Goal: Communication & Community: Answer question/provide support

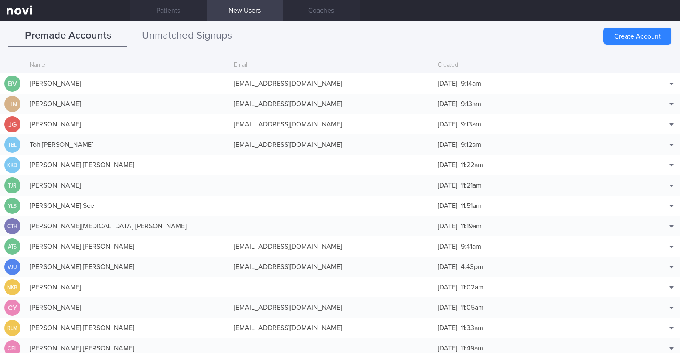
click at [209, 39] on button "Unmatched Signups" at bounding box center [186, 35] width 119 height 21
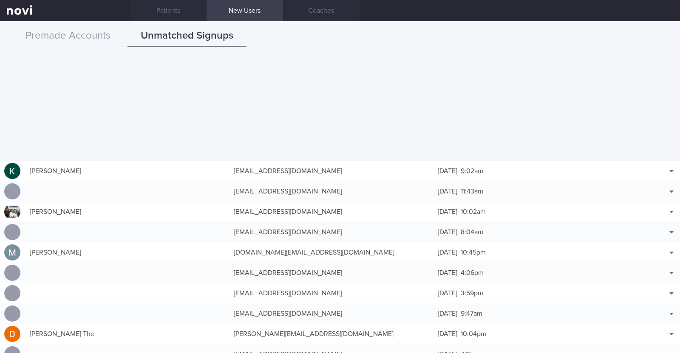
scroll to position [1964, 0]
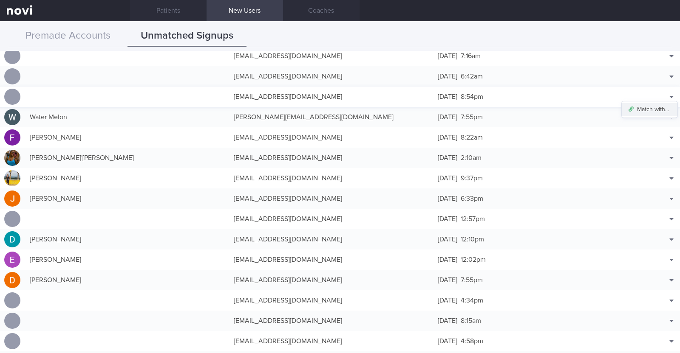
click at [650, 107] on button "Match with..." at bounding box center [649, 109] width 56 height 13
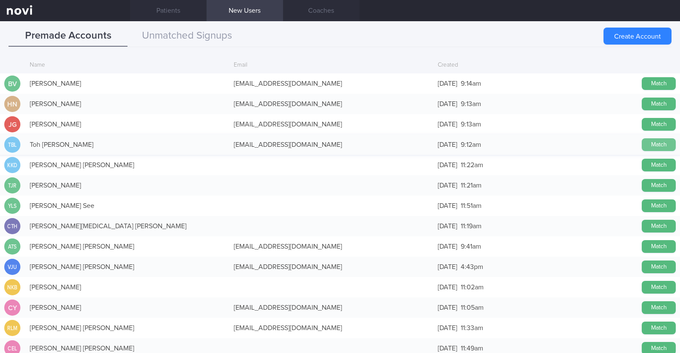
click at [653, 142] on button "Match" at bounding box center [658, 144] width 34 height 13
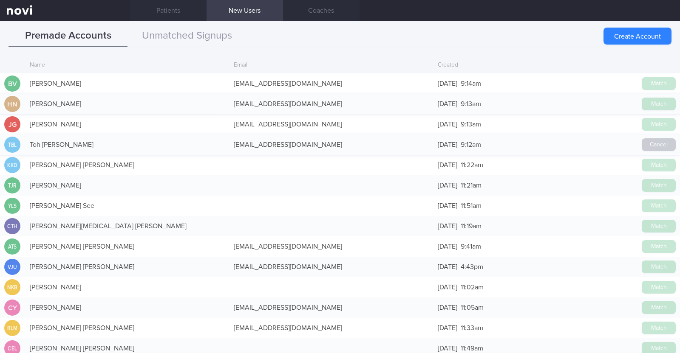
scroll to position [1962, 0]
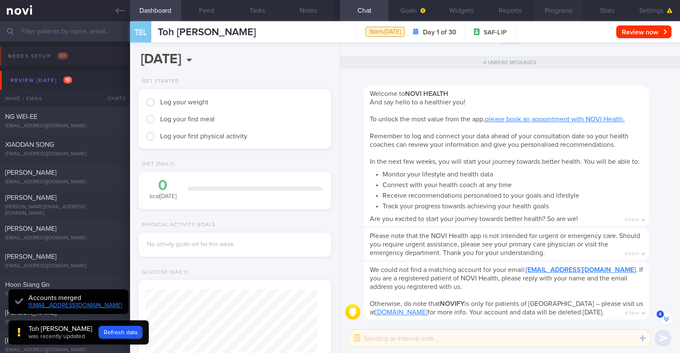
scroll to position [-108, 0]
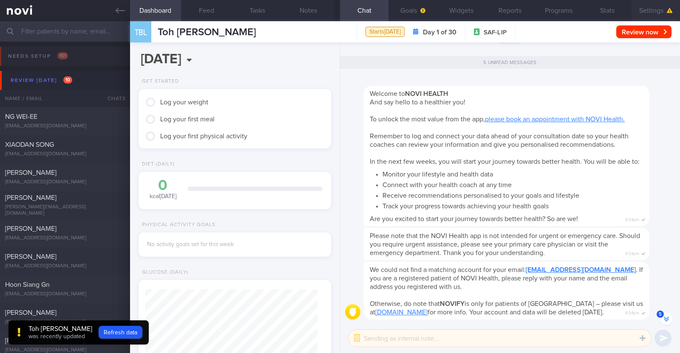
click at [655, 9] on button "Settings" at bounding box center [655, 10] width 48 height 21
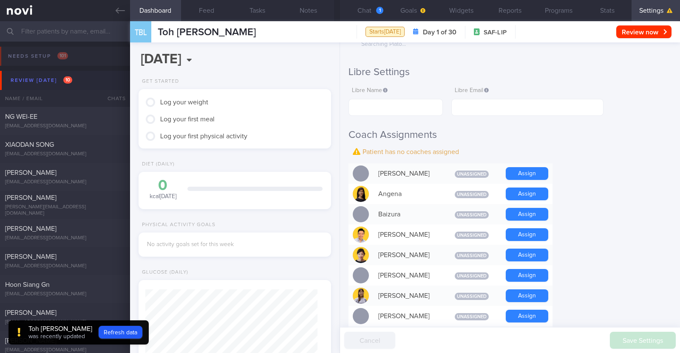
scroll to position [159, 0]
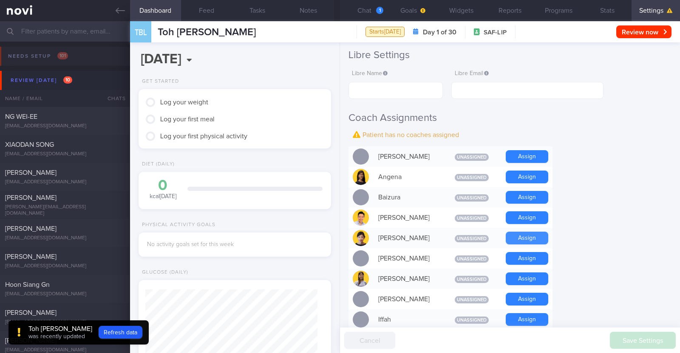
click at [539, 239] on button "Assign" at bounding box center [526, 238] width 42 height 13
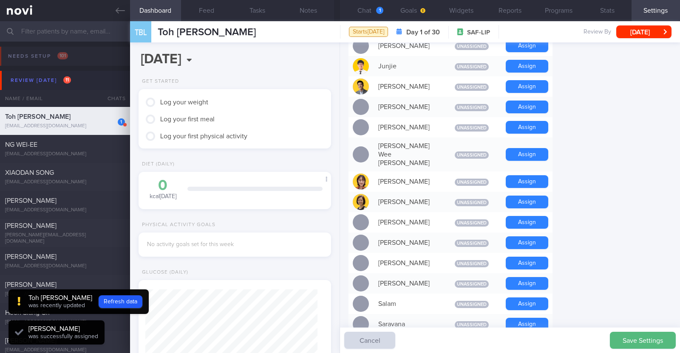
scroll to position [406, 0]
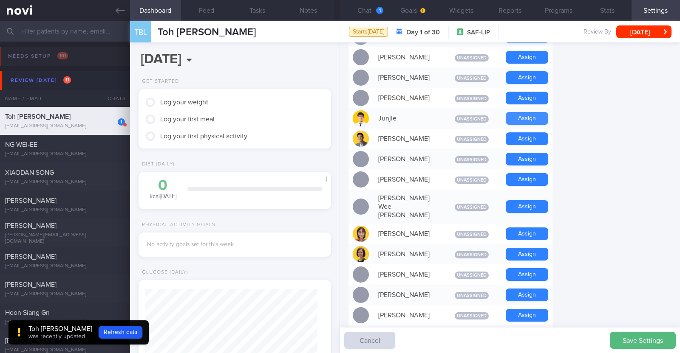
click at [529, 118] on button "Assign" at bounding box center [526, 118] width 42 height 13
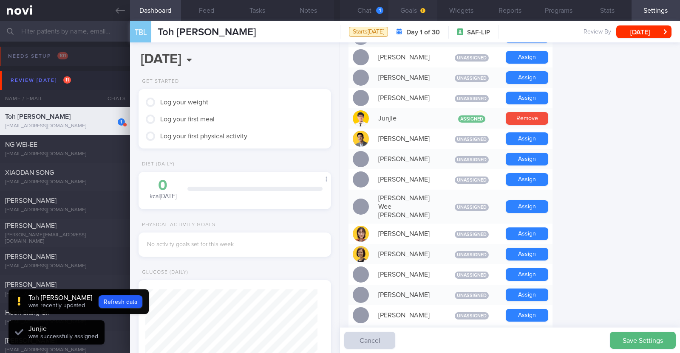
scroll to position [86, 172]
click at [362, 9] on button "Chat 1" at bounding box center [364, 10] width 48 height 21
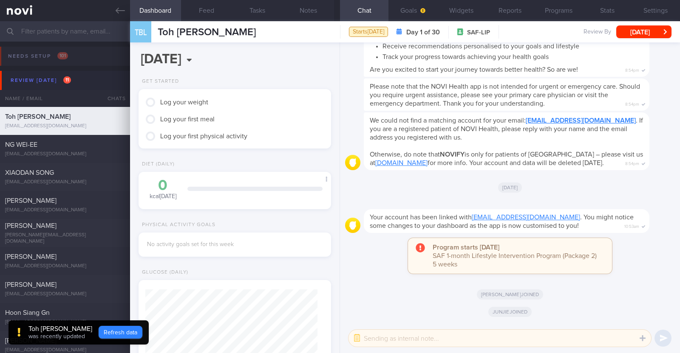
click at [113, 326] on button "Refresh data" at bounding box center [121, 332] width 44 height 13
type input "082513df1a5bf123bfd4b621fd5853f9"
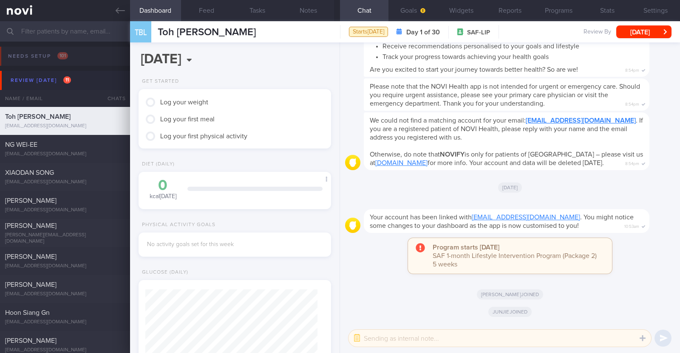
scroll to position [86, 172]
click at [354, 334] on button "button" at bounding box center [356, 338] width 15 height 15
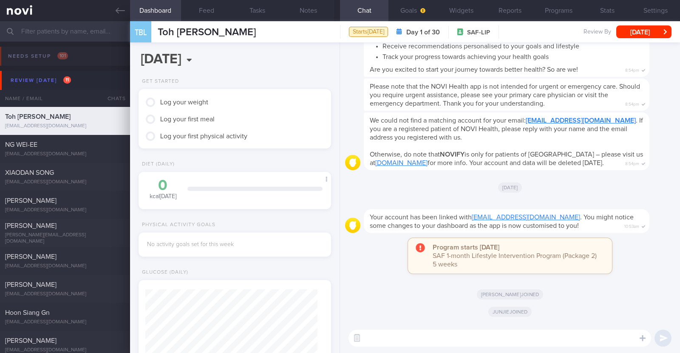
click at [387, 339] on textarea at bounding box center [499, 338] width 302 height 17
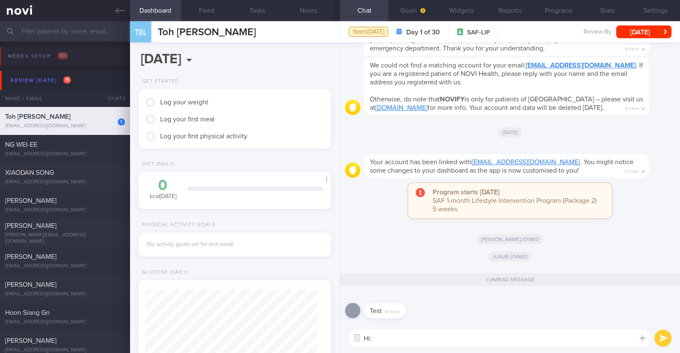
type textarea "Hi:)"
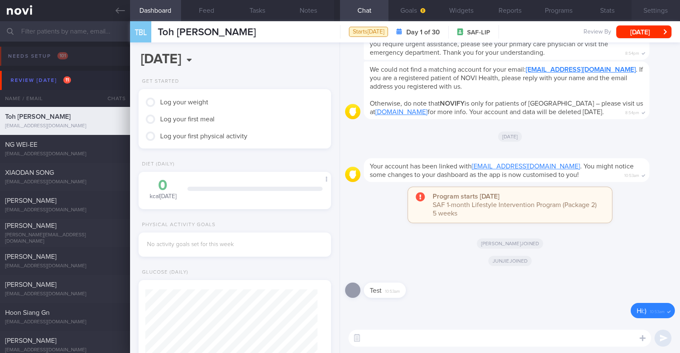
click at [648, 8] on button "Settings" at bounding box center [655, 10] width 48 height 21
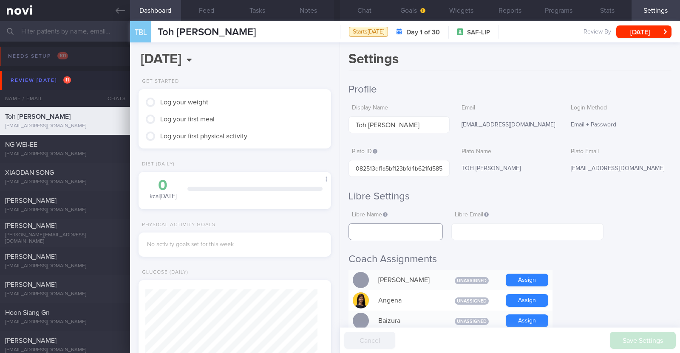
click at [406, 229] on input "text" at bounding box center [395, 231] width 94 height 17
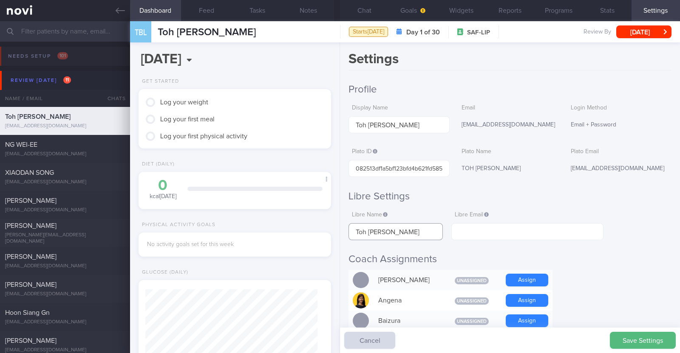
type input "Toh Beng Leong"
drag, startPoint x: 521, startPoint y: 123, endPoint x: 457, endPoint y: 128, distance: 64.7
click at [458, 128] on div "xiaoduzi78@yahoo.com" at bounding box center [508, 125] width 101 height 18
copy div "xiaoduzi78@yahoo.com"
click at [495, 228] on input "text" at bounding box center [527, 231] width 152 height 17
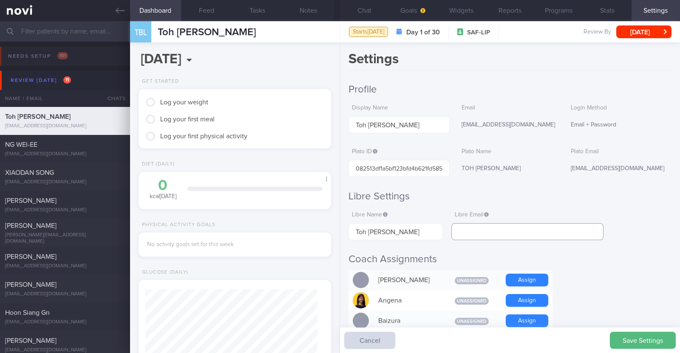
paste input "xiaoduzi78@yahoo.com"
type input "xiaoduzi78@yahoo.com"
click at [658, 345] on button "Save Settings" at bounding box center [642, 340] width 66 height 17
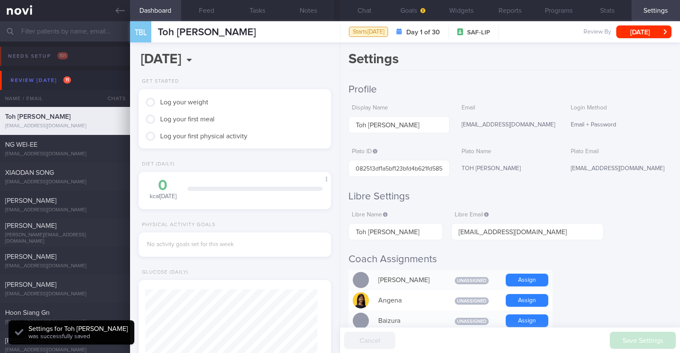
scroll to position [86, 172]
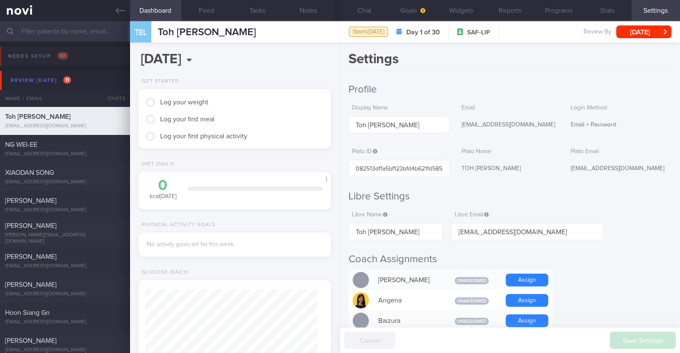
drag, startPoint x: 114, startPoint y: 14, endPoint x: 394, endPoint y: 76, distance: 286.7
click at [114, 14] on link at bounding box center [65, 10] width 130 height 21
click at [465, 13] on button "Widgets" at bounding box center [461, 10] width 48 height 21
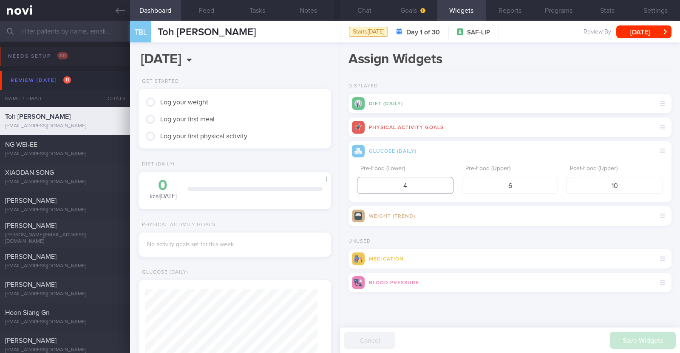
drag, startPoint x: 418, startPoint y: 182, endPoint x: 374, endPoint y: 181, distance: 43.8
click at [374, 181] on input "4" at bounding box center [405, 185] width 96 height 17
type input "3.9"
drag, startPoint x: 629, startPoint y: 185, endPoint x: 572, endPoint y: 183, distance: 56.9
click at [572, 183] on input "10" at bounding box center [614, 185] width 96 height 17
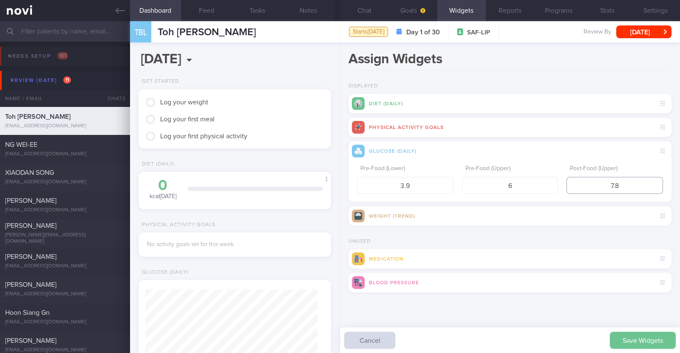
type input "7.8"
click at [631, 333] on button "Save Widgets" at bounding box center [642, 340] width 66 height 17
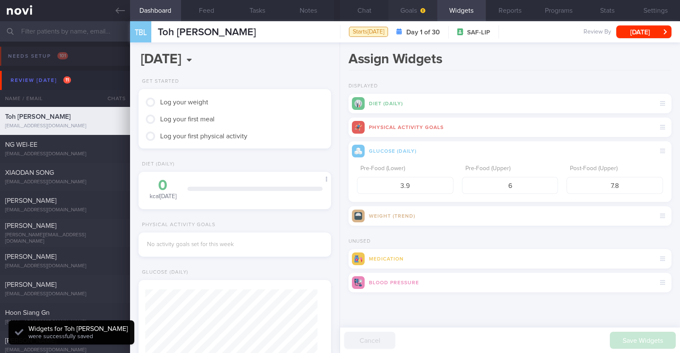
scroll to position [86, 172]
click at [426, 11] on button "Goals" at bounding box center [412, 10] width 48 height 21
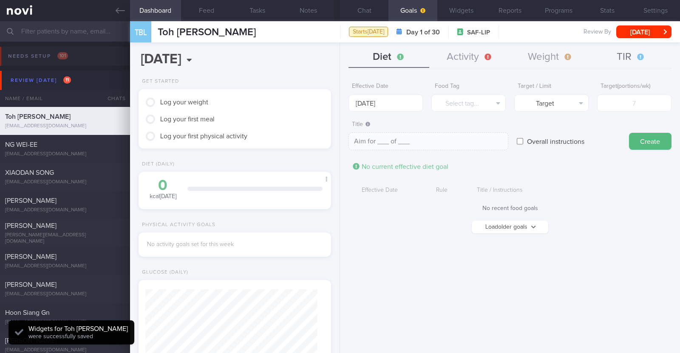
click at [624, 65] on button "TIR" at bounding box center [630, 57] width 81 height 21
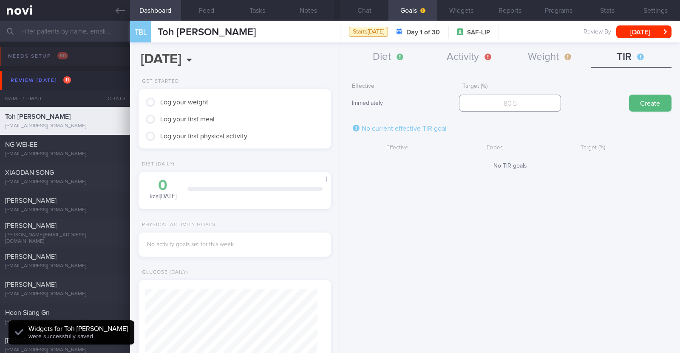
click at [509, 98] on input "number" at bounding box center [510, 103] width 102 height 17
type input "95"
click at [645, 105] on button "Create" at bounding box center [650, 103] width 42 height 17
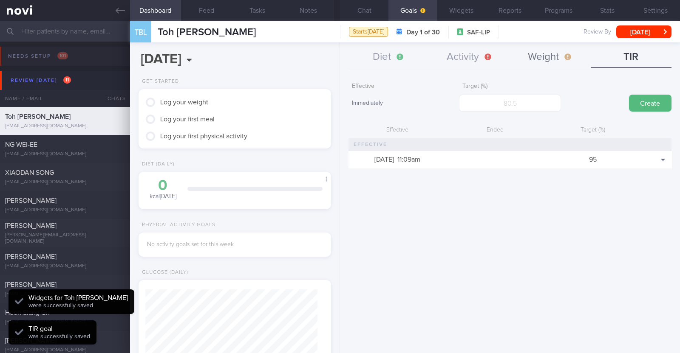
click at [538, 55] on button "Weight" at bounding box center [550, 57] width 81 height 21
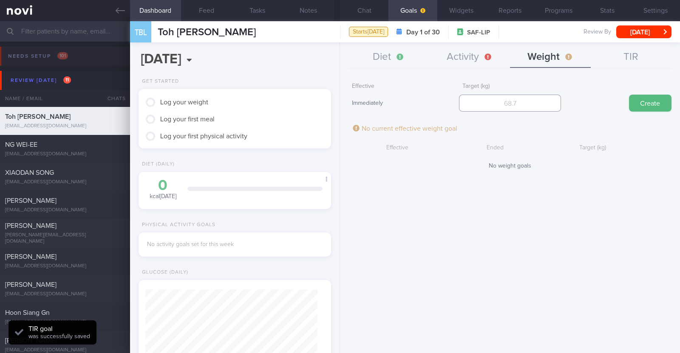
click at [516, 101] on input "number" at bounding box center [510, 103] width 102 height 17
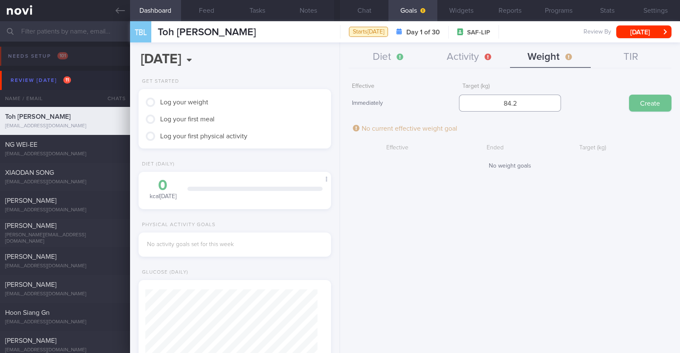
type input "84.2"
click at [664, 99] on button "Create" at bounding box center [650, 103] width 42 height 17
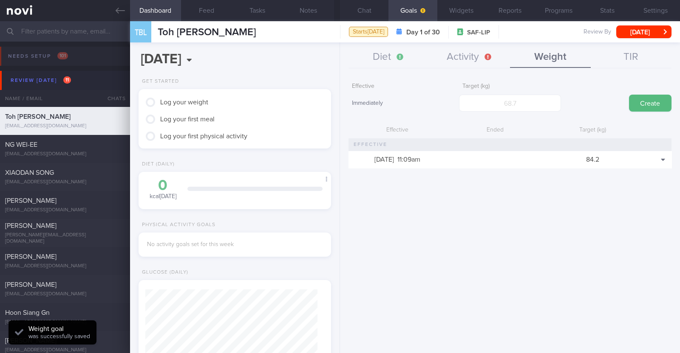
scroll to position [96, 169]
click at [464, 48] on button "Activity" at bounding box center [469, 57] width 81 height 21
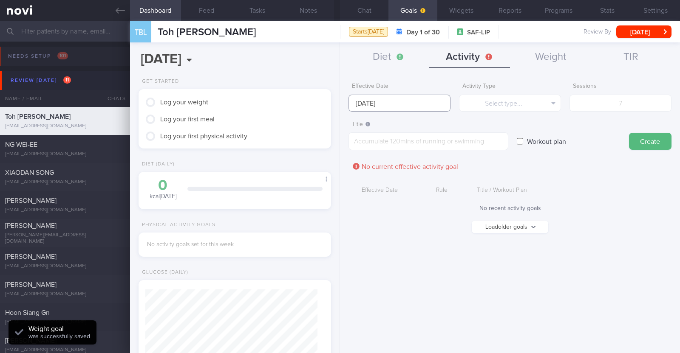
click at [395, 101] on input "29 Sep 2025" at bounding box center [399, 103] width 102 height 17
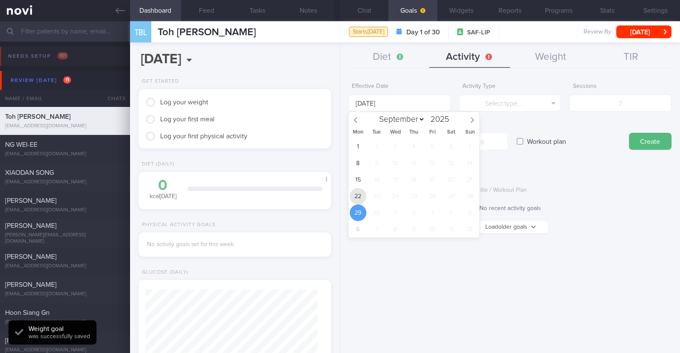
click at [356, 192] on span "22" at bounding box center [358, 196] width 17 height 17
type input "22 Sep 2025"
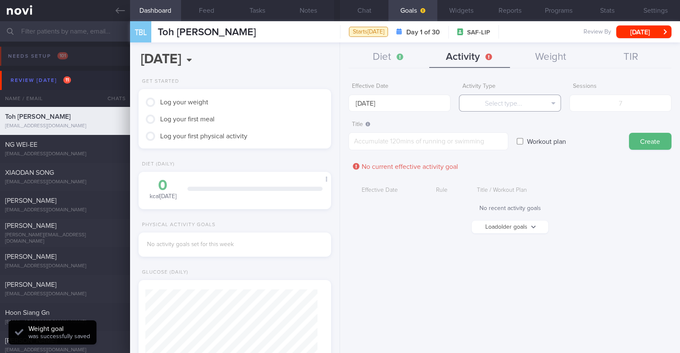
click at [480, 105] on button "Select type..." at bounding box center [510, 103] width 102 height 17
click at [488, 152] on button "Steps" at bounding box center [509, 158] width 101 height 13
click at [493, 145] on textarea at bounding box center [428, 142] width 160 height 18
click at [508, 96] on button "Steps" at bounding box center [510, 103] width 102 height 17
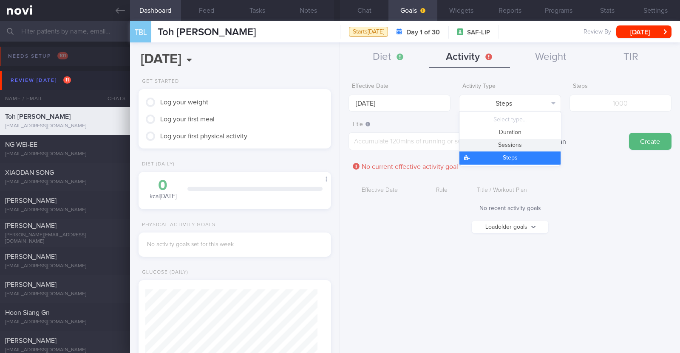
click at [491, 144] on button "Sessions" at bounding box center [509, 145] width 101 height 13
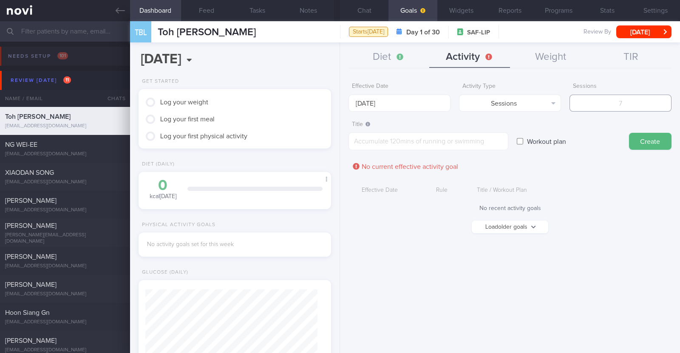
click at [605, 102] on input "number" at bounding box center [620, 103] width 102 height 17
type input "2"
click at [403, 136] on textarea at bounding box center [428, 142] width 160 height 18
paste textarea "Aim to do 2x strength training sessions per week. Body weight training - [Exerc…"
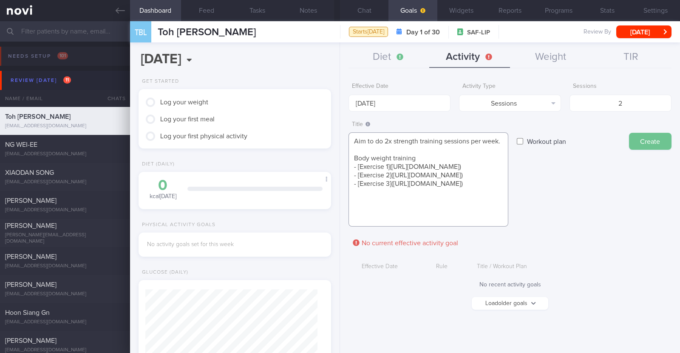
type textarea "Aim to do 2x strength training sessions per week. Body weight training - [Exerc…"
click at [652, 139] on button "Create" at bounding box center [650, 141] width 42 height 17
type input "29 Sep 2025"
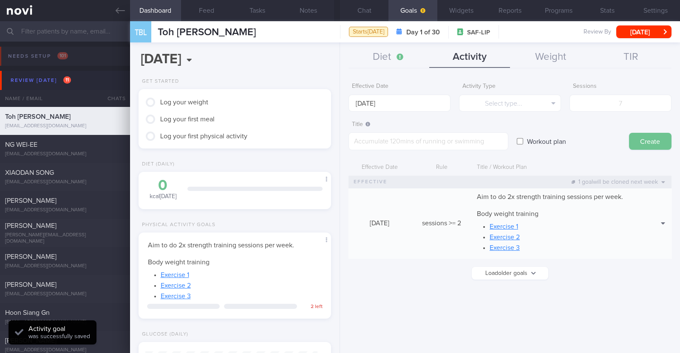
scroll to position [0, 0]
click at [382, 55] on button "Diet" at bounding box center [388, 57] width 81 height 21
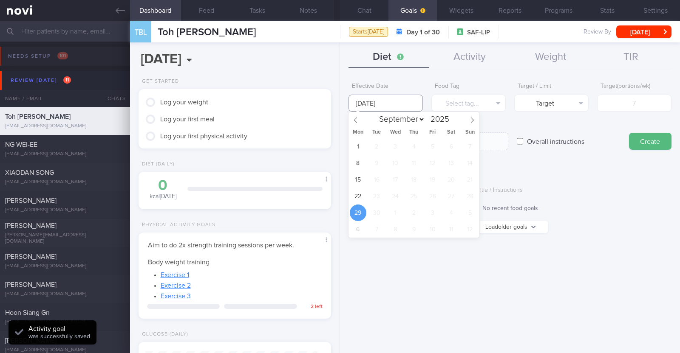
click at [397, 105] on input "29 Sep 2025" at bounding box center [385, 103] width 74 height 17
click at [357, 197] on span "22" at bounding box center [358, 196] width 17 height 17
type input "[DATE]"
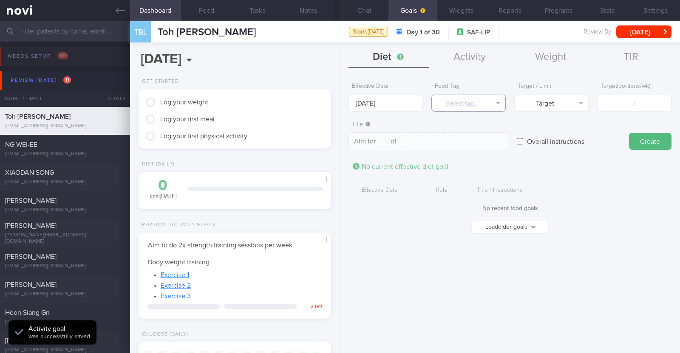
click at [470, 101] on button "Select tag..." at bounding box center [468, 103] width 74 height 17
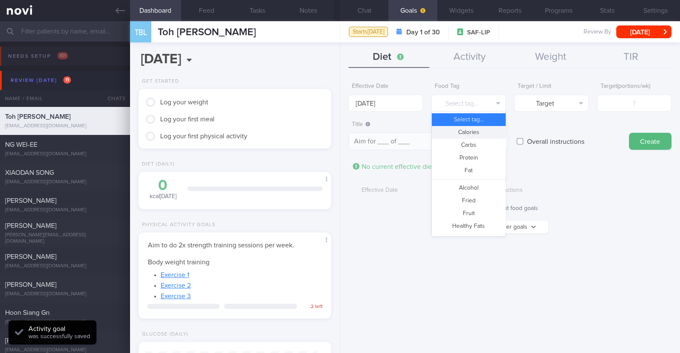
click at [471, 132] on button "Calories" at bounding box center [468, 132] width 73 height 13
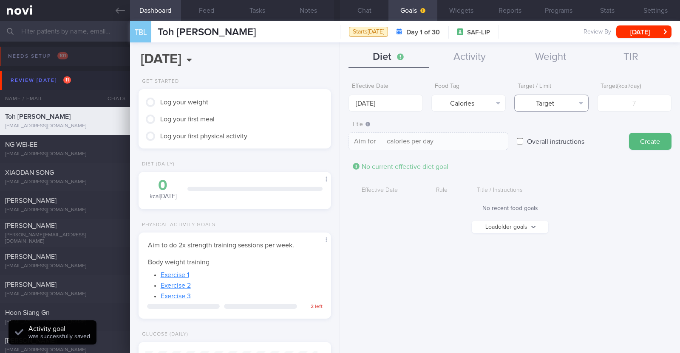
click at [530, 100] on button "Target" at bounding box center [551, 103] width 74 height 17
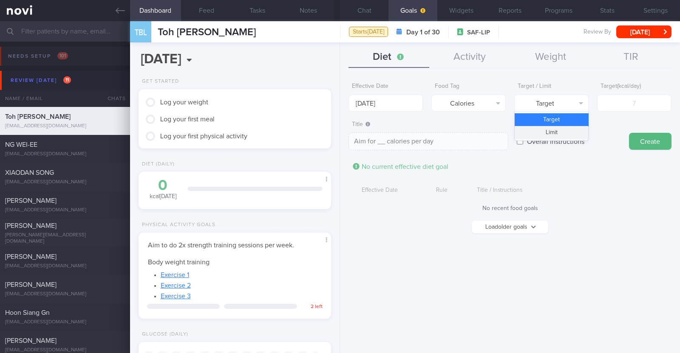
click at [534, 128] on button "Limit" at bounding box center [550, 132] width 73 height 13
type textarea "Keep to __ calories per day"
click at [624, 96] on input "number" at bounding box center [634, 103] width 74 height 17
type input "1"
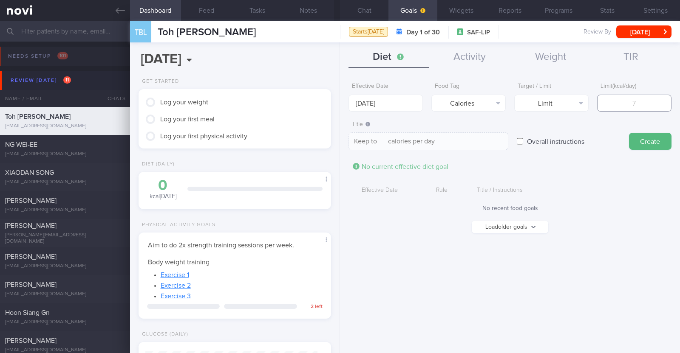
type textarea "Keep to 1 calories per day"
type input "16"
type textarea "Keep to 16 calories per day"
type input "160"
type textarea "Keep to 160 calories per day"
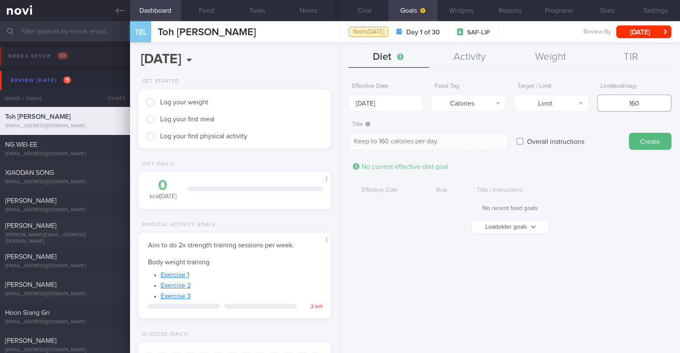
type input "1600"
type textarea "Keep to 1600 calories per day"
type input "1600"
click at [663, 144] on button "Create" at bounding box center [650, 141] width 42 height 17
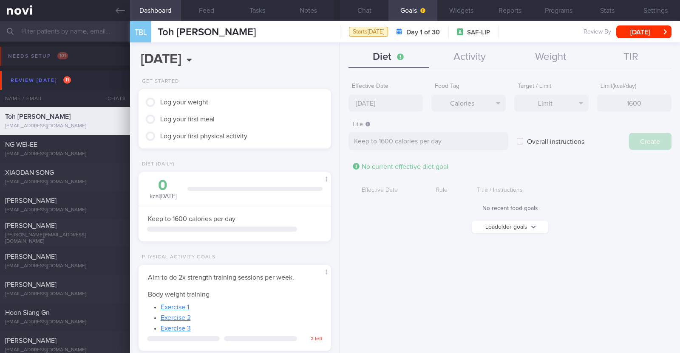
type input "[DATE]"
type textarea "Aim for ___ of ___"
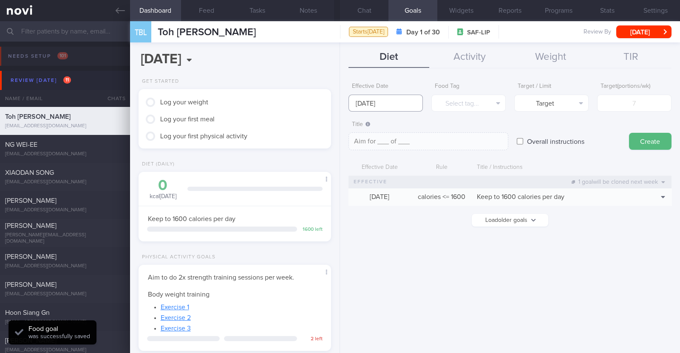
click at [393, 111] on body "You are offline! Some functionality will be unavailable Patients New Users Coac…" at bounding box center [340, 176] width 680 height 353
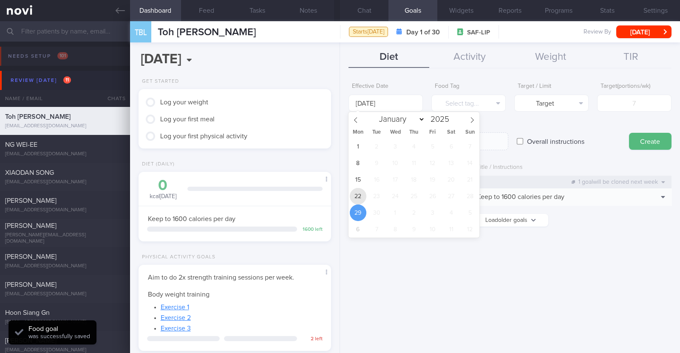
click at [359, 193] on span "22" at bounding box center [358, 196] width 17 height 17
type input "[DATE]"
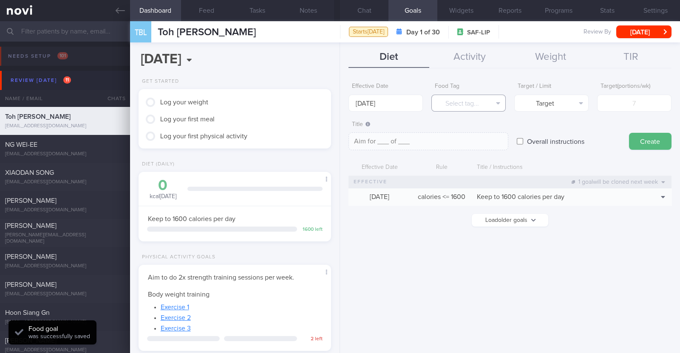
click at [447, 96] on button "Select tag..." at bounding box center [468, 103] width 74 height 17
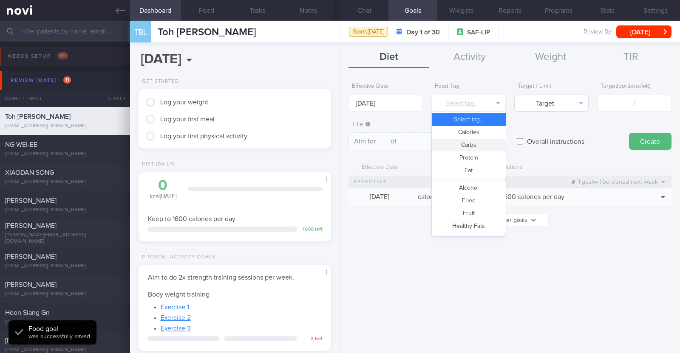
drag, startPoint x: 468, startPoint y: 143, endPoint x: 530, endPoint y: 101, distance: 75.2
click at [471, 139] on button "Carbs" at bounding box center [468, 145] width 73 height 13
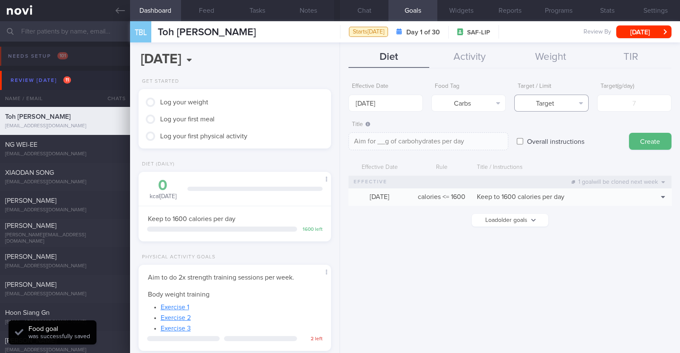
click at [539, 99] on button "Target" at bounding box center [551, 103] width 74 height 17
drag, startPoint x: 542, startPoint y: 135, endPoint x: 612, endPoint y: 111, distance: 74.4
click at [542, 135] on button "Limit" at bounding box center [550, 132] width 73 height 13
type textarea "Keep to __g of carbohydrates per day"
click at [632, 104] on input "number" at bounding box center [634, 103] width 74 height 17
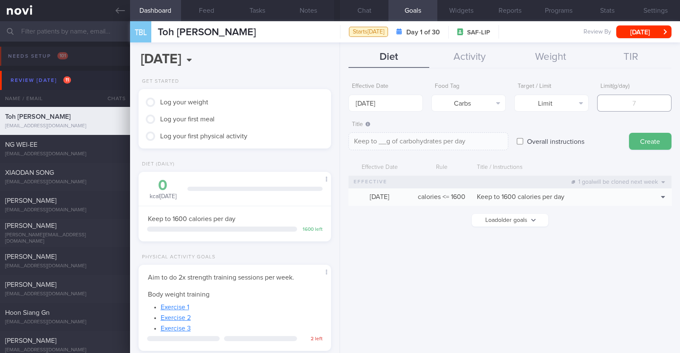
type input "1"
type textarea "Keep to 1g of carbohydrates per day"
type input "16"
type textarea "Keep to 16g of carbohydrates per day"
type input "160"
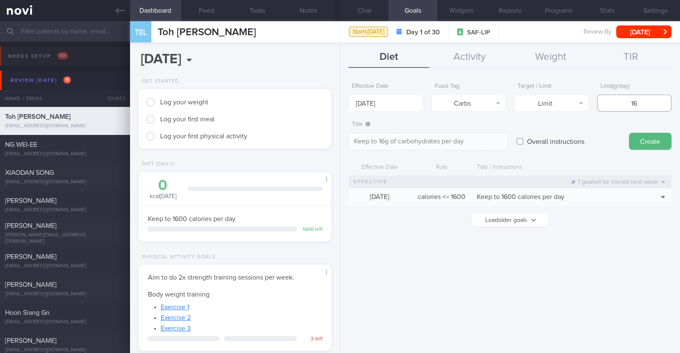
type textarea "Keep to 160g of carbohydrates per day"
type input "160"
click at [639, 139] on button "Create" at bounding box center [650, 141] width 42 height 17
type input "29 Sep 2025"
type textarea "Aim for ___ of ___"
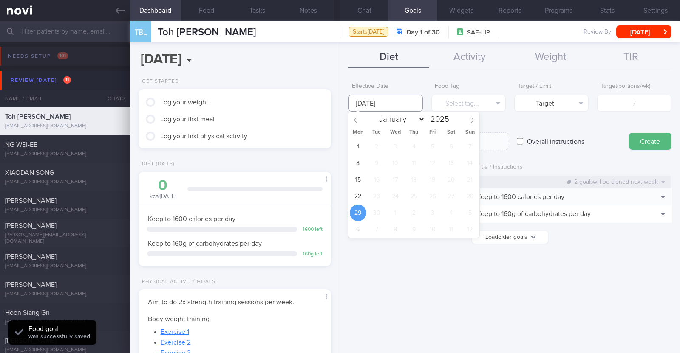
click at [404, 102] on input "29 Sep 2025" at bounding box center [385, 103] width 74 height 17
click at [362, 195] on span "22" at bounding box center [358, 196] width 17 height 17
type input "22 Sep 2025"
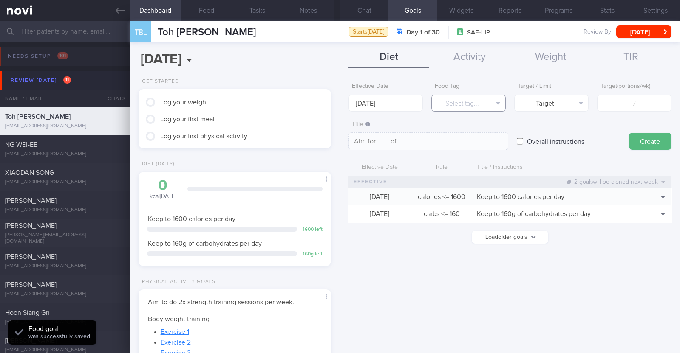
click at [452, 105] on button "Select tag..." at bounding box center [468, 103] width 74 height 17
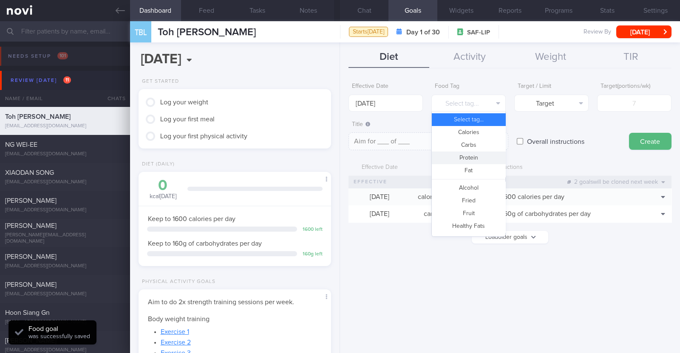
click at [471, 163] on button "Protein" at bounding box center [468, 158] width 73 height 13
type textarea "Aim for __g of protein per day"
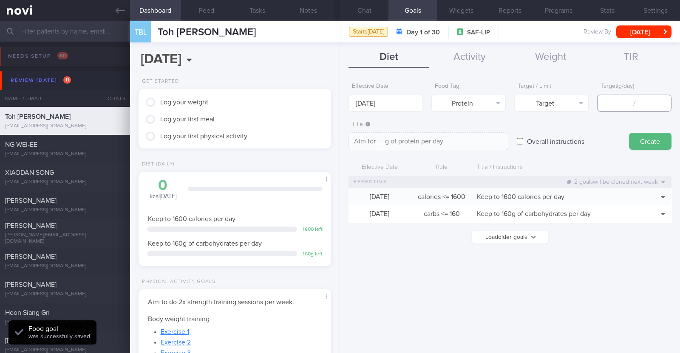
click at [629, 107] on input "number" at bounding box center [634, 103] width 74 height 17
type input "8"
type textarea "Aim for 8g of protein per day"
type input "86"
type textarea "Aim for 86g of protein per day"
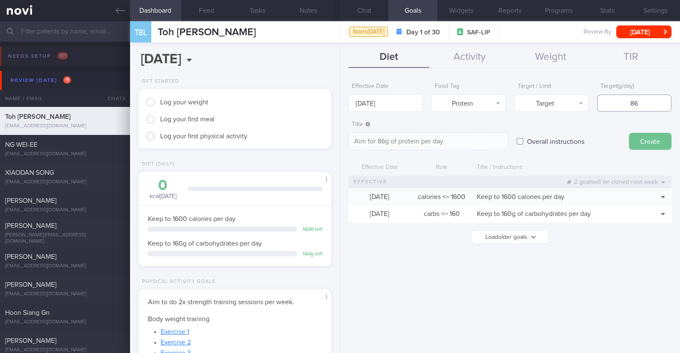
type input "86"
click at [644, 137] on button "Create" at bounding box center [650, 141] width 42 height 17
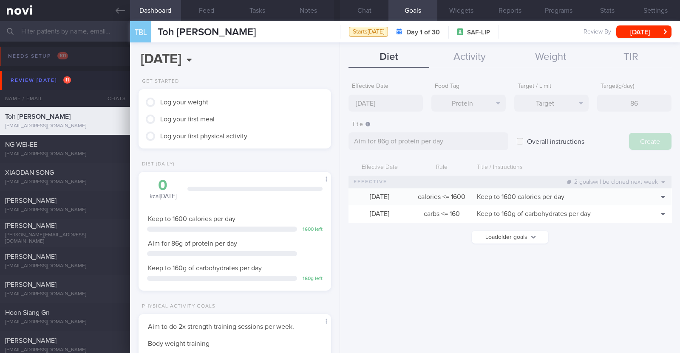
type input "29 Sep 2025"
type textarea "Aim for ___ of ___"
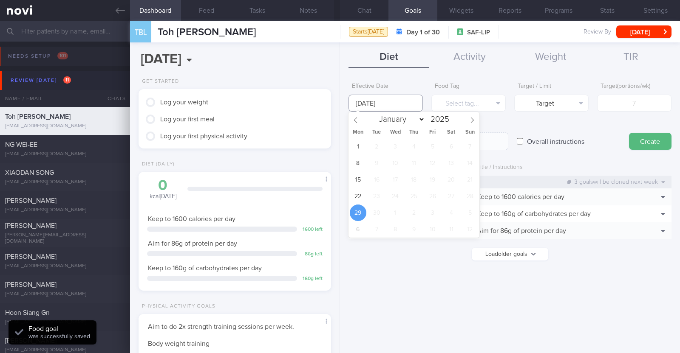
click at [398, 101] on input "29 Sep 2025" at bounding box center [385, 103] width 74 height 17
click at [355, 189] on span "22" at bounding box center [358, 196] width 17 height 17
type input "22 Sep 2025"
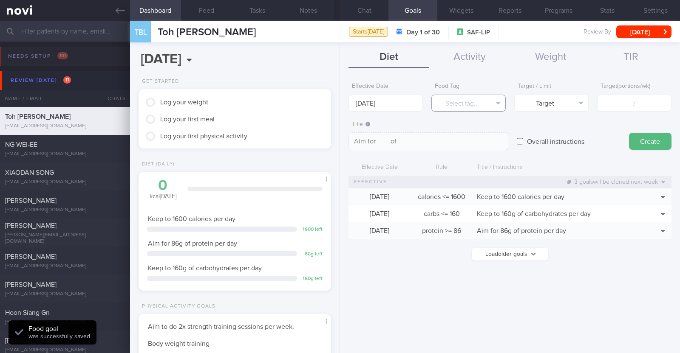
click at [468, 104] on button "Select tag..." at bounding box center [468, 103] width 74 height 17
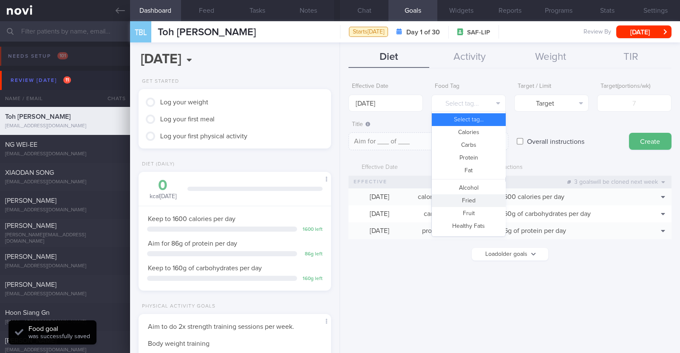
click at [478, 199] on button "Fried" at bounding box center [468, 201] width 73 height 13
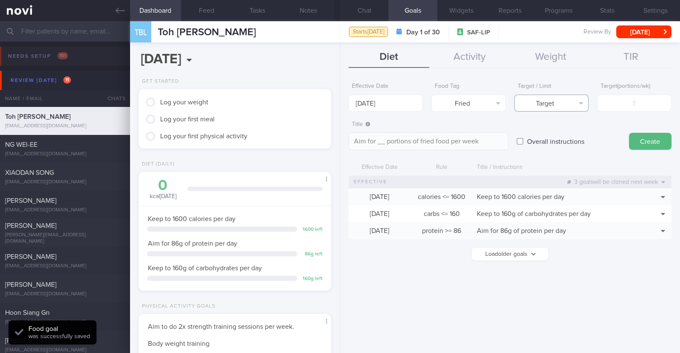
click at [557, 105] on button "Target" at bounding box center [551, 103] width 74 height 17
drag, startPoint x: 553, startPoint y: 134, endPoint x: 597, endPoint y: 111, distance: 49.8
click at [553, 133] on button "Limit" at bounding box center [550, 132] width 73 height 13
type textarea "Keep to __ portions of fried food per week"
click at [623, 100] on input "number" at bounding box center [634, 103] width 74 height 17
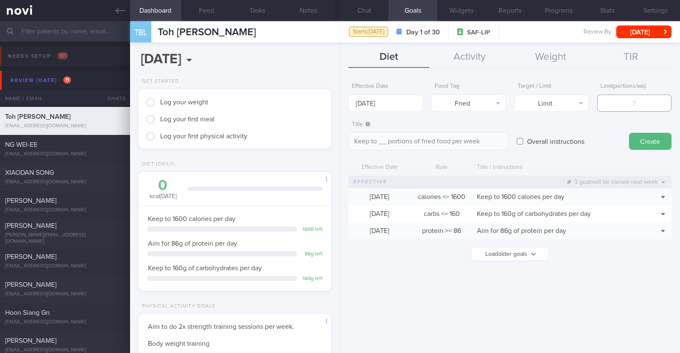
type input "2"
type textarea "Keep to 2 portions of fried food per week"
type input "2"
click at [652, 137] on button "Create" at bounding box center [650, 141] width 42 height 17
type input "29 Sep 2025"
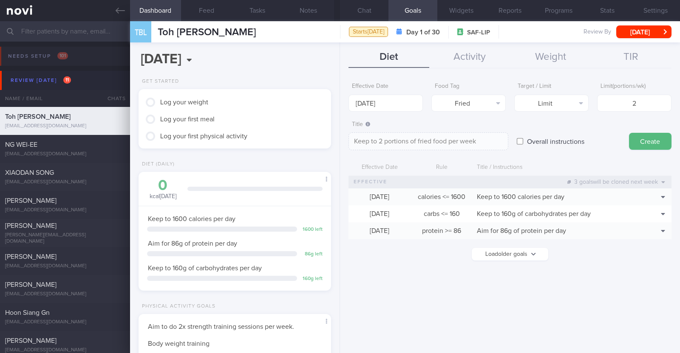
type textarea "Aim for ___ of ___"
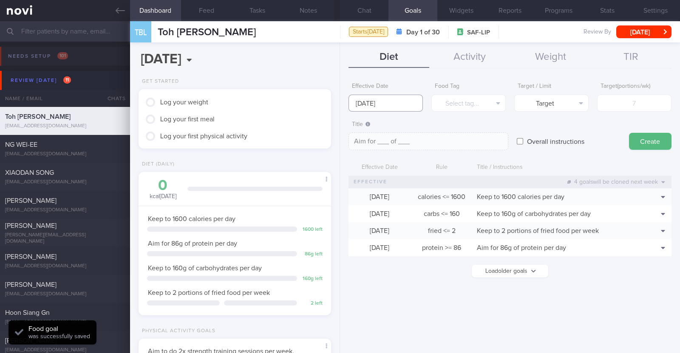
click at [403, 106] on input "29 Sep 2025" at bounding box center [385, 103] width 74 height 17
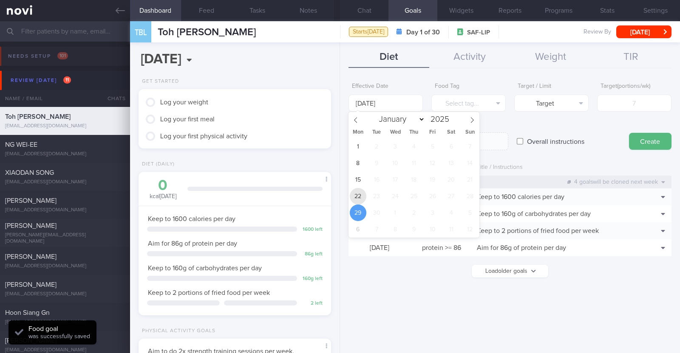
click at [361, 192] on span "22" at bounding box center [358, 196] width 17 height 17
type input "22 Sep 2025"
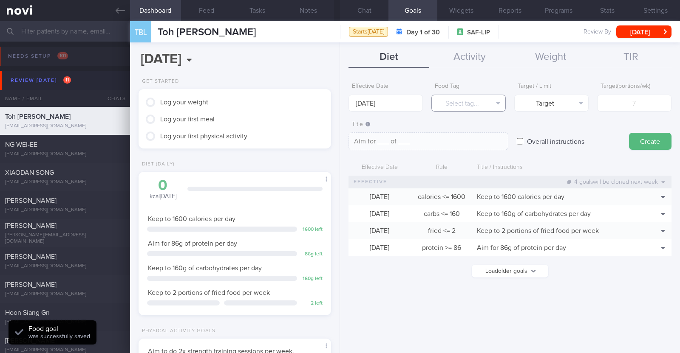
click at [445, 102] on button "Select tag..." at bounding box center [468, 103] width 74 height 17
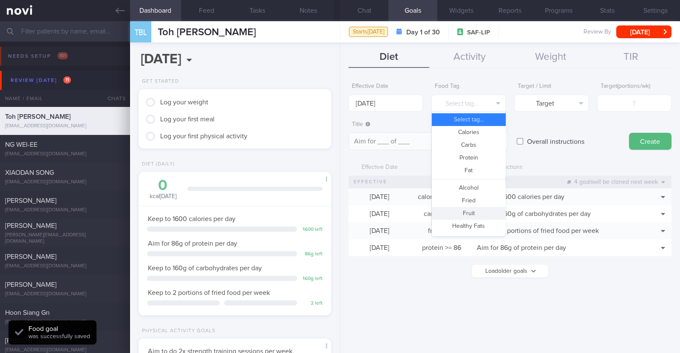
click at [482, 212] on button "Fruit" at bounding box center [468, 213] width 73 height 13
type textarea "Aim for __ portions of fruits per week"
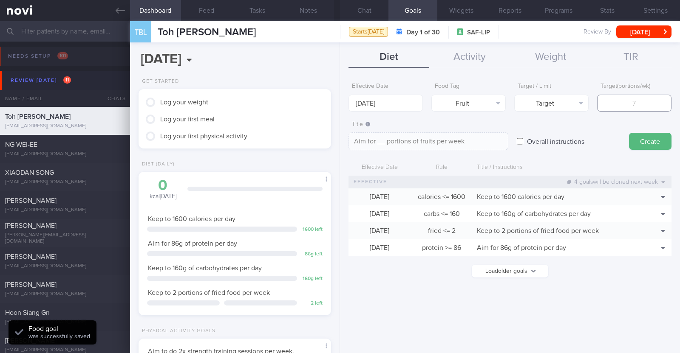
click at [624, 96] on input "number" at bounding box center [634, 103] width 74 height 17
type input "1"
type textarea "Aim for 1 portions of fruits per week"
type input "14"
type textarea "Aim for 14 portions of fruits per week"
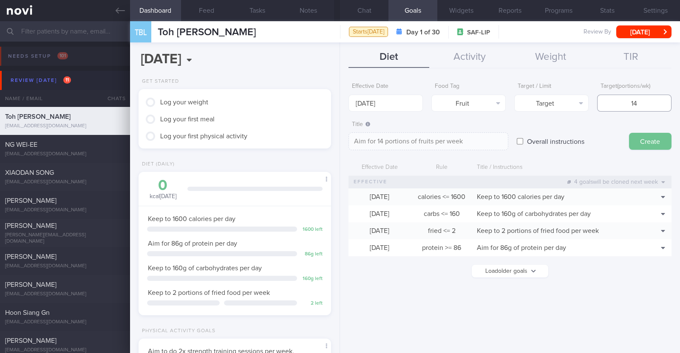
type input "14"
click at [649, 137] on button "Create" at bounding box center [650, 141] width 42 height 17
type input "29 Sep 2025"
type textarea "Aim for ___ of ___"
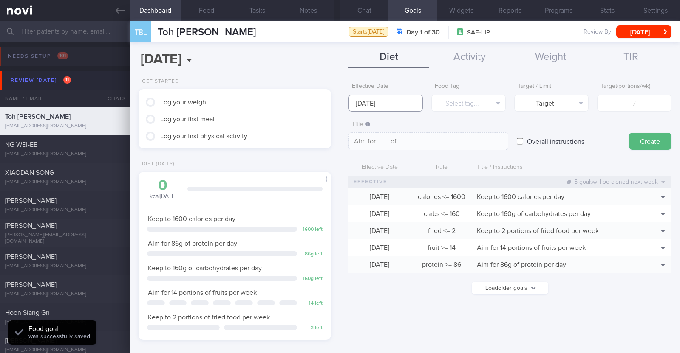
click at [400, 101] on input "29 Sep 2025" at bounding box center [385, 103] width 74 height 17
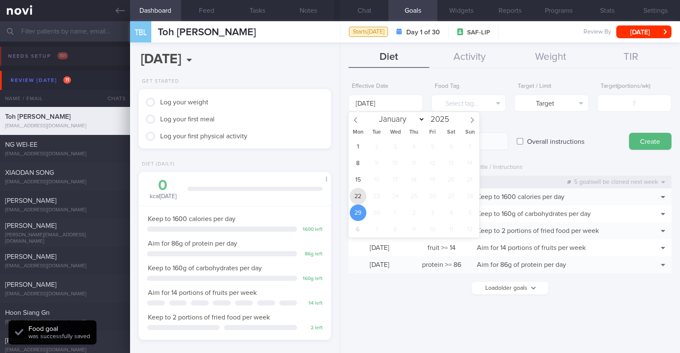
click at [359, 196] on span "22" at bounding box center [358, 196] width 17 height 17
type input "22 Sep 2025"
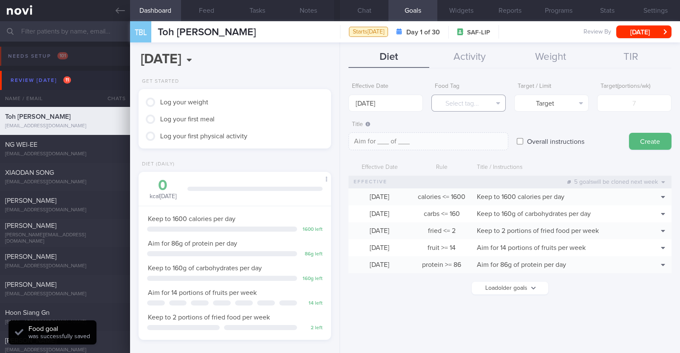
click at [447, 107] on button "Select tag..." at bounding box center [468, 103] width 74 height 17
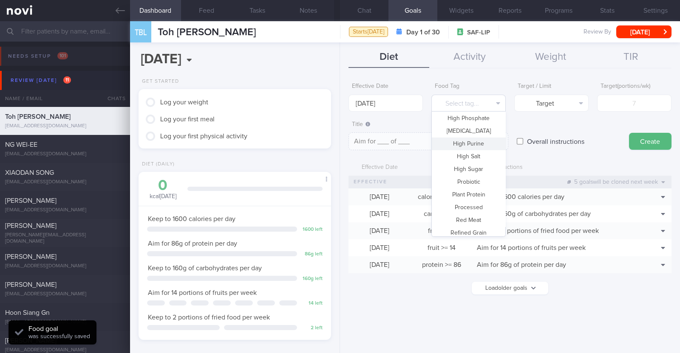
scroll to position [253, 0]
click at [473, 200] on button "Vegetable" at bounding box center [468, 203] width 73 height 13
type textarea "Aim for __ portions of vegetables per week"
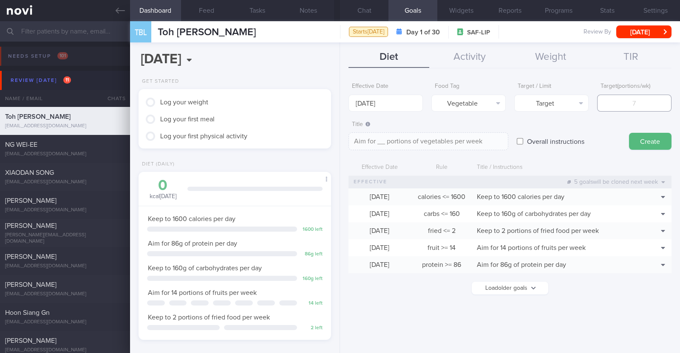
click at [628, 104] on input "number" at bounding box center [634, 103] width 74 height 17
type input "1"
type textarea "Aim for 1 portions of vegetables per week"
type input "14"
type textarea "Aim for 14 portions of vegetables per week"
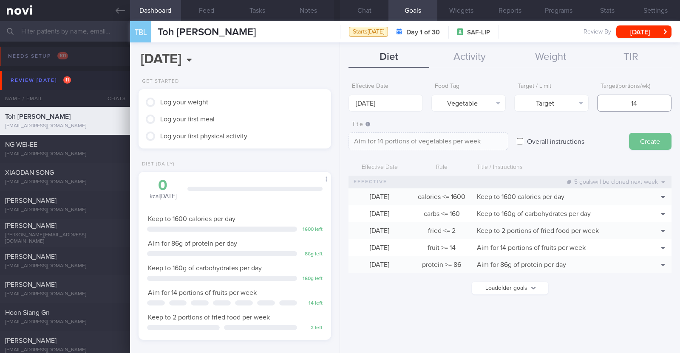
type input "14"
click at [654, 139] on button "Create" at bounding box center [650, 141] width 42 height 17
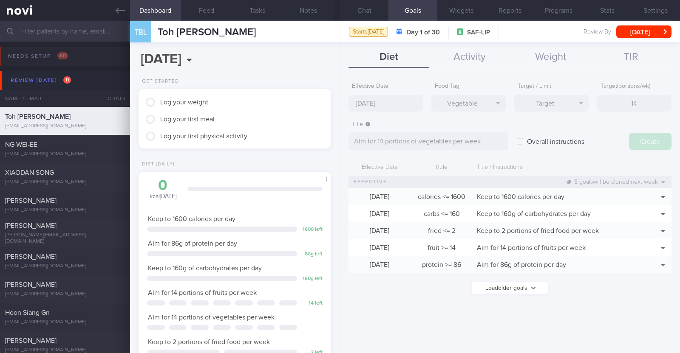
type input "29 Sep 2025"
type textarea "Aim for ___ of ___"
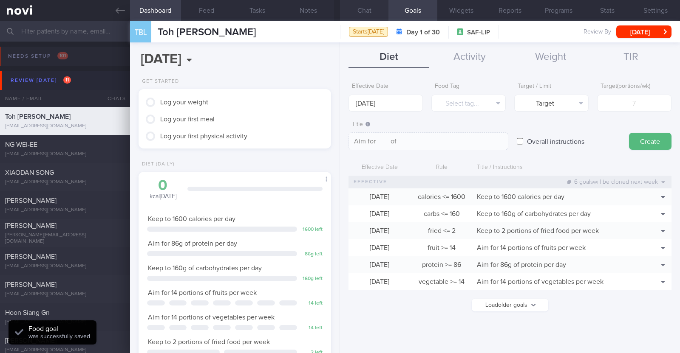
click at [365, 3] on button "Chat" at bounding box center [364, 10] width 48 height 21
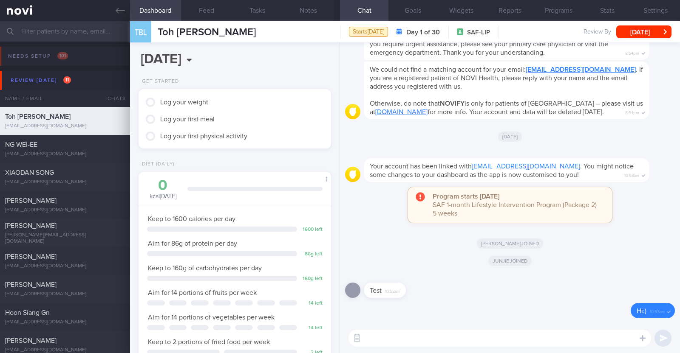
click at [381, 337] on textarea at bounding box center [499, 338] width 302 height 17
paste textarea "Hi [Name], It was a pleasure speaking with you today. The Lifestyle Improvement…"
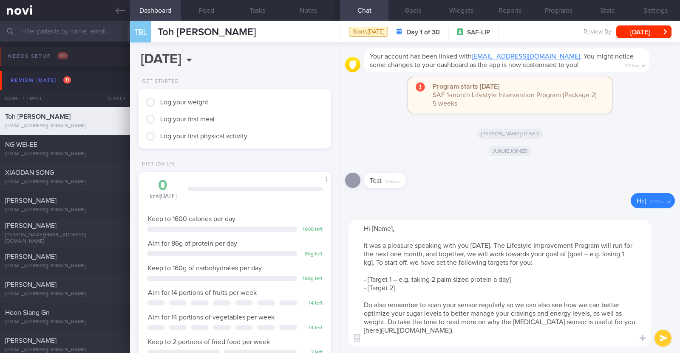
click at [392, 228] on textarea "Hi [Name], It was a pleasure speaking with you today. The Lifestyle Improvement…" at bounding box center [499, 283] width 302 height 127
drag, startPoint x: 566, startPoint y: 258, endPoint x: 599, endPoint y: 254, distance: 33.8
click at [599, 254] on textarea "Hi Beng Leong, It was a pleasure speaking with you today. The Lifestyle Improve…" at bounding box center [499, 283] width 302 height 127
click at [607, 254] on textarea "Hi Beng Leong, It was a pleasure speaking with you today. The Lifestyle Improve…" at bounding box center [499, 283] width 302 height 127
drag, startPoint x: 515, startPoint y: 279, endPoint x: 368, endPoint y: 282, distance: 146.6
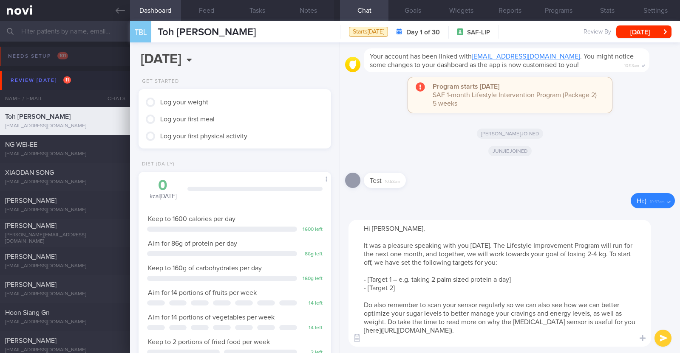
click at [368, 282] on textarea "Hi Beng Leong, It was a pleasure speaking with you today. The Lifestyle Improve…" at bounding box center [499, 283] width 302 height 127
click at [436, 281] on textarea "Hi Beng Leong, It was a pleasure speaking with you today. The Lifestyle Improve…" at bounding box center [499, 283] width 302 height 127
drag, startPoint x: 406, startPoint y: 288, endPoint x: 367, endPoint y: 290, distance: 38.7
click at [367, 290] on textarea "Hi Beng Leong, It was a pleasure speaking with you today. The Lifestyle Improve…" at bounding box center [499, 283] width 302 height 127
type textarea "Hi Beng Leong, It was a pleasure speaking with you today. The Lifestyle Improve…"
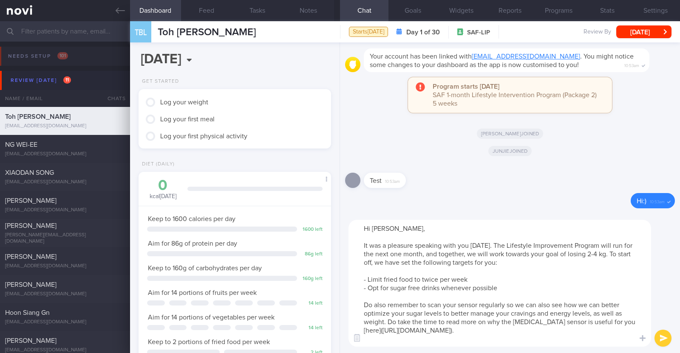
click at [658, 337] on button "submit" at bounding box center [662, 338] width 17 height 17
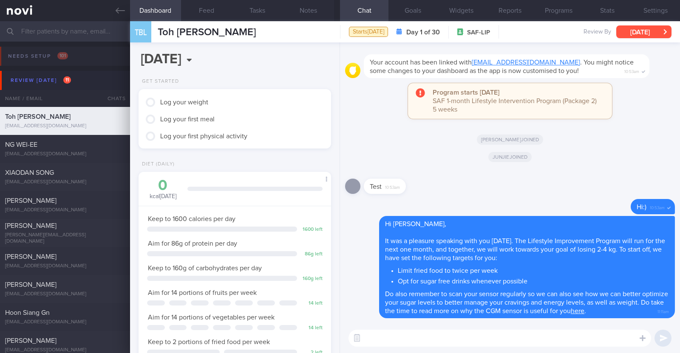
click at [627, 28] on button "[DATE]" at bounding box center [643, 31] width 55 height 13
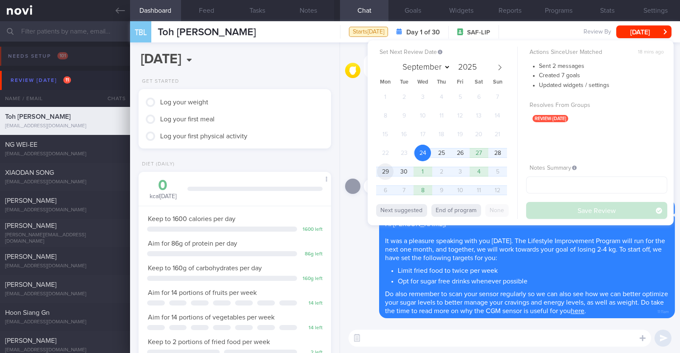
click at [382, 172] on span "29" at bounding box center [385, 172] width 17 height 17
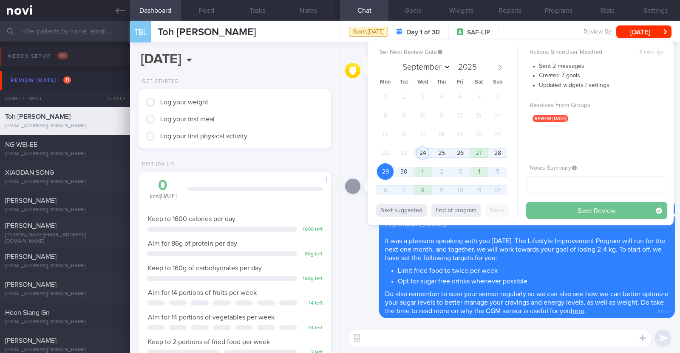
click at [584, 211] on button "Save Review" at bounding box center [596, 210] width 141 height 17
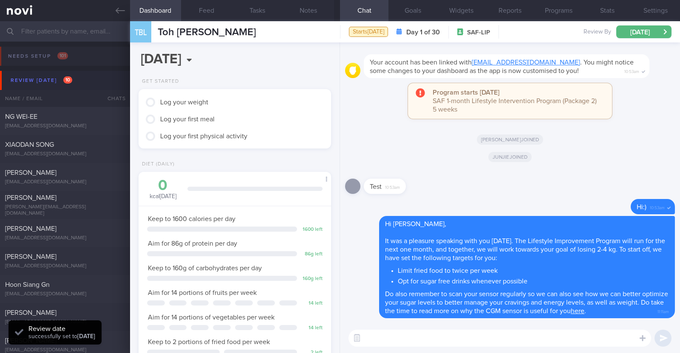
scroll to position [86, 172]
click at [325, 11] on button "Notes" at bounding box center [308, 10] width 51 height 21
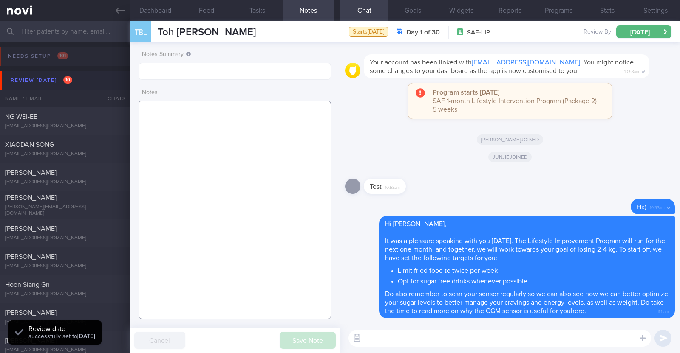
click at [225, 115] on textarea at bounding box center [234, 210] width 192 height 219
click at [248, 118] on textarea at bounding box center [234, 210] width 192 height 219
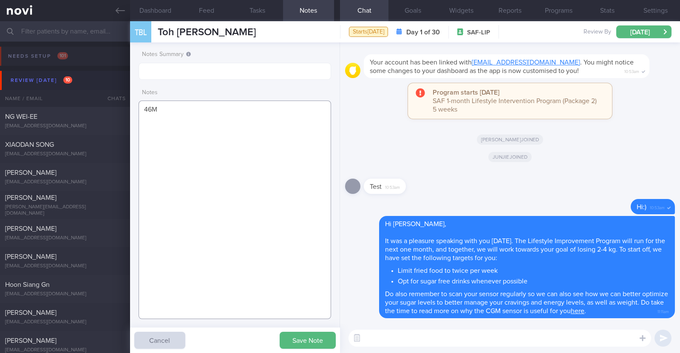
paste textarea "Comorbidities HTN Mild HLD Previously had Bells palsy Sleep apnea with CPAP Med…"
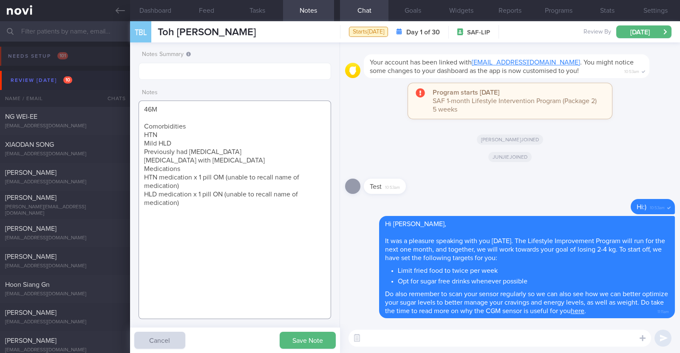
click at [210, 128] on textarea "46M Comorbidities HTN Mild HLD Previously had Bells palsy Sleep apnea with CPAP…" at bounding box center [234, 210] width 192 height 219
click at [219, 160] on textarea "46M Comorbidities: HTN Mild HLD Previously had Bells palsy Sleep apnea with CPA…" at bounding box center [234, 210] width 192 height 219
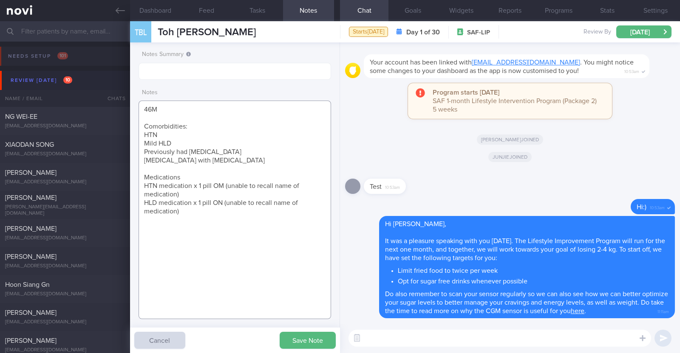
click at [195, 173] on textarea "46M Comorbidities: HTN Mild HLD Previously had Bells palsy Sleep apnea with CPA…" at bounding box center [234, 210] width 192 height 219
click at [187, 215] on textarea "46M Comorbidities: HTN Mild HLD Previously had Bells palsy Sleep apnea with CPA…" at bounding box center [234, 210] width 192 height 219
paste textarea "Walking x 2/week for 5 to 7 km Strength training at gym (stopped for past few m…"
type textarea "46M Comorbidities: HTN Mild HLD Previously had Bells palsy Sleep apnea with CPA…"
click at [293, 339] on button "Save Note" at bounding box center [307, 340] width 56 height 17
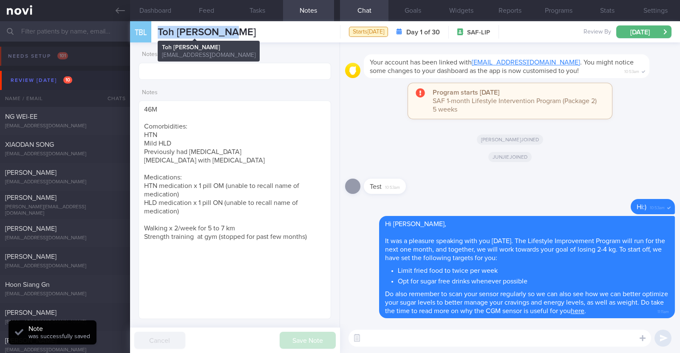
drag, startPoint x: 239, startPoint y: 35, endPoint x: 159, endPoint y: 27, distance: 80.3
click at [159, 27] on div "TBL Toh Beng Leong Toh Beng Leong xiaoduzi78@yahoo.com Starts today Day 1 of 30…" at bounding box center [405, 31] width 550 height 21
copy span "Toh Beng Leong"
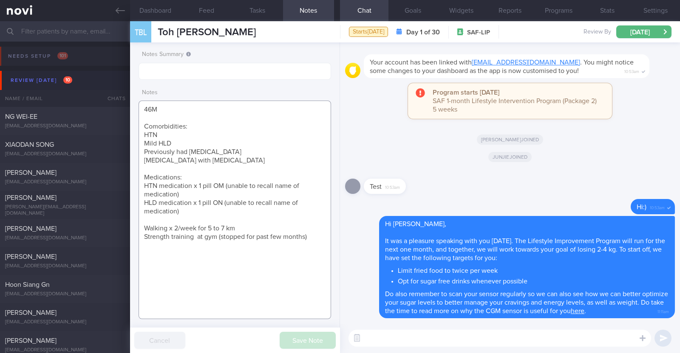
drag, startPoint x: 307, startPoint y: 234, endPoint x: 138, endPoint y: 102, distance: 214.5
click at [138, 102] on textarea "46M Comorbidities: HTN Mild HLD Previously had Bells palsy Sleep apnea with CPA…" at bounding box center [234, 210] width 192 height 219
click at [121, 8] on icon at bounding box center [120, 10] width 9 height 9
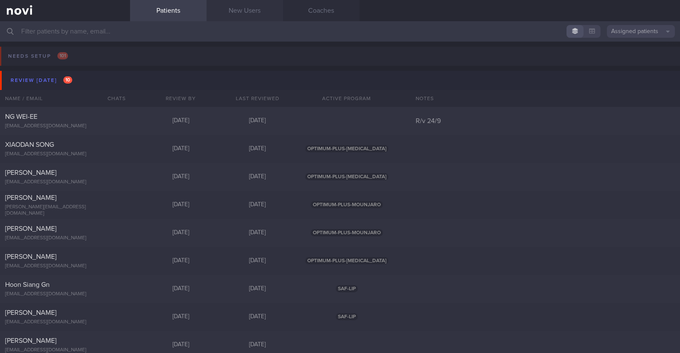
click at [221, 8] on link "New Users" at bounding box center [244, 10] width 76 height 21
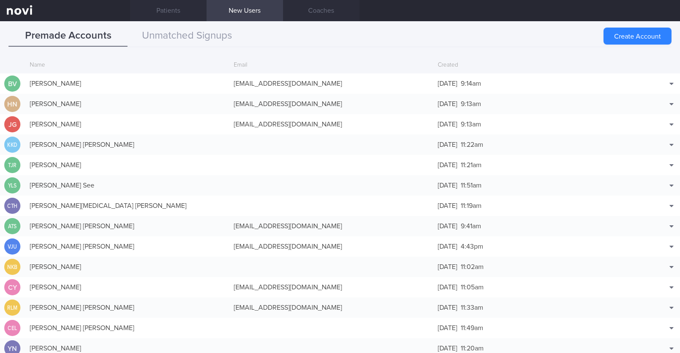
scroll to position [40, 0]
click at [169, 10] on link "Patients" at bounding box center [168, 10] width 76 height 21
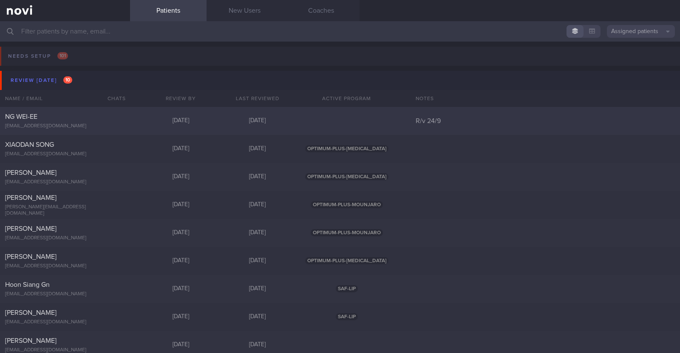
click at [111, 127] on div "[EMAIL_ADDRESS][DOMAIN_NAME]" at bounding box center [65, 126] width 120 height 6
select select "8"
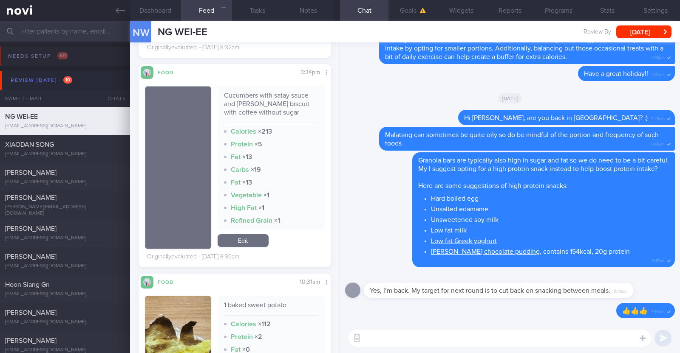
scroll to position [3238, 0]
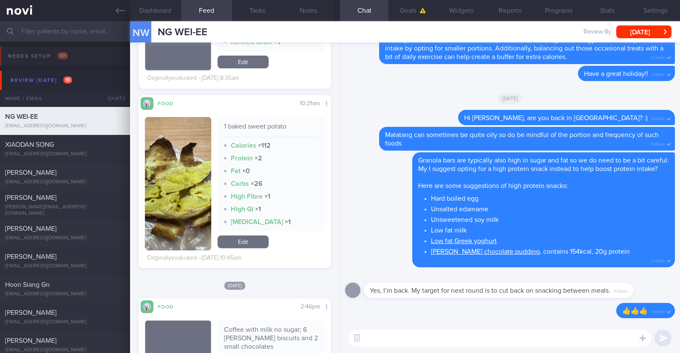
click at [453, 341] on textarea at bounding box center [499, 338] width 302 height 17
type textarea "Hi [PERSON_NAME], happy mid week :)"
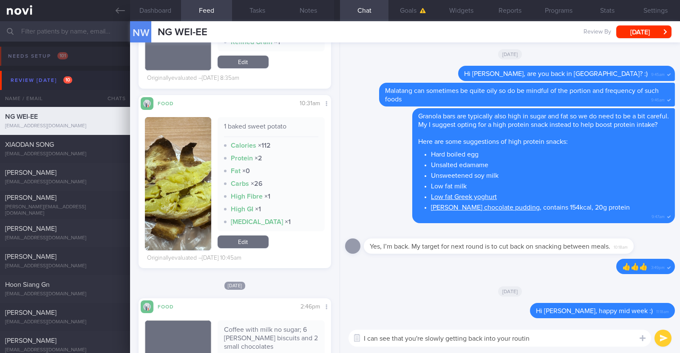
type textarea "I can see that you're slowly getting back into your routine"
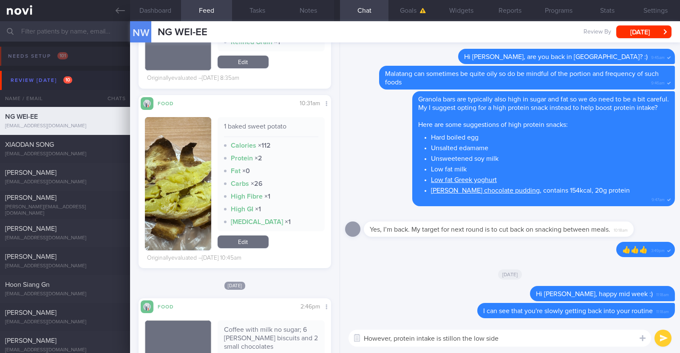
click at [455, 340] on textarea "However, protein intake is stillon the low side" at bounding box center [499, 338] width 302 height 17
type textarea "However, protein intake is still on the low side"
click at [513, 336] on textarea "However, protein intake is still on the low side" at bounding box center [499, 338] width 302 height 17
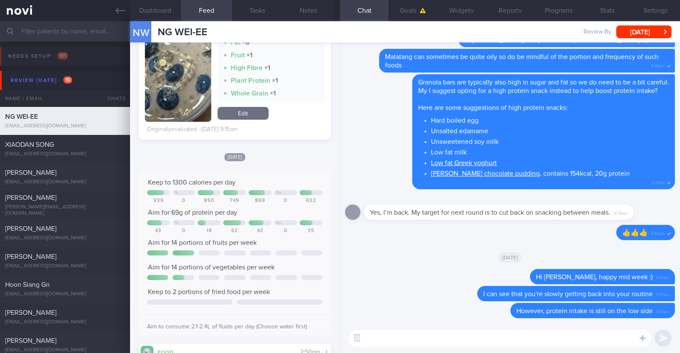
scroll to position [1539, 0]
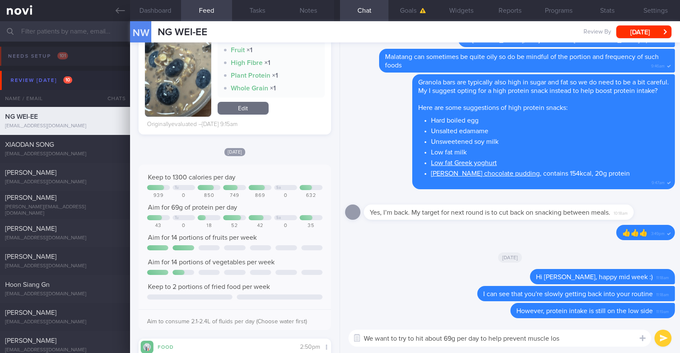
type textarea "We want to try to hit about 69g per day to help prevent muscle loss"
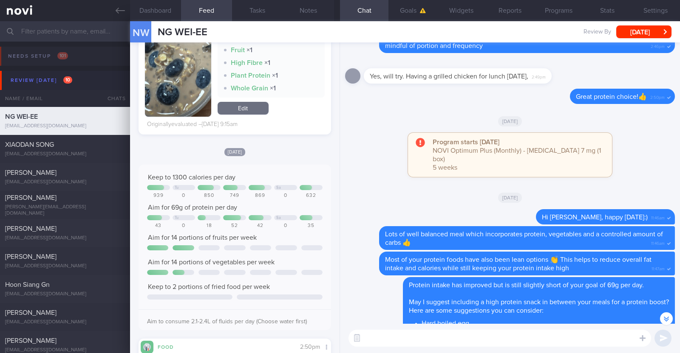
scroll to position [-1514, 0]
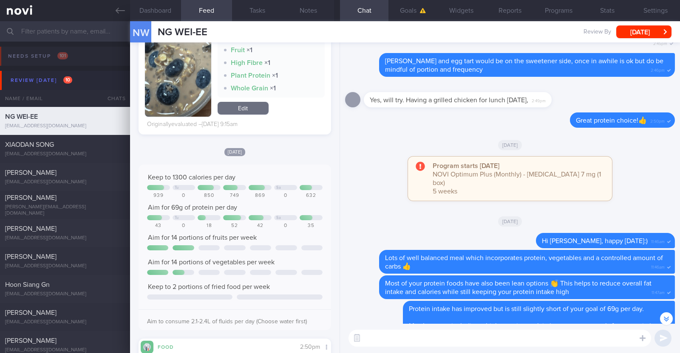
click at [379, 344] on textarea at bounding box center [499, 338] width 302 height 17
paste textarea "Here are some examples of how much protein is contained in various foods: - 150…"
type textarea "Here are some examples of how much protein is contained in various foods: - 150…"
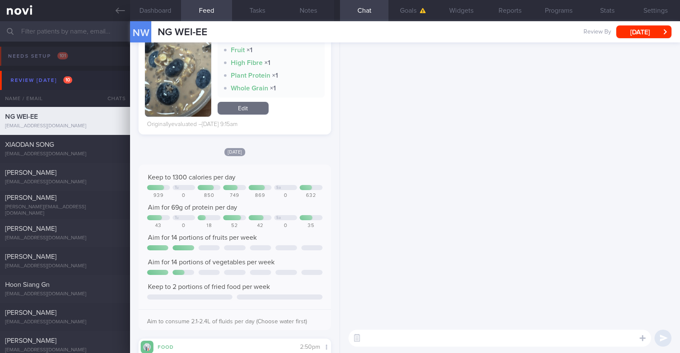
scroll to position [0, 0]
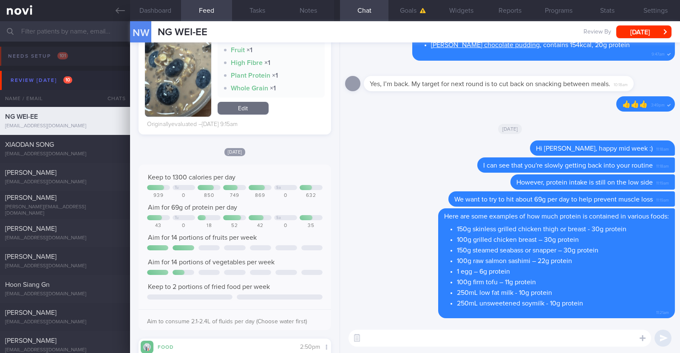
click at [499, 336] on textarea at bounding box center [499, 338] width 302 height 17
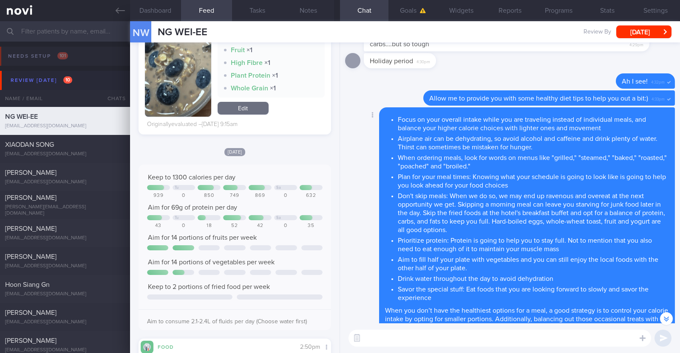
scroll to position [-744, 0]
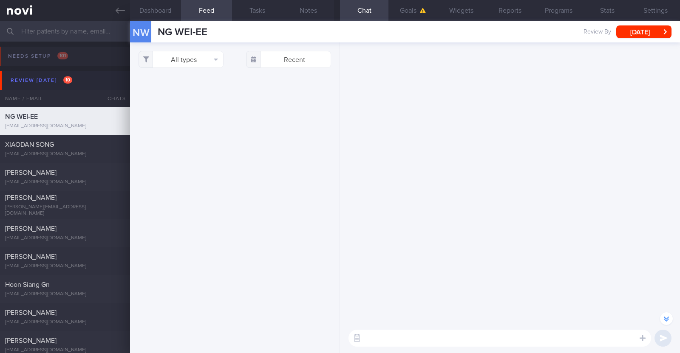
select select "8"
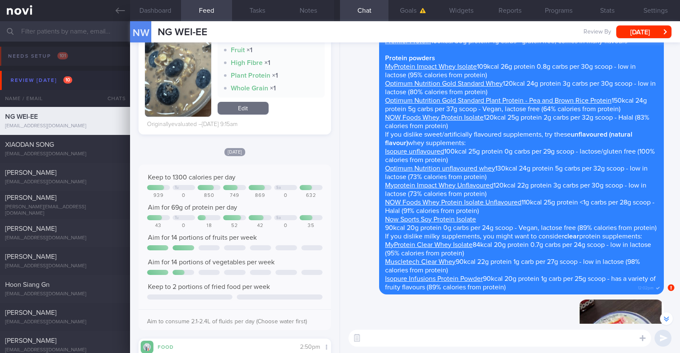
scroll to position [-1062, 0]
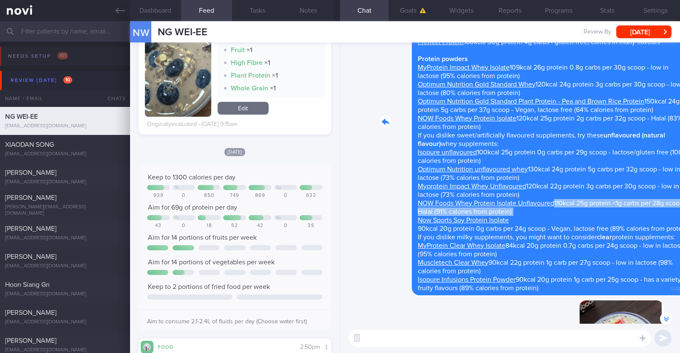
drag, startPoint x: 605, startPoint y: 207, endPoint x: 666, endPoint y: 203, distance: 61.3
click at [666, 203] on div "This period is without log because I’m travelling. Trying to stick to high prot…" at bounding box center [510, 182] width 340 height 281
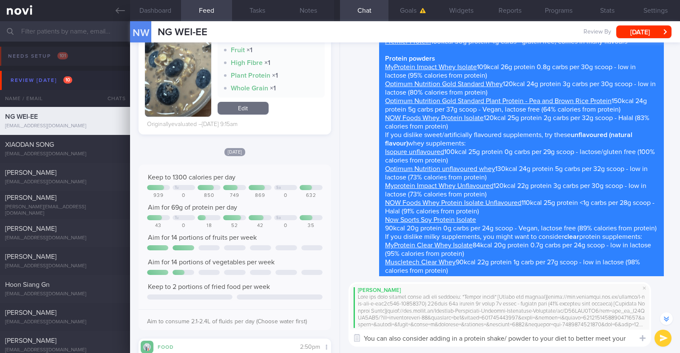
scroll to position [-1117, 0]
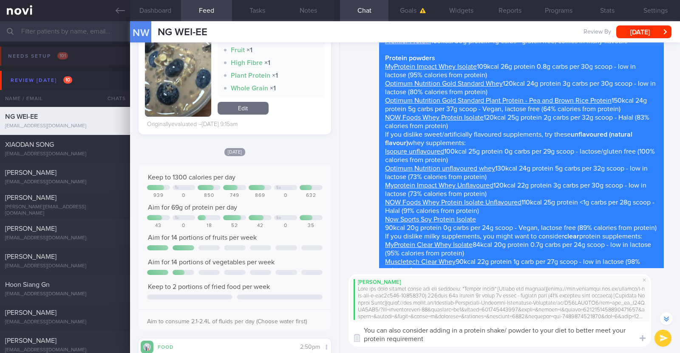
type textarea "You can also consider adding in a protein shake/ powder to your diet to better …"
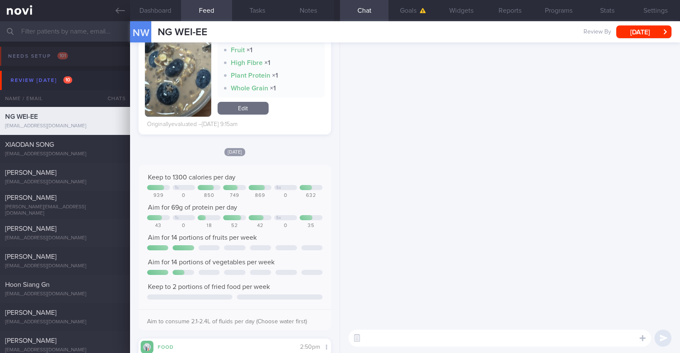
scroll to position [0, 0]
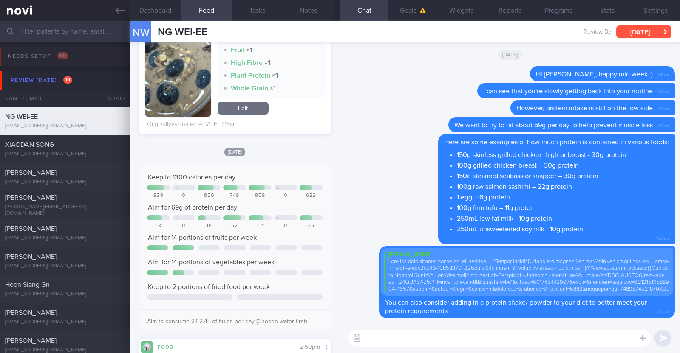
click at [649, 32] on button "[DATE]" at bounding box center [643, 31] width 55 height 13
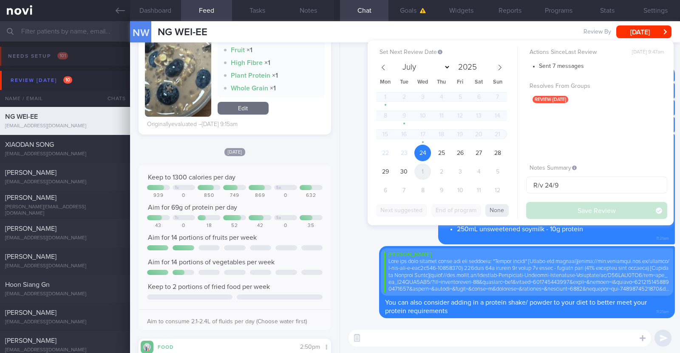
click at [426, 173] on span "1" at bounding box center [422, 172] width 17 height 17
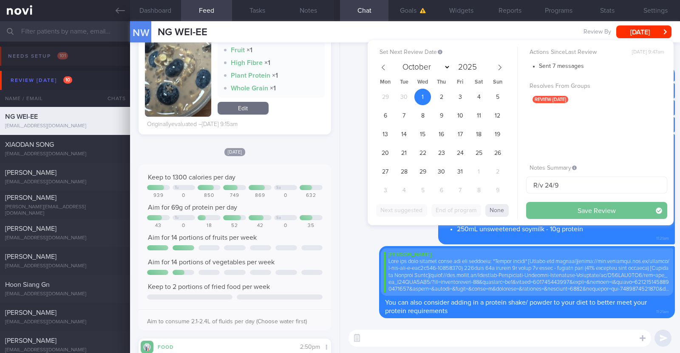
click at [573, 207] on button "Save Review" at bounding box center [596, 210] width 141 height 17
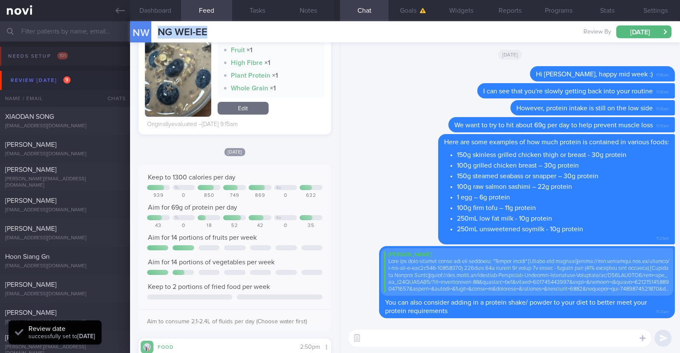
drag, startPoint x: 217, startPoint y: 33, endPoint x: 155, endPoint y: 32, distance: 62.0
click at [155, 32] on div "NW NG WEI-EE NG WEI-EE redapplecrumble@gmail.com Review By Wed, 1 Oct Set Next …" at bounding box center [405, 31] width 550 height 21
copy span "NG WEI-EE"
click at [563, 11] on button "Programs" at bounding box center [558, 10] width 48 height 21
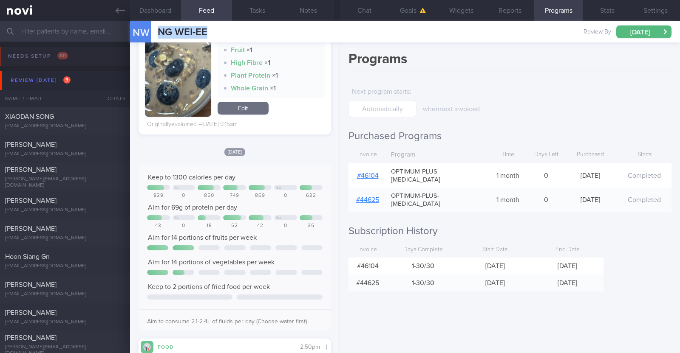
click at [374, 172] on link "# 46104" at bounding box center [368, 175] width 22 height 7
click at [649, 33] on button "Wed, 1 Oct" at bounding box center [643, 31] width 55 height 13
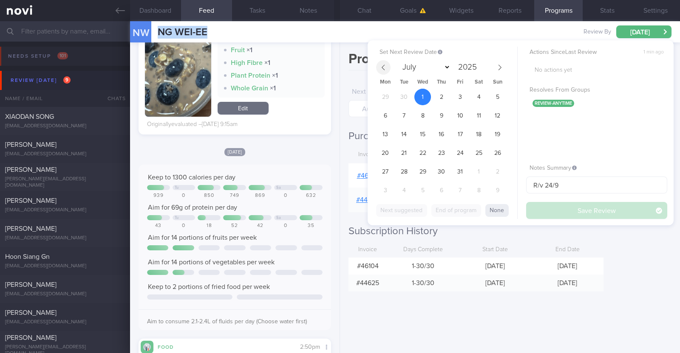
click at [381, 69] on icon at bounding box center [383, 68] width 6 height 6
select select "8"
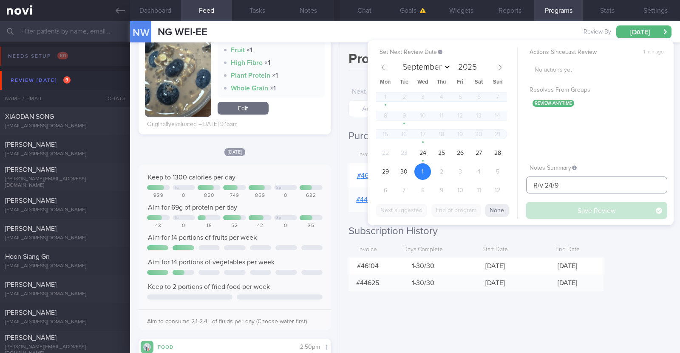
drag, startPoint x: 561, startPoint y: 183, endPoint x: 545, endPoint y: 183, distance: 16.6
click at [545, 183] on input "R/v 24/9" at bounding box center [596, 185] width 141 height 17
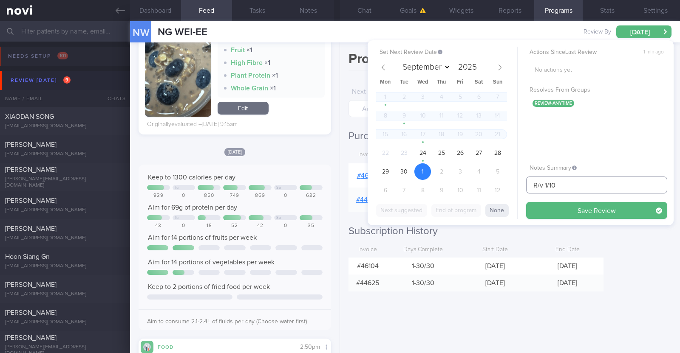
type input "R/v 1/10"
click at [526, 202] on button "Save Review" at bounding box center [596, 210] width 141 height 17
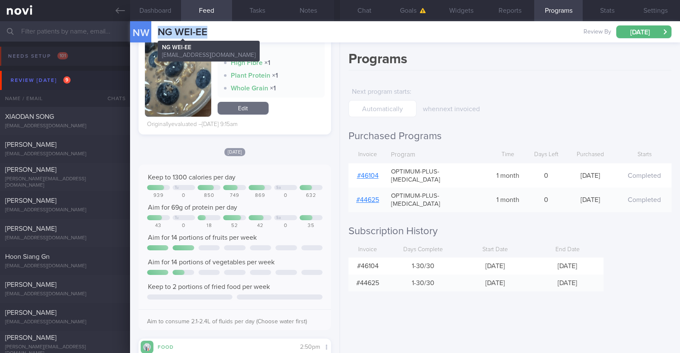
drag, startPoint x: 206, startPoint y: 36, endPoint x: 157, endPoint y: 32, distance: 49.4
click at [157, 32] on div "NW NG WEI-EE NG WEI-EE redapplecrumble@gmail.com Review By Wed, 1 Oct Set Next …" at bounding box center [405, 31] width 550 height 21
copy span "NG WEI-EE"
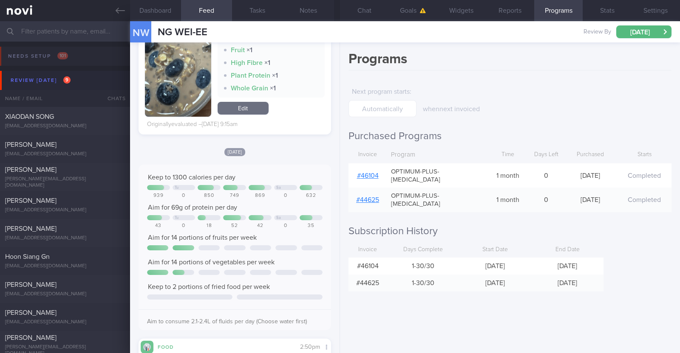
drag, startPoint x: 623, startPoint y: 255, endPoint x: 627, endPoint y: 185, distance: 70.2
click at [623, 254] on div "Programs Next program starts : when next invoiced Purchased Programs Invoice Pr…" at bounding box center [510, 197] width 340 height 311
click at [639, 33] on button "Wed, 1 Oct" at bounding box center [643, 31] width 55 height 13
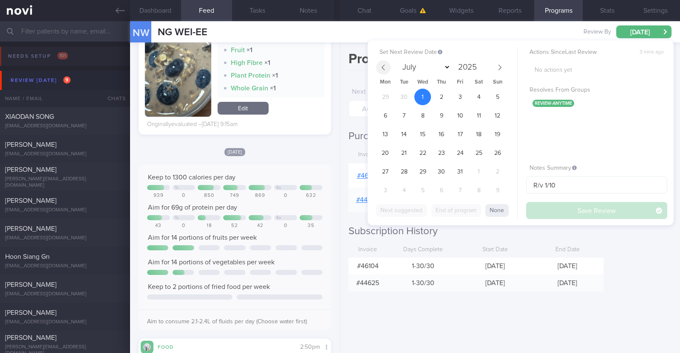
click at [381, 63] on span at bounding box center [383, 67] width 14 height 14
select select "8"
click at [577, 282] on div "Programs Next program starts : when next invoiced Purchased Programs Invoice Pr…" at bounding box center [510, 197] width 340 height 311
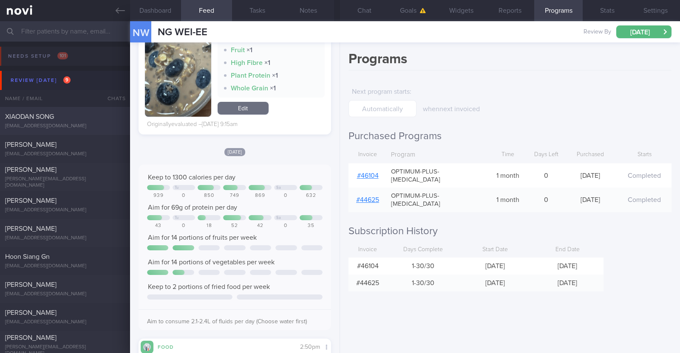
click at [68, 124] on div "xiaodan.song1221@gmail.com" at bounding box center [65, 126] width 120 height 6
select select "8"
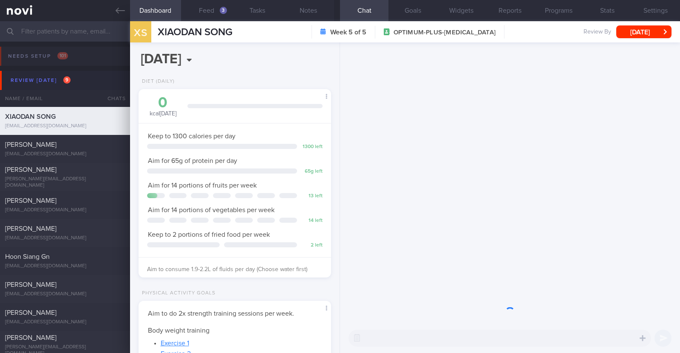
scroll to position [96, 169]
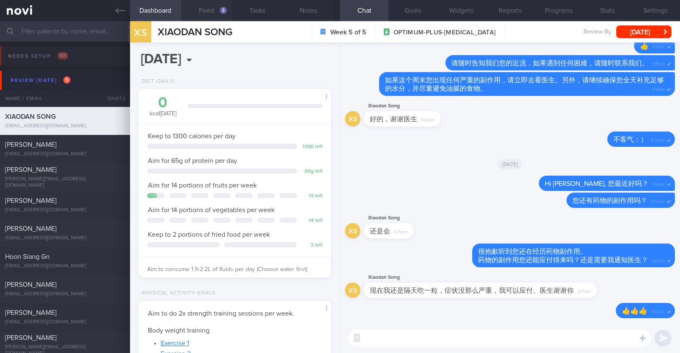
click at [201, 7] on button "Feed 3" at bounding box center [206, 10] width 51 height 21
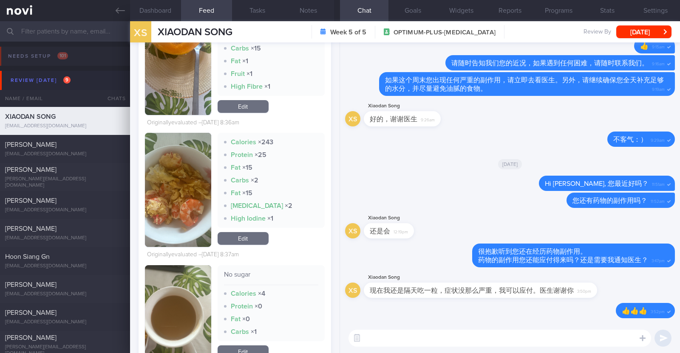
scroll to position [319, 0]
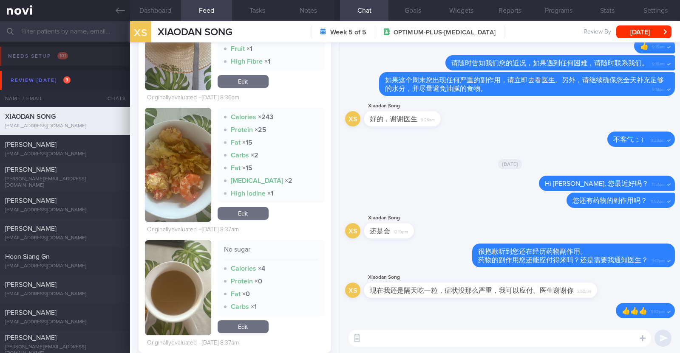
click at [187, 171] on button "button" at bounding box center [178, 165] width 66 height 114
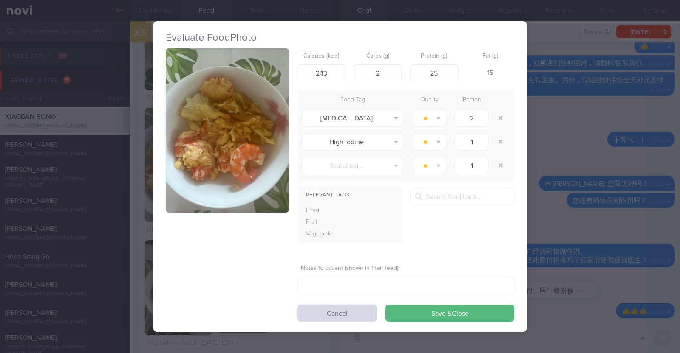
click at [232, 147] on button "button" at bounding box center [227, 130] width 123 height 164
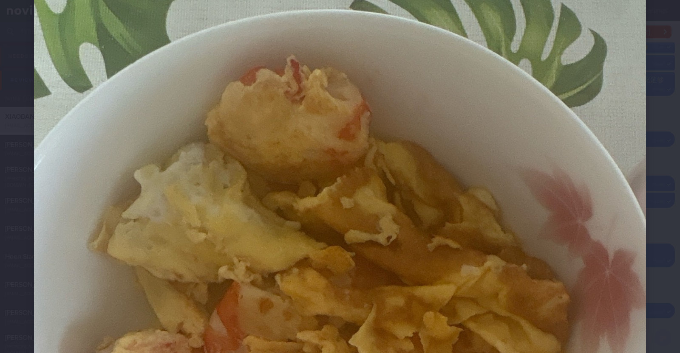
scroll to position [212, 0]
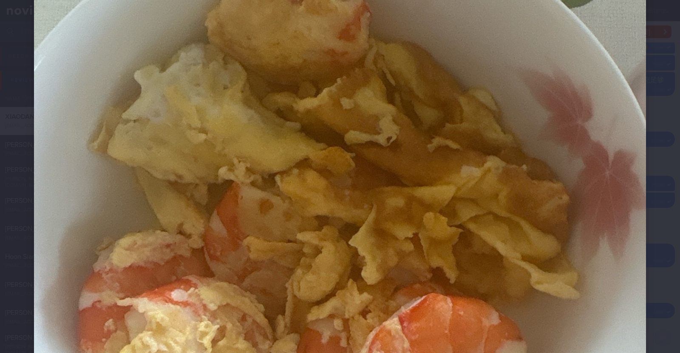
click at [24, 207] on div at bounding box center [340, 229] width 680 height 883
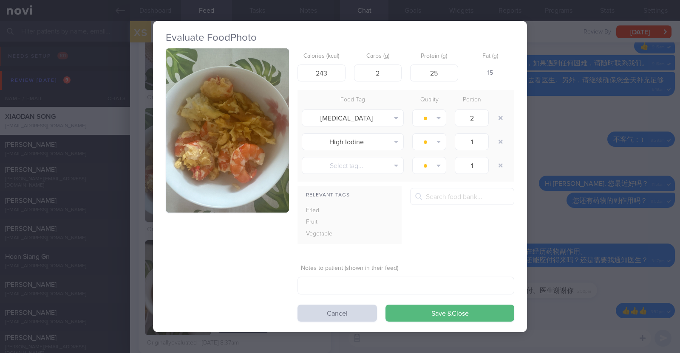
click at [134, 205] on div "Evaluate Food Photo Calories (kcal) 243 Carbs (g) 2 Protein (g) 25 Fat (g) 15 F…" at bounding box center [340, 176] width 680 height 353
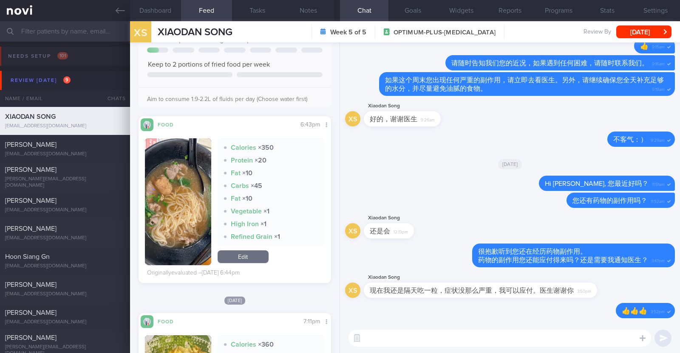
scroll to position [743, 0]
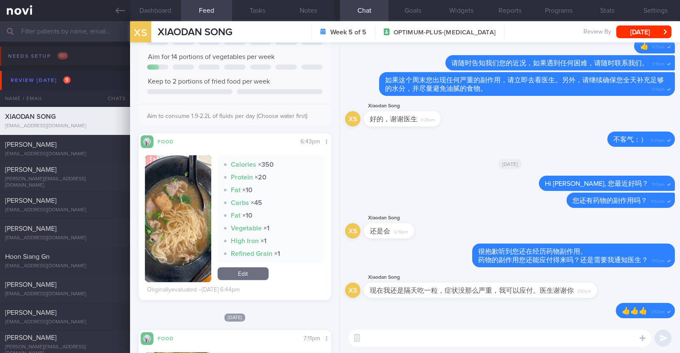
click at [391, 334] on textarea at bounding box center [499, 338] width 302 height 17
click at [371, 336] on textarea "HI Xiaodan" at bounding box center [499, 338] width 302 height 17
click at [406, 335] on textarea "Hi Xiaodan" at bounding box center [499, 338] width 302 height 17
paste textarea "谢谢你记录你的餐食"
type textarea "Hi Xiaodan, 谢谢你记录你的餐食"
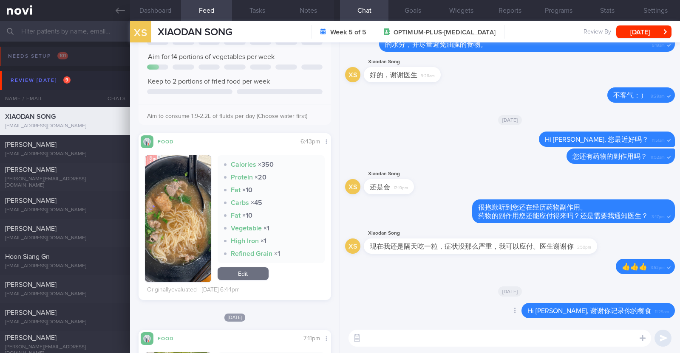
paste textarea "在选择富含蛋白质的食物上你做得很好。"
type textarea "在选择富含蛋白质的食物上你做得很好。"
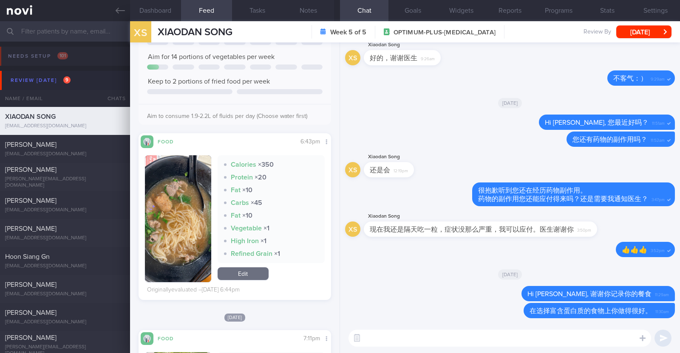
click textarea
paste textarea "请记住要避免食用油腻的食物。"
type textarea "请记住要避免食用油腻的食物。"
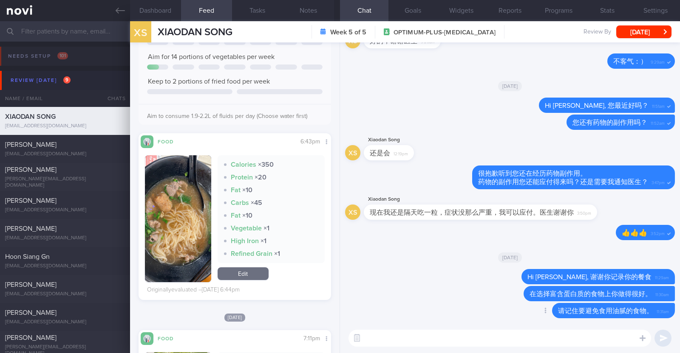
paste textarea "请尽量选择瘦肉蛋白，而非油炸、裹粉、多酱汁、油腻或加工过的脂肪类蛋白，例如咖喱鸡、炸鱼、香肠和鸡翅。以下是一些瘦肉蛋白的例子： 瘦肉动物蛋白 虾、清蒸鱼、去皮…"
type textarea "请尽量选择瘦肉蛋白，而非油炸、裹粉、多酱汁、油腻或加工过的脂肪类蛋白，例如咖喱鸡、炸鱼、香肠和鸡翅。以下是一些瘦肉蛋白的例子： 瘦肉动物蛋白 虾、清蒸鱼、去皮…"
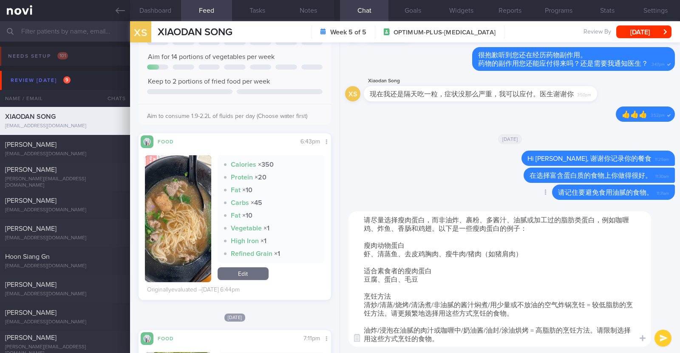
scroll to position [0, 0]
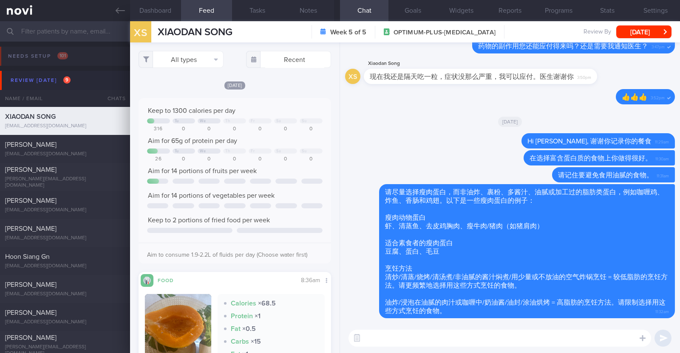
scroll to position [743, 0]
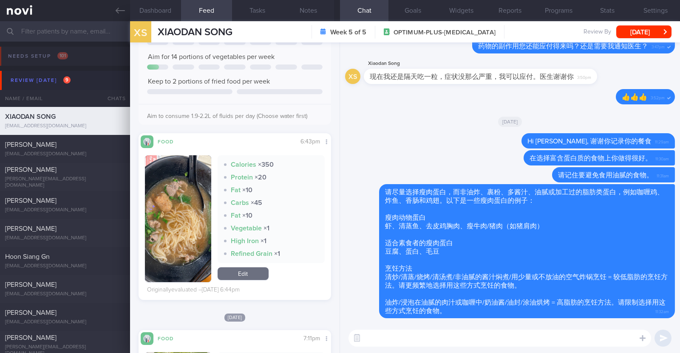
click at [649, 35] on button "[DATE]" at bounding box center [643, 31] width 55 height 13
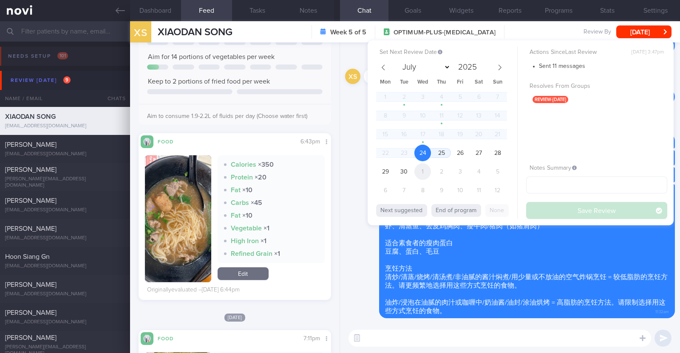
click at [426, 169] on span "1" at bounding box center [422, 172] width 17 height 17
select select "9"
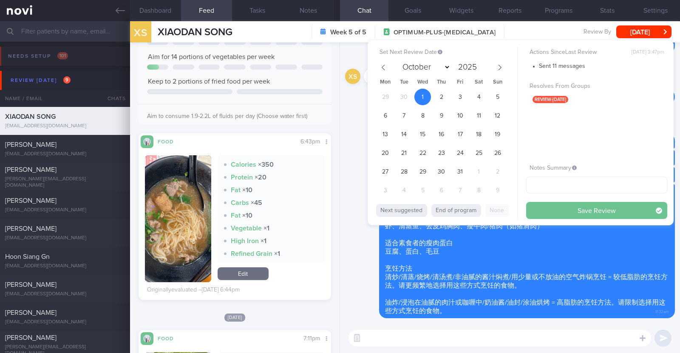
click at [567, 210] on button "Save Review" at bounding box center [596, 210] width 141 height 17
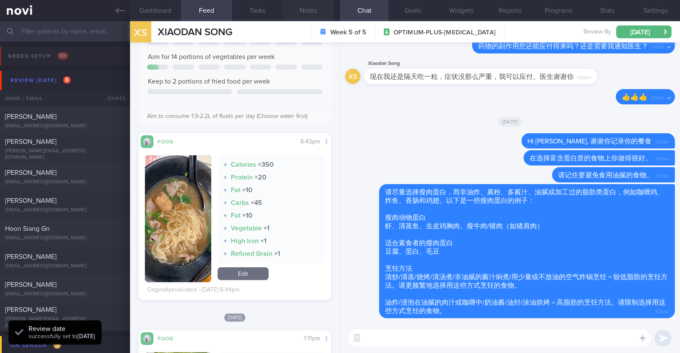
click at [304, 8] on button "Notes" at bounding box center [308, 10] width 51 height 21
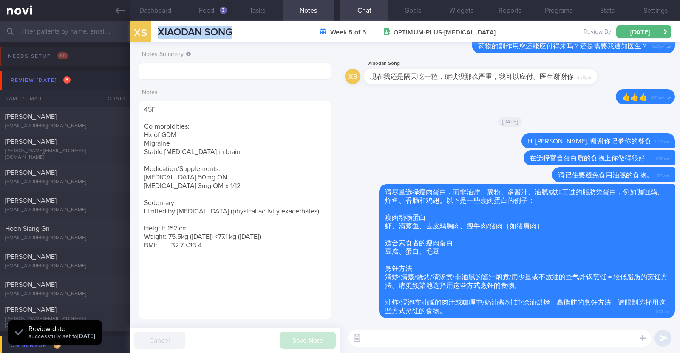
drag, startPoint x: 240, startPoint y: 34, endPoint x: 153, endPoint y: 36, distance: 86.7
click at [153, 36] on div "XS XIAODAN SONG XIAODAN SONG xiaodan.song1221@gmail.com Week 5 of 5 OPTIMUM-PLU…" at bounding box center [405, 31] width 550 height 21
copy div "XIAODAN SONG"
click at [564, 10] on button "Programs" at bounding box center [558, 10] width 48 height 21
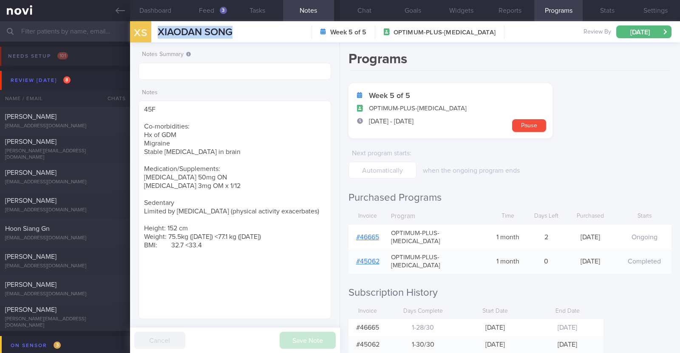
click at [374, 234] on link "# 46665" at bounding box center [367, 237] width 23 height 7
click at [218, 5] on button "Feed 3" at bounding box center [206, 10] width 51 height 21
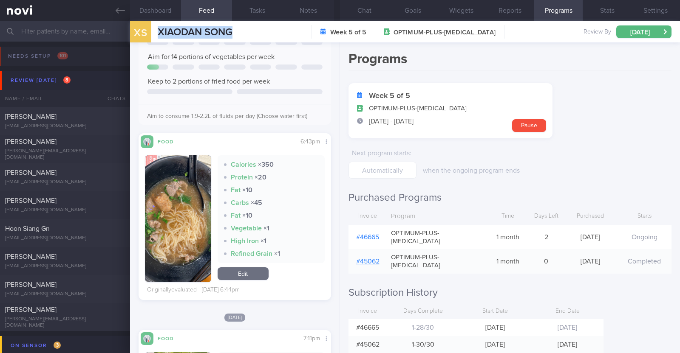
click at [254, 37] on div "XS XIAODAN SONG XIAODAN SONG xiaodan.song1221@gmail.com Week 5 of 5 OPTIMUM-PLU…" at bounding box center [405, 31] width 550 height 21
click at [611, 138] on form "Week 5 of 5 OPTIMUM-PLUS-RYBELSUS 27 Aug - 25 Sep Pause Next program starts : w…" at bounding box center [509, 131] width 323 height 96
click at [91, 232] on div "Hoon Siang Gn" at bounding box center [64, 229] width 118 height 8
type textarea "34M Comorbidities: Eczema Nil meds Resistance training x 4/week (60min) Enduran…"
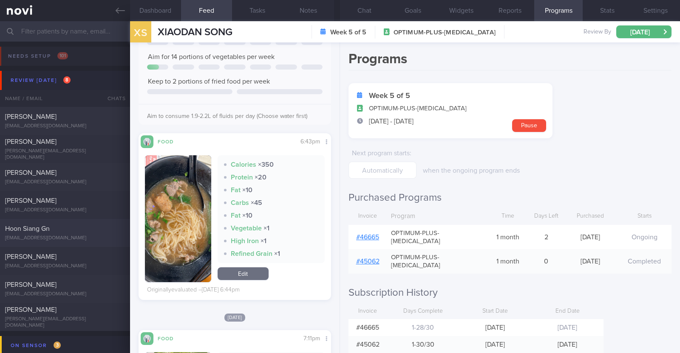
select select "8"
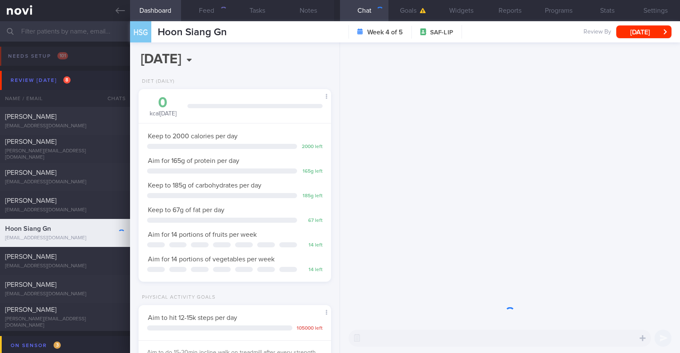
scroll to position [86, 172]
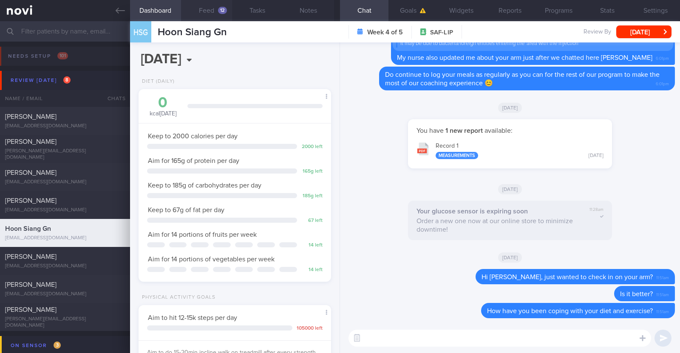
click at [209, 9] on button "Feed 12" at bounding box center [206, 10] width 51 height 21
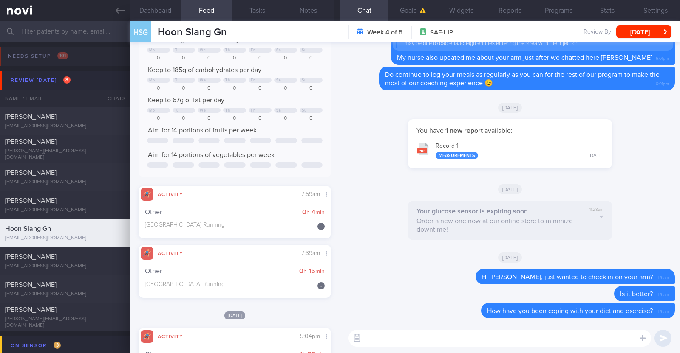
scroll to position [637, 0]
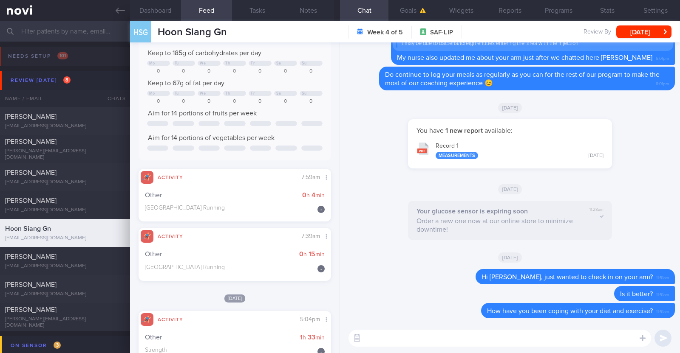
click at [435, 341] on textarea at bounding box center [499, 338] width 302 height 17
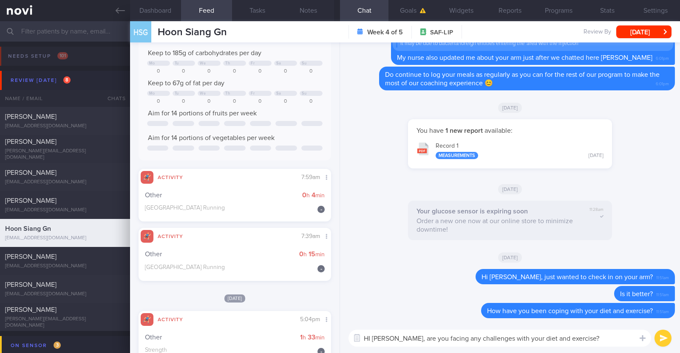
click at [369, 338] on textarea "HI Hoon Siang, are you facing any challenges with your diet and exercise?" at bounding box center [499, 338] width 302 height 17
drag, startPoint x: 594, startPoint y: 341, endPoint x: 411, endPoint y: 334, distance: 182.7
click at [411, 334] on textarea "Hi Hoon Siang, are you facing any challenges with your diet and exercise?" at bounding box center [499, 338] width 302 height 17
type textarea "Hi Hoon Siang, happy mid week:)"
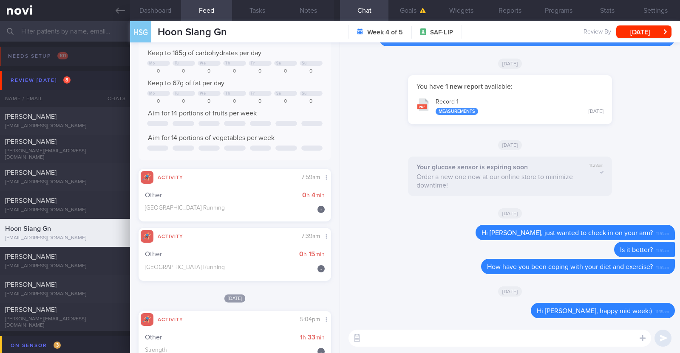
paste textarea "are you facing any challenges with your diet and exercise?"
click at [363, 341] on button "button" at bounding box center [356, 338] width 15 height 15
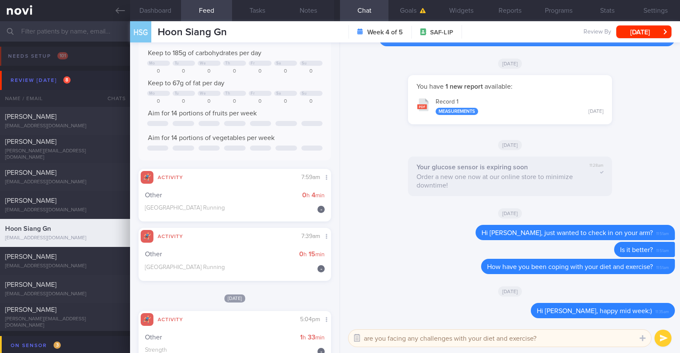
click at [358, 341] on button "button" at bounding box center [356, 338] width 15 height 15
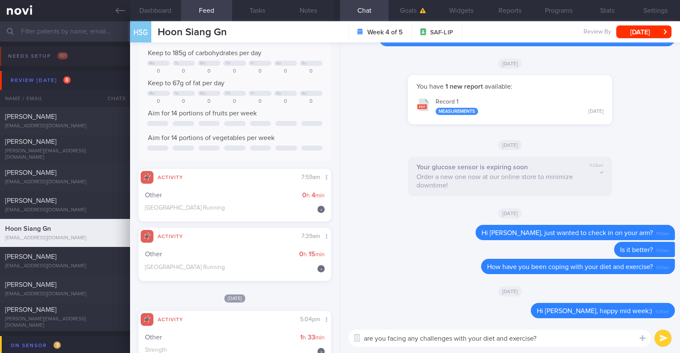
click at [366, 339] on textarea "are you facing any challenges with your diet and exercise?" at bounding box center [499, 338] width 302 height 17
type textarea "Are you facing any challenges with your diet and exercise?"
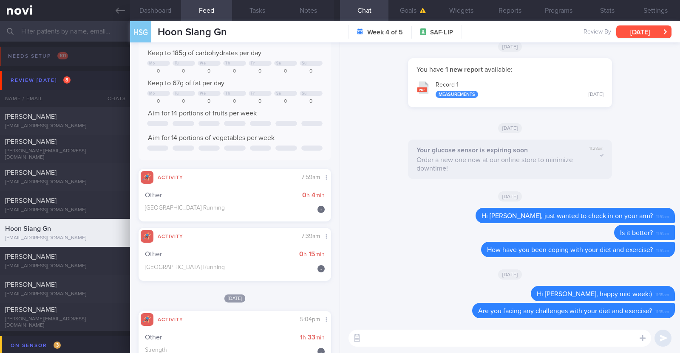
click at [653, 31] on button "[DATE]" at bounding box center [643, 31] width 55 height 13
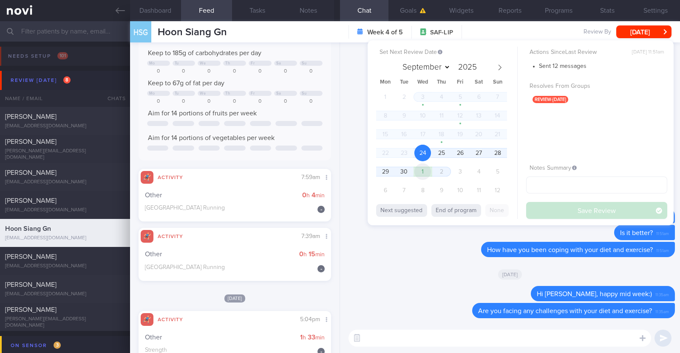
click at [423, 174] on span "1" at bounding box center [422, 172] width 17 height 17
select select "9"
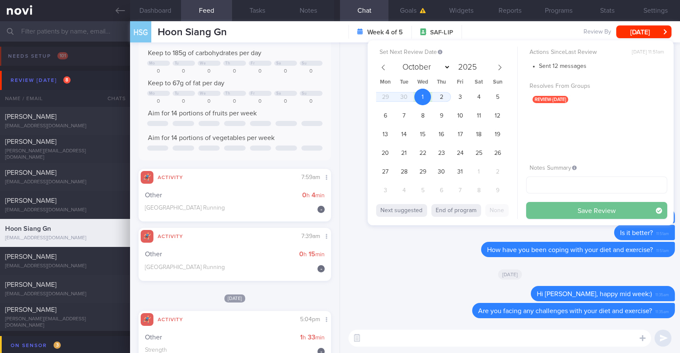
click at [568, 210] on button "Save Review" at bounding box center [596, 210] width 141 height 17
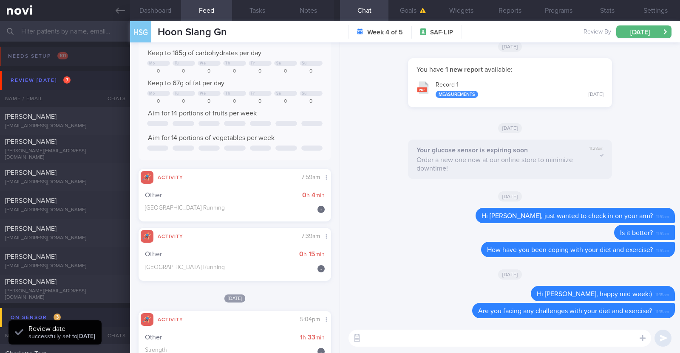
scroll to position [86, 172]
click at [384, 273] on div "[DATE]" at bounding box center [510, 274] width 330 height 24
click at [54, 262] on div "Carol Liew cgull74@gmail.com" at bounding box center [65, 261] width 130 height 17
type textarea "50F Comorbidities: HLD Sleep apnea on CPAP for >5 years Medication: Atorvastati…"
select select "8"
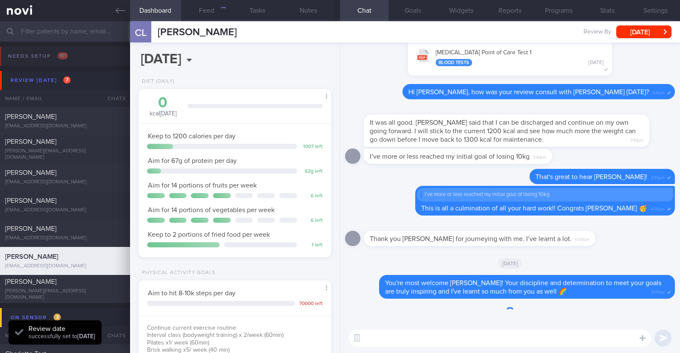
scroll to position [96, 169]
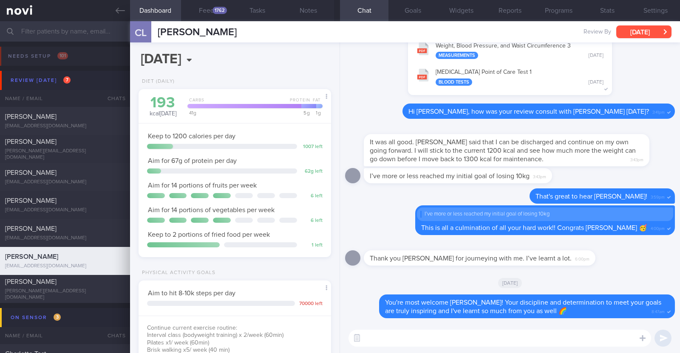
click at [627, 31] on button "[DATE]" at bounding box center [643, 31] width 55 height 13
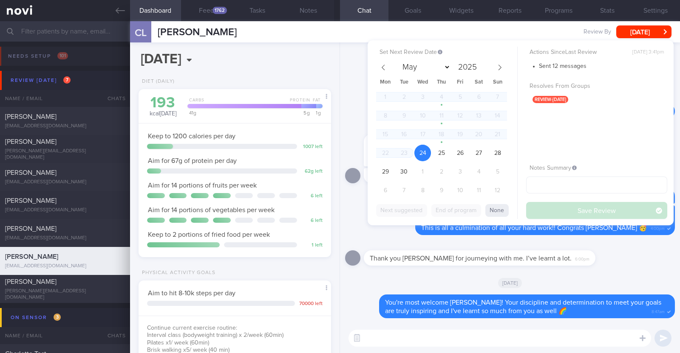
click at [610, 262] on div "Thank you Charlotte for journeying with me. I’ve learnt a lot. 6:00pm" at bounding box center [510, 255] width 330 height 31
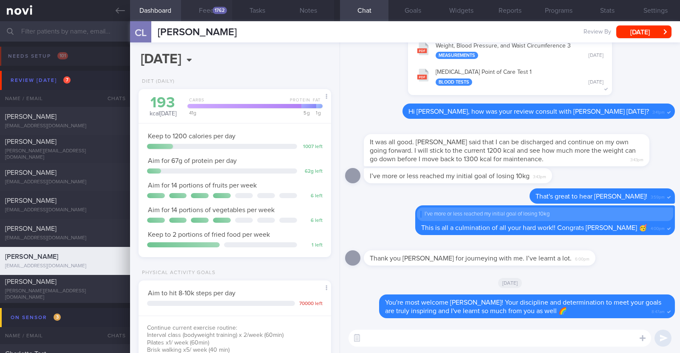
click at [218, 15] on button "Feed 1762" at bounding box center [206, 10] width 51 height 21
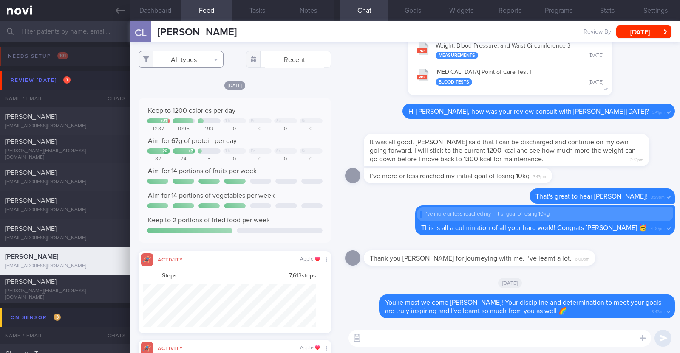
click at [197, 59] on button "All types" at bounding box center [180, 59] width 85 height 17
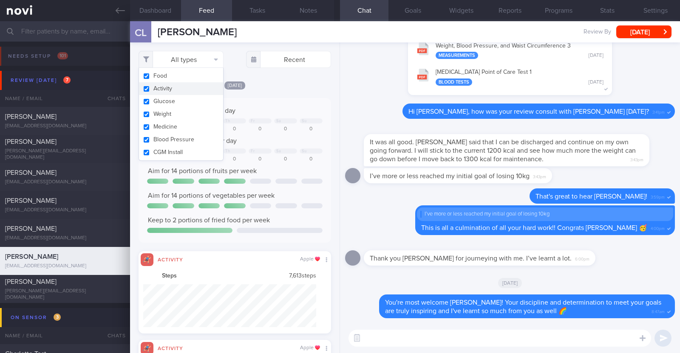
click at [187, 85] on button "Activity" at bounding box center [181, 88] width 84 height 13
checkbox input "false"
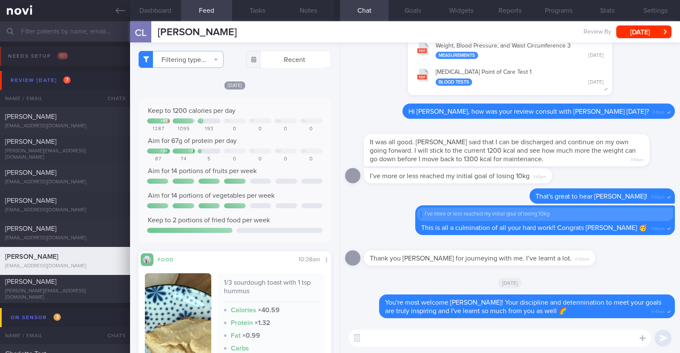
click at [268, 82] on div "[DATE]" at bounding box center [234, 85] width 192 height 9
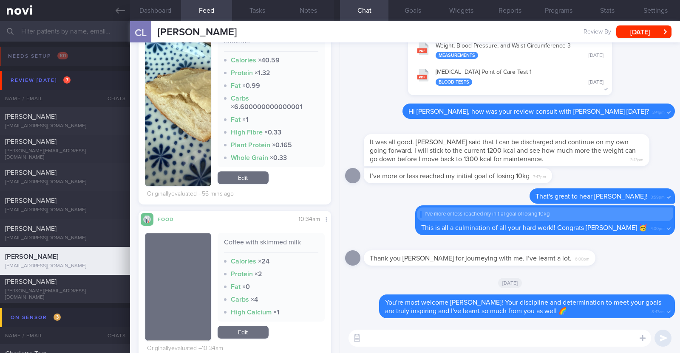
scroll to position [265, 0]
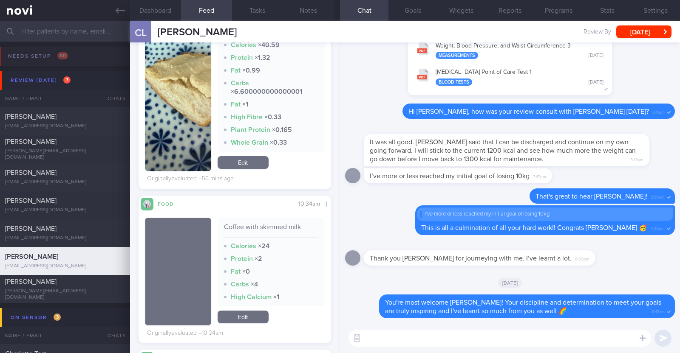
click at [405, 338] on textarea at bounding box center [499, 338] width 302 height 17
paste textarea "I just wanted to let you know that your NOVI Health account will be archived sh…"
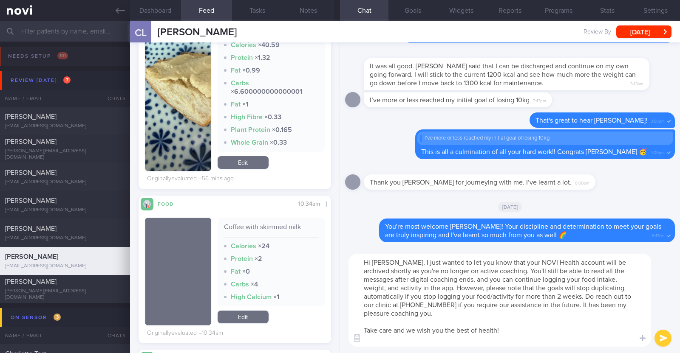
scroll to position [0, 0]
type textarea "Hi Carol, I just wanted to let you know that your NOVI Health account will be a…"
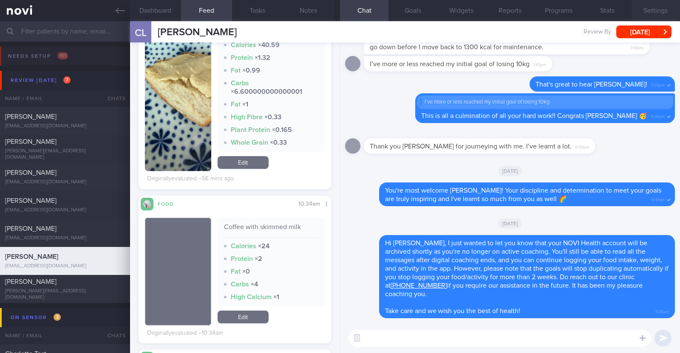
click at [655, 10] on button "Settings" at bounding box center [655, 10] width 48 height 21
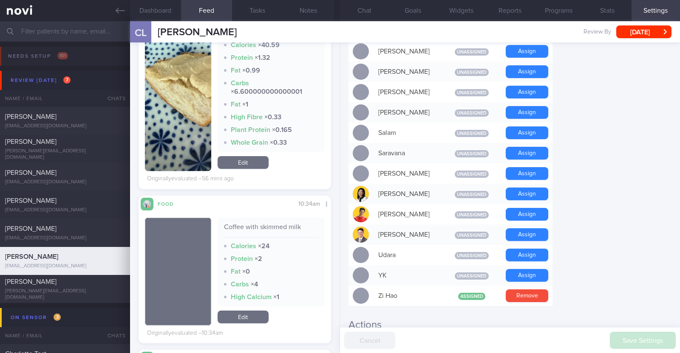
scroll to position [764, 0]
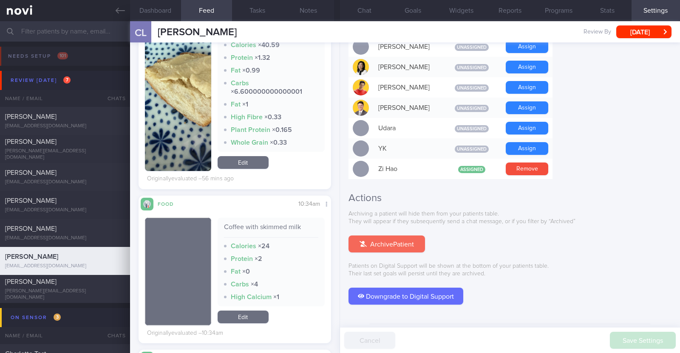
click at [404, 236] on button "Archive Patient" at bounding box center [386, 244] width 76 height 17
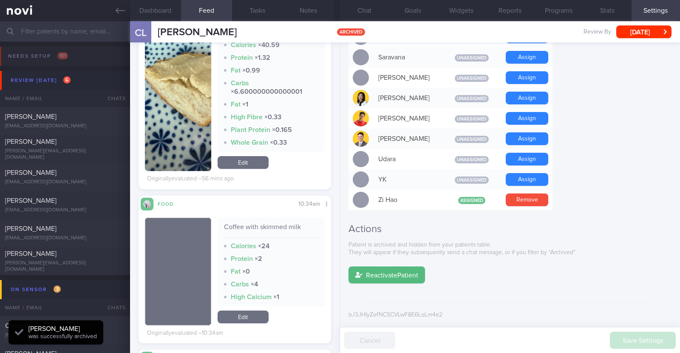
scroll to position [712, 0]
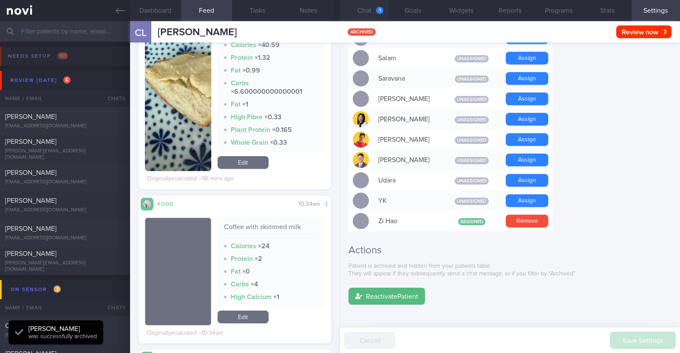
click at [370, 6] on button "Chat 1" at bounding box center [364, 10] width 48 height 21
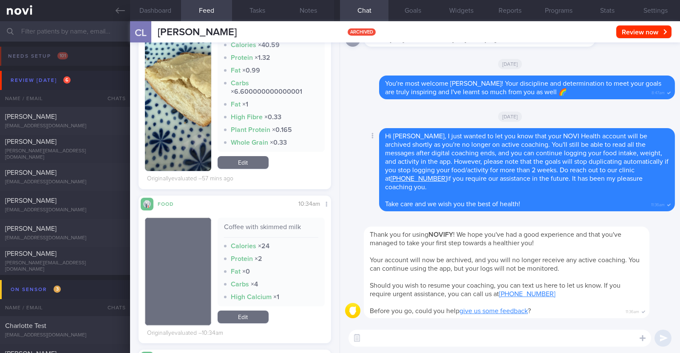
click at [361, 155] on div "Delete Hi Carol, I just wanted to let you know that your NOVI Health account wi…" at bounding box center [510, 169] width 330 height 83
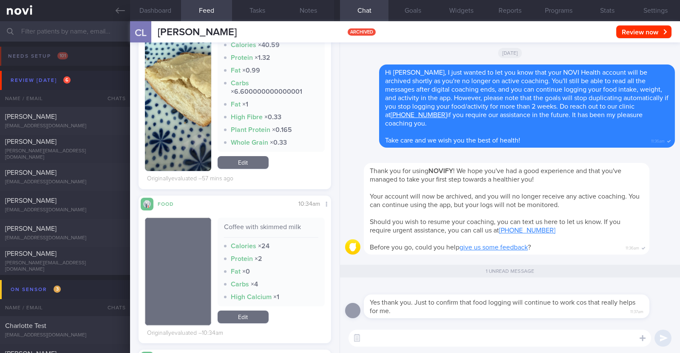
click at [497, 345] on textarea at bounding box center [499, 338] width 302 height 17
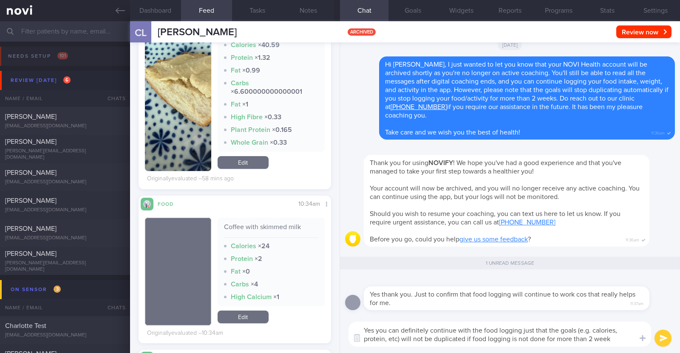
type textarea "Yes you can definitely continue with the food logging just that the goals (e.g.…"
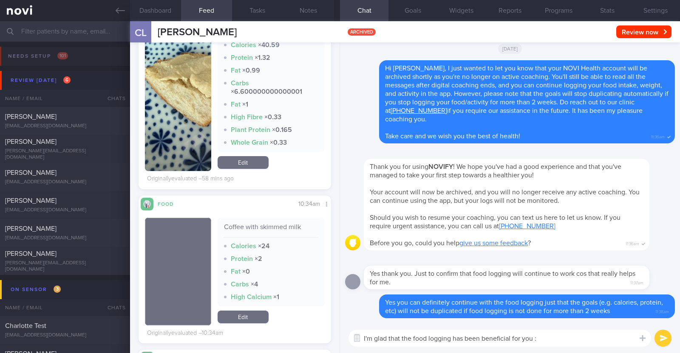
type textarea "I'm glad that the food logging has been beneficial for you :)"
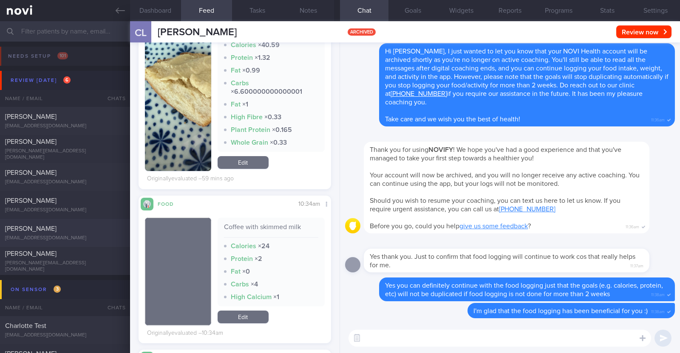
click at [96, 224] on div "Francis Jonathan tablevengy@gmail.com Today 6 days ago SAF-LIP" at bounding box center [340, 233] width 680 height 28
type textarea "22M Nil PMHx/ Meds Running x 2/week (20min)"
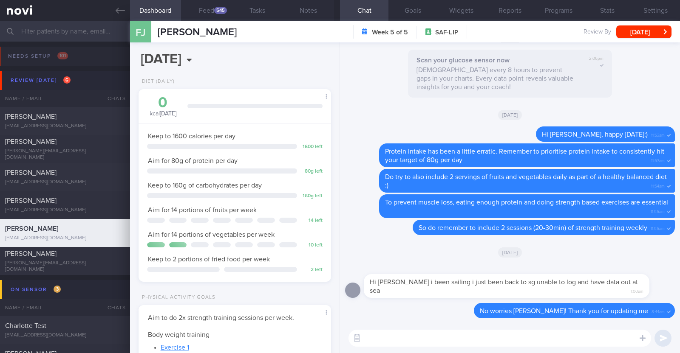
scroll to position [86, 172]
click at [211, 3] on button "Feed 545" at bounding box center [206, 10] width 51 height 21
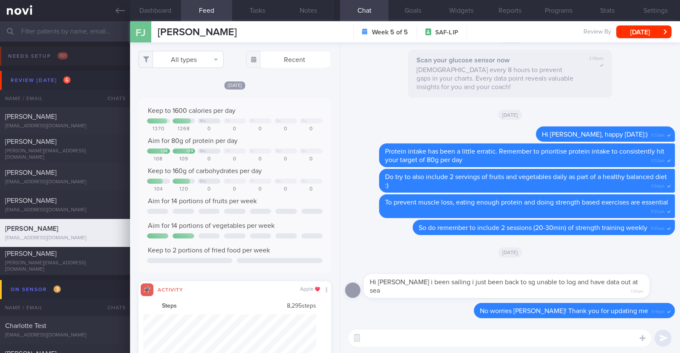
scroll to position [43, 173]
click at [202, 55] on button "All types" at bounding box center [180, 59] width 85 height 17
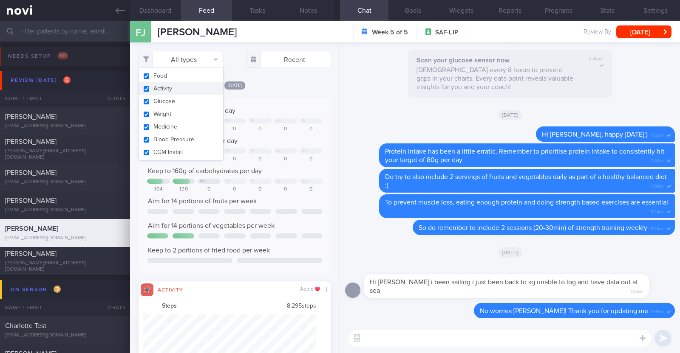
click at [176, 89] on button "Activity" at bounding box center [181, 88] width 84 height 13
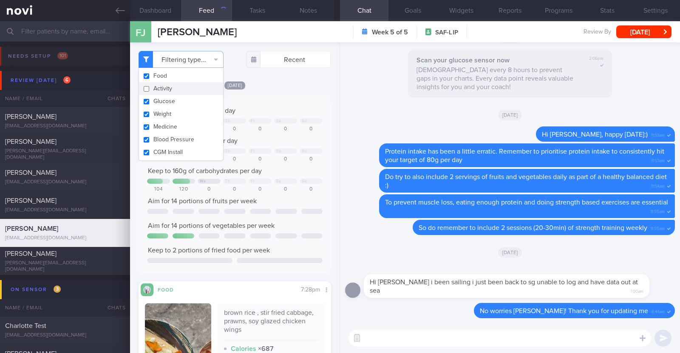
checkbox input "false"
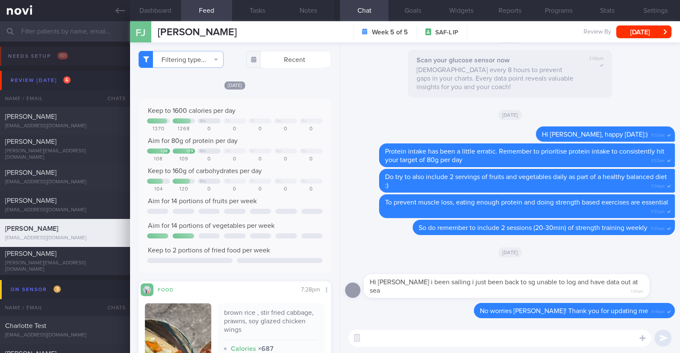
click at [283, 84] on div "[DATE]" at bounding box center [234, 85] width 192 height 9
select select "8"
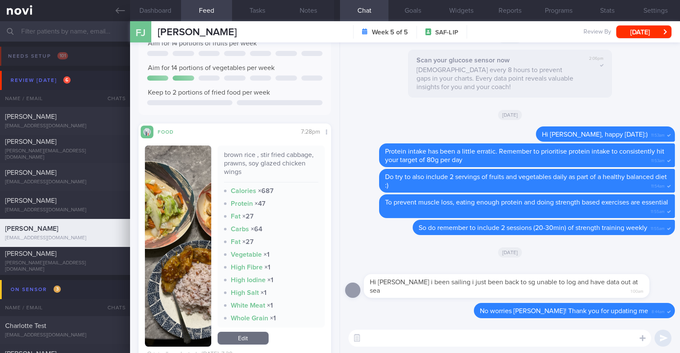
scroll to position [159, 0]
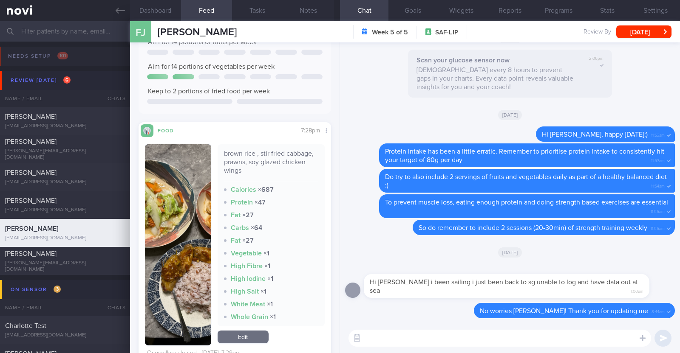
click at [190, 232] on button "button" at bounding box center [178, 244] width 66 height 201
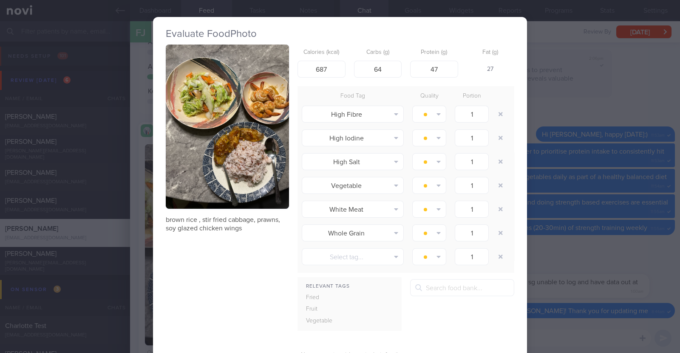
click at [133, 223] on div "Evaluate Food Photo brown rice , stir fried cabbage, prawns, soy glazed chicken…" at bounding box center [340, 176] width 680 height 353
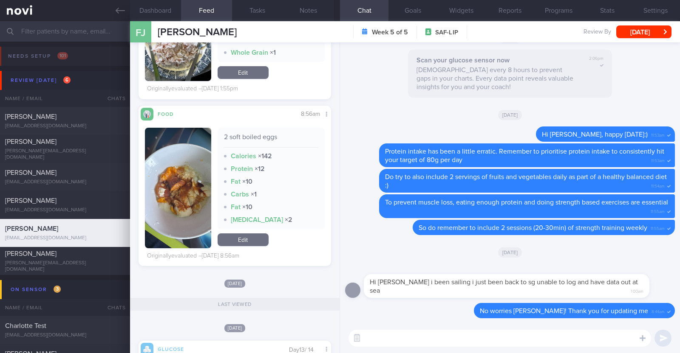
scroll to position [2017, 0]
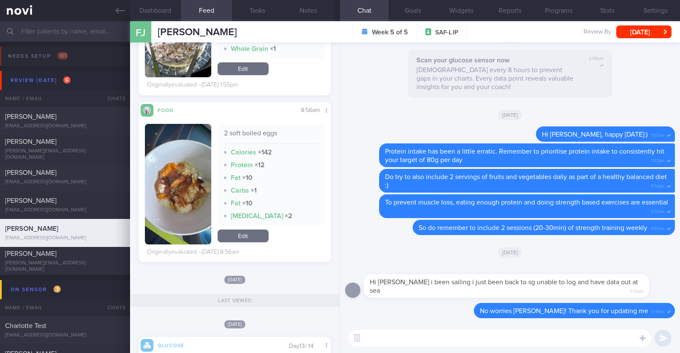
click at [402, 335] on textarea at bounding box center [499, 338] width 302 height 17
click at [369, 337] on textarea "HI Francis," at bounding box center [499, 338] width 302 height 17
click at [410, 341] on textarea "Hi Francis," at bounding box center [499, 338] width 302 height 17
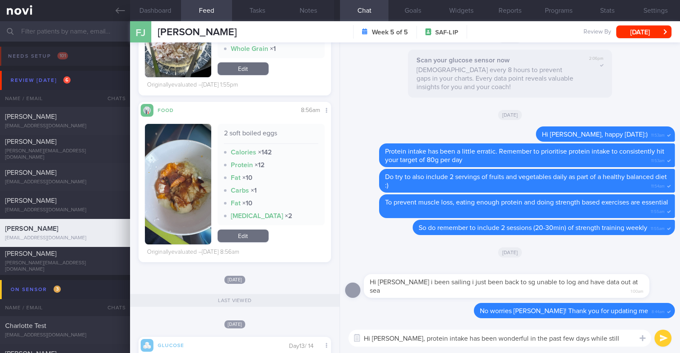
scroll to position [0, 0]
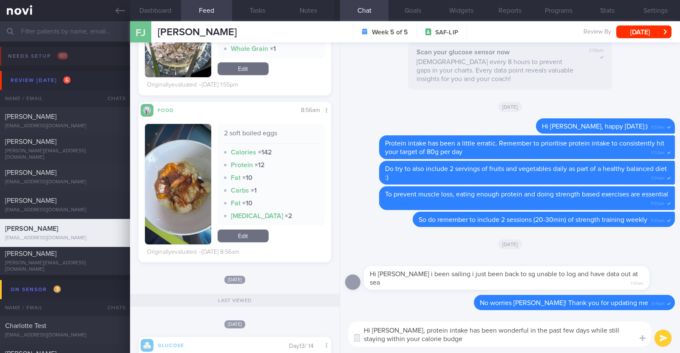
type textarea "Hi Francis, protein intake has been wonderful in the past few days while still …"
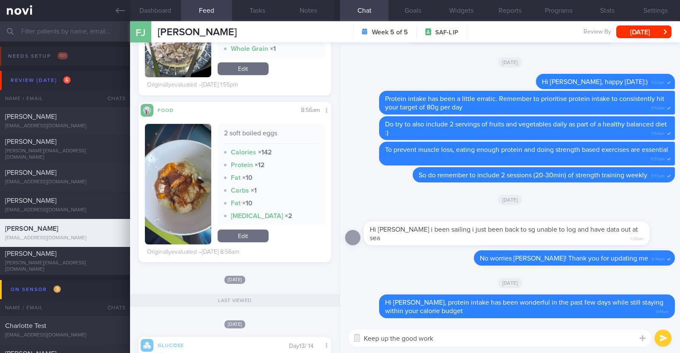
type textarea "Keep up the good work!"
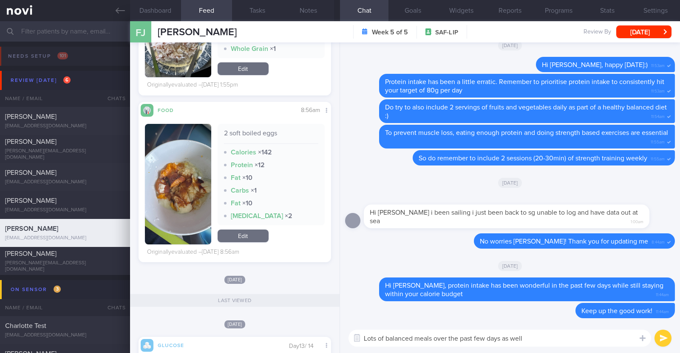
paste textarea "👍"
type textarea "Lots of balanced meals over the past few days as well 👍👍👍"
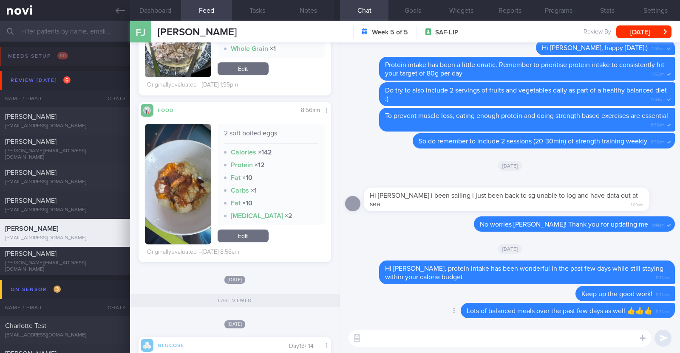
click at [426, 306] on div "Delete Lots of balanced meals over the past few days as well 👍👍👍 11:44am" at bounding box center [550, 310] width 248 height 15
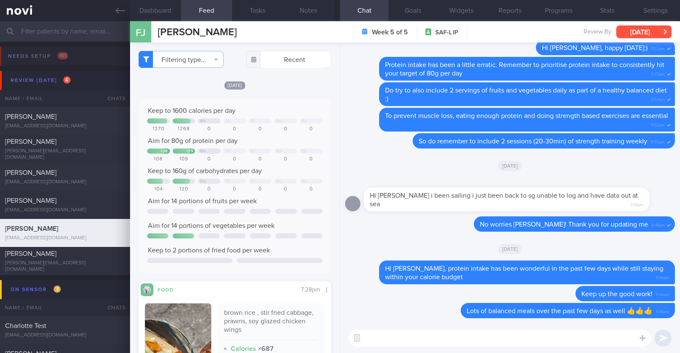
click at [650, 33] on button "[DATE]" at bounding box center [643, 31] width 55 height 13
click at [354, 135] on div "Delete So do remember to include 2 sessions (20-30min) of strength training wee…" at bounding box center [510, 143] width 330 height 20
click at [434, 341] on textarea at bounding box center [499, 338] width 302 height 17
click at [371, 336] on textarea "DO remember to also" at bounding box center [499, 338] width 302 height 17
click at [427, 339] on textarea "Do remember to also" at bounding box center [499, 338] width 302 height 17
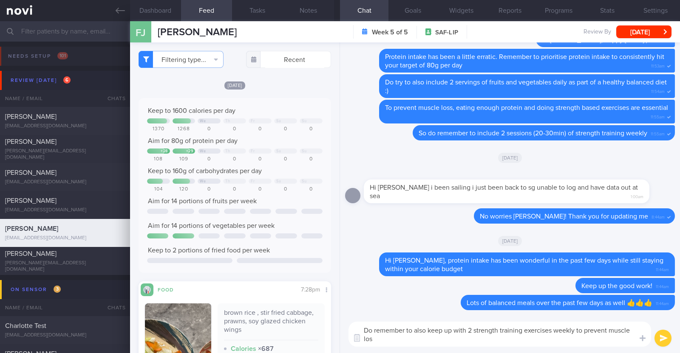
type textarea "Do remember to also keep up with 2 strength training exercises weekly to preven…"
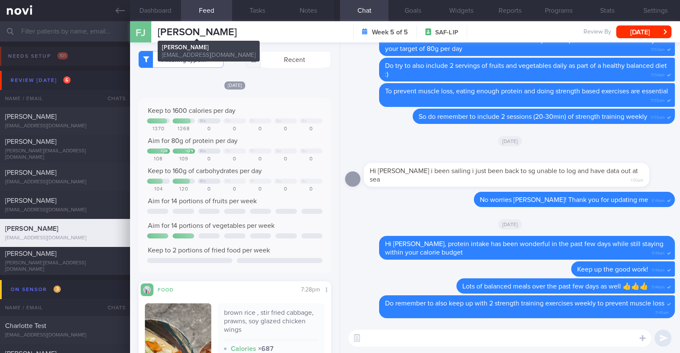
drag, startPoint x: 238, startPoint y: 30, endPoint x: 157, endPoint y: 30, distance: 80.7
click at [157, 30] on div "FJ Francis Jonathan Francis Jonathan tablevengy@gmail.com Week 5 of 5 SAF-LIP R…" at bounding box center [405, 31] width 550 height 21
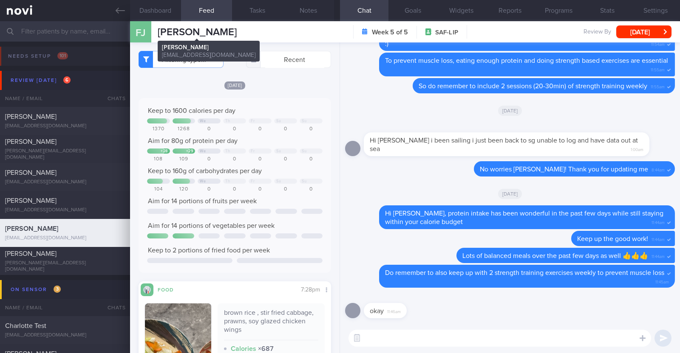
copy span "[PERSON_NAME]"
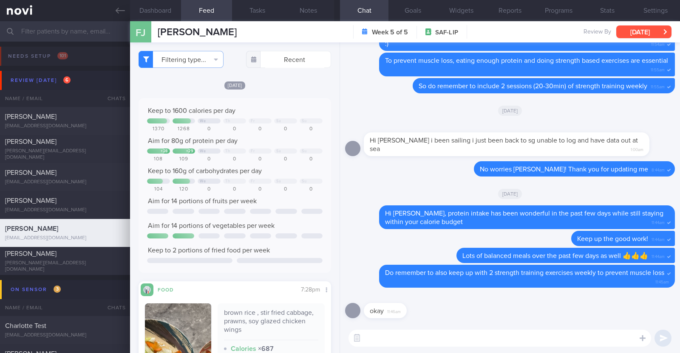
click at [625, 28] on button "[DATE]" at bounding box center [643, 31] width 55 height 13
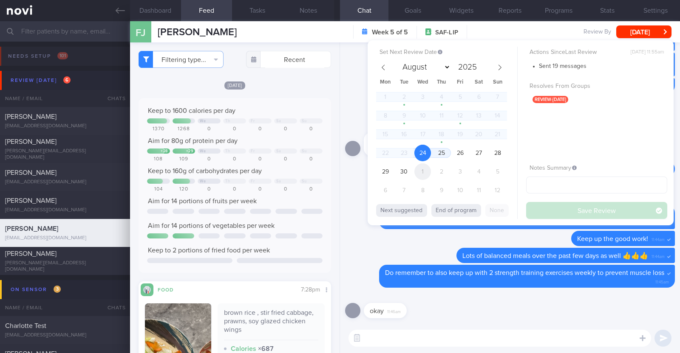
click at [423, 166] on span "1" at bounding box center [422, 172] width 17 height 17
select select "9"
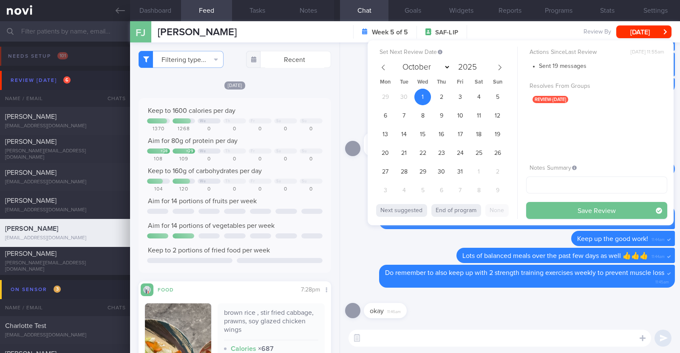
click at [572, 205] on button "Save Review" at bounding box center [596, 210] width 141 height 17
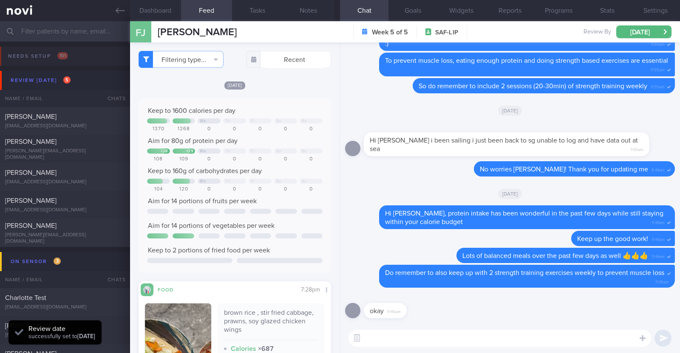
scroll to position [86, 172]
click at [380, 117] on div "Fri, 19 Sep" at bounding box center [510, 111] width 330 height 24
click at [121, 7] on icon at bounding box center [120, 10] width 9 height 9
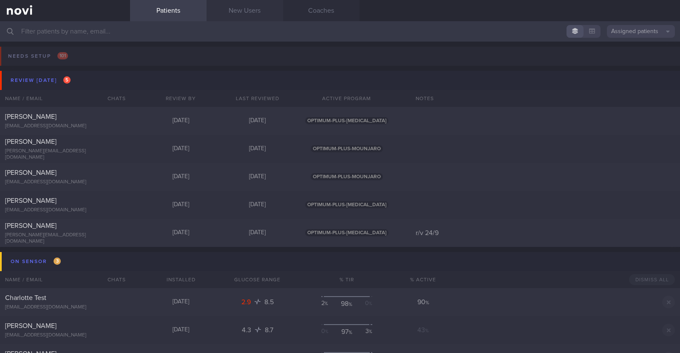
click at [255, 8] on link "New Users" at bounding box center [244, 10] width 76 height 21
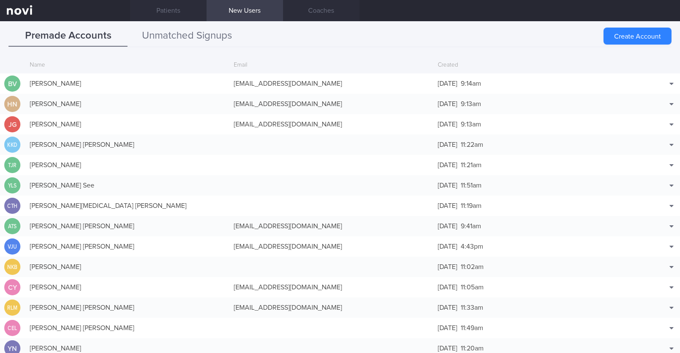
click at [203, 37] on button "Unmatched Signups" at bounding box center [186, 35] width 119 height 21
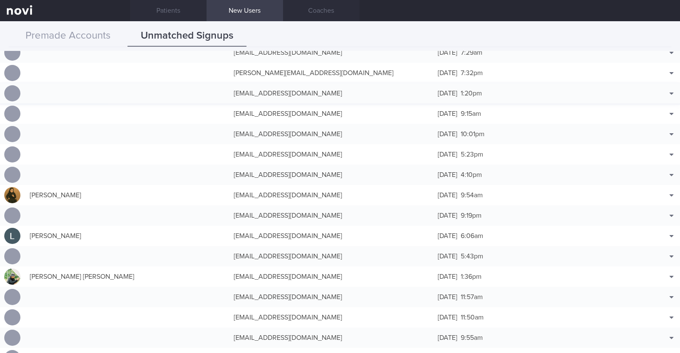
scroll to position [424, 0]
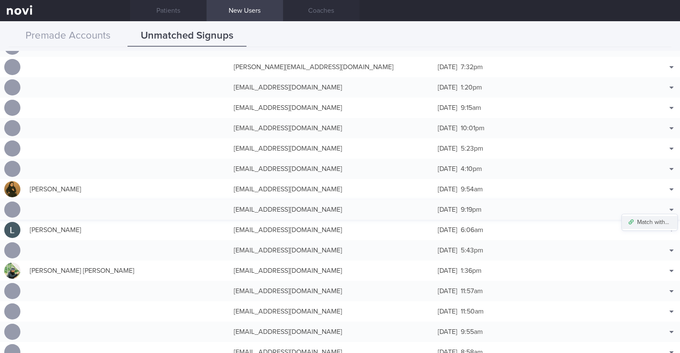
click at [649, 220] on button "Match with..." at bounding box center [649, 222] width 56 height 13
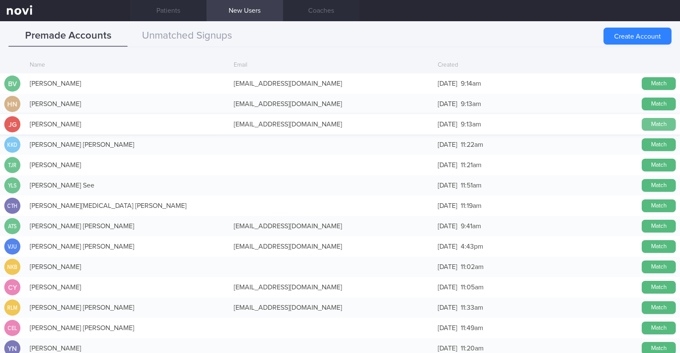
click at [649, 123] on button "Match" at bounding box center [658, 124] width 34 height 13
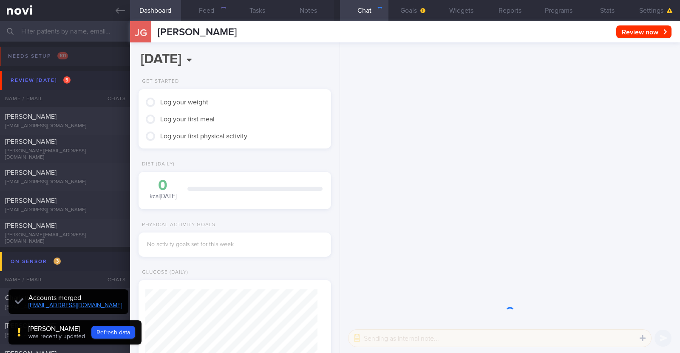
scroll to position [86, 172]
click at [662, 7] on button "Settings" at bounding box center [655, 10] width 48 height 21
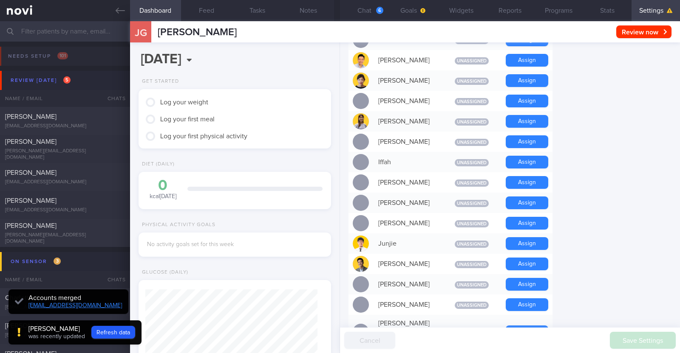
scroll to position [319, 0]
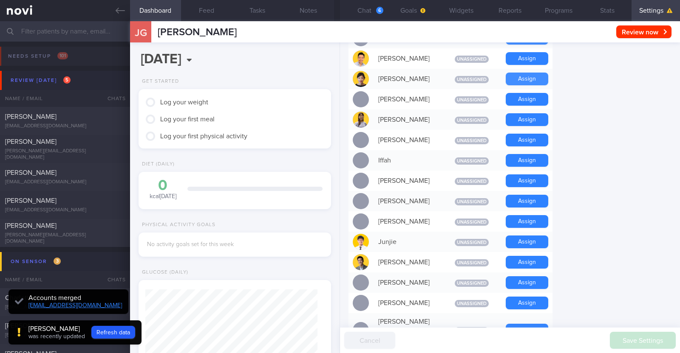
click at [530, 79] on button "Assign" at bounding box center [526, 79] width 42 height 13
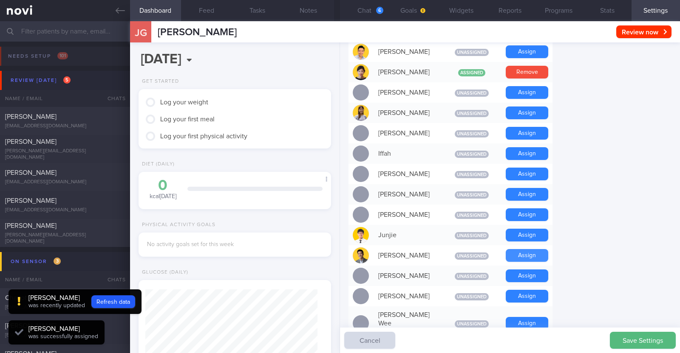
scroll to position [86, 172]
click at [519, 262] on button "Assign" at bounding box center [526, 255] width 42 height 13
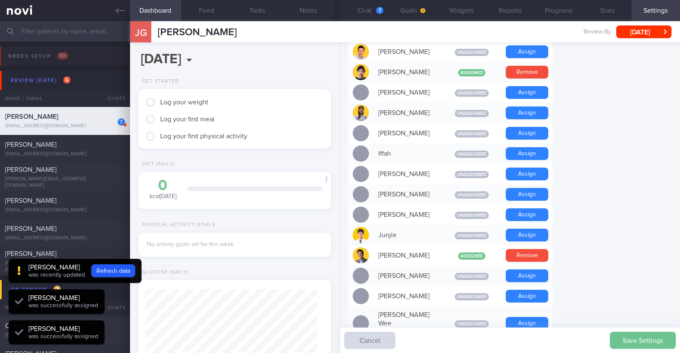
click at [634, 340] on button "Save Settings" at bounding box center [642, 340] width 66 height 17
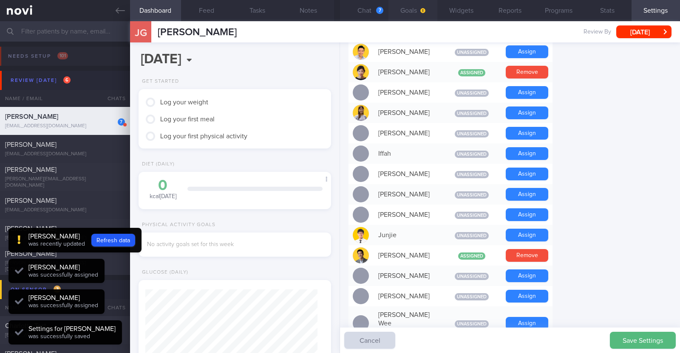
scroll to position [-221, 0]
click at [367, 11] on button "Chat 7" at bounding box center [364, 10] width 48 height 21
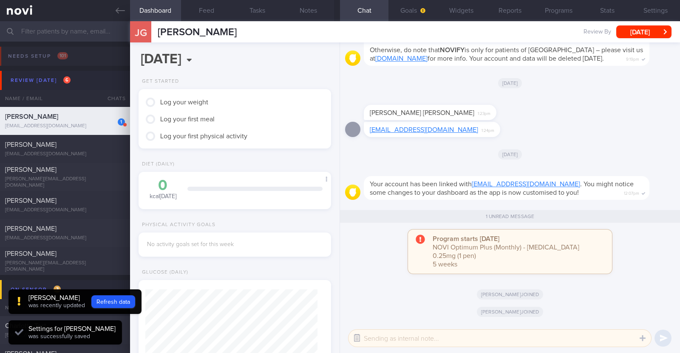
click at [358, 334] on button "button" at bounding box center [356, 338] width 15 height 15
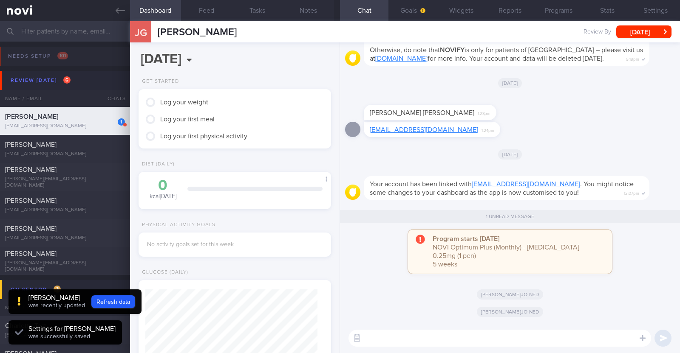
click at [404, 340] on textarea at bounding box center [499, 338] width 302 height 17
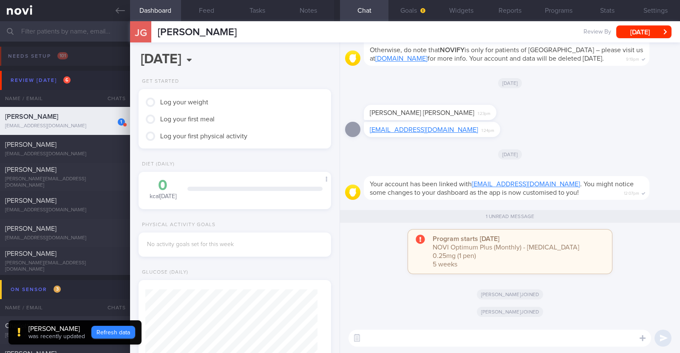
click at [103, 333] on button "Refresh data" at bounding box center [113, 332] width 44 height 13
type input "4f1ad83d26a6e206fb57356b8e287352"
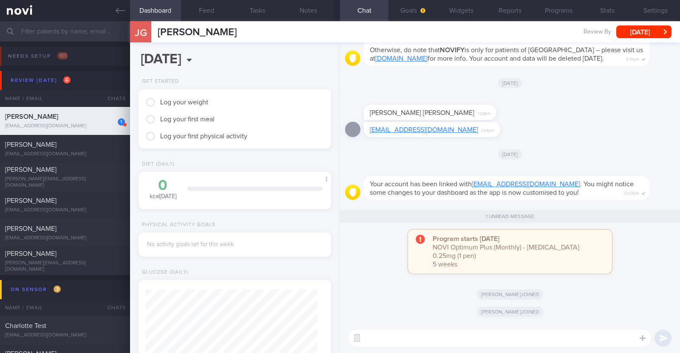
scroll to position [86, 172]
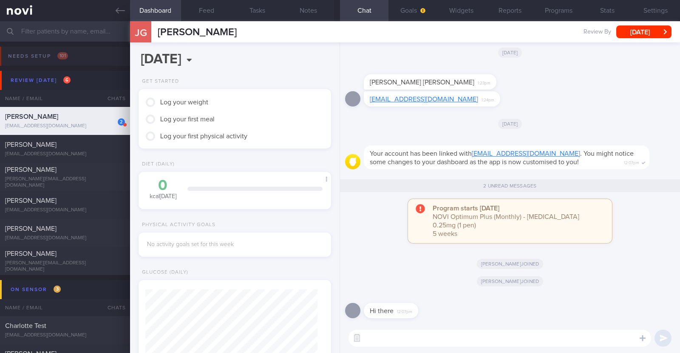
click at [393, 336] on textarea at bounding box center [499, 338] width 302 height 17
type textarea "Hi:)"
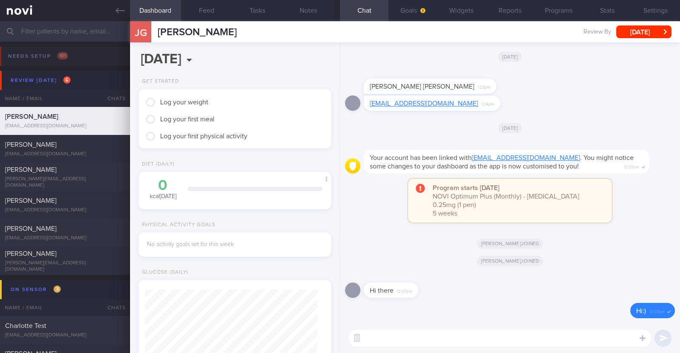
scroll to position [290, 0]
drag, startPoint x: 118, startPoint y: 10, endPoint x: 140, endPoint y: 0, distance: 23.6
click at [118, 10] on icon at bounding box center [120, 11] width 9 height 6
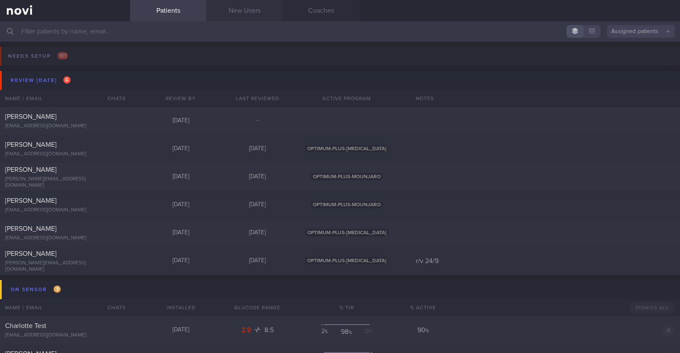
drag, startPoint x: 249, startPoint y: 14, endPoint x: 254, endPoint y: 13, distance: 4.4
click at [249, 14] on link "New Users" at bounding box center [244, 10] width 76 height 21
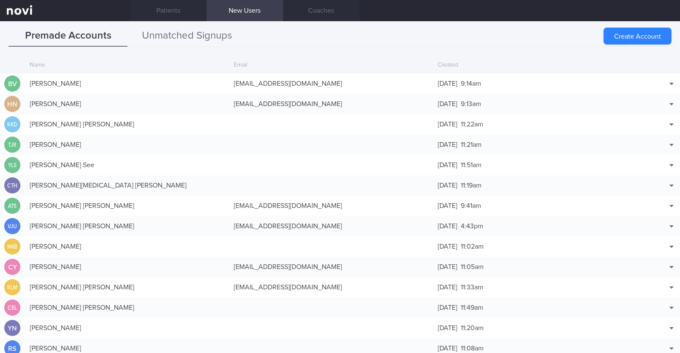
click at [214, 36] on button "Unmatched Signups" at bounding box center [186, 35] width 119 height 21
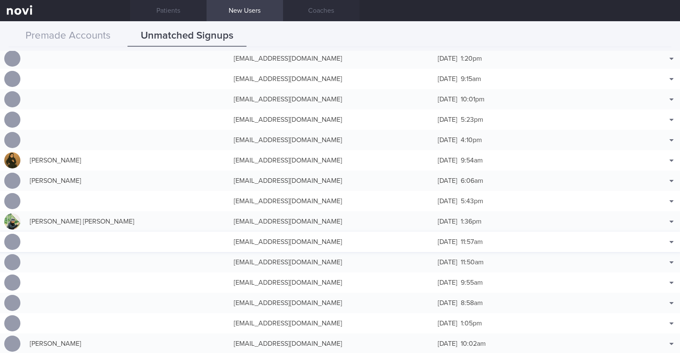
scroll to position [478, 0]
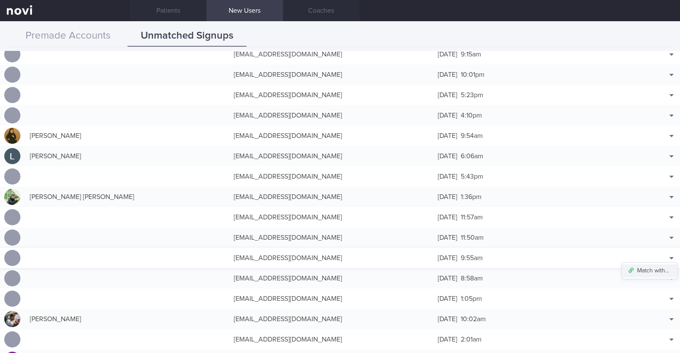
click at [655, 266] on button "Match with..." at bounding box center [649, 271] width 56 height 13
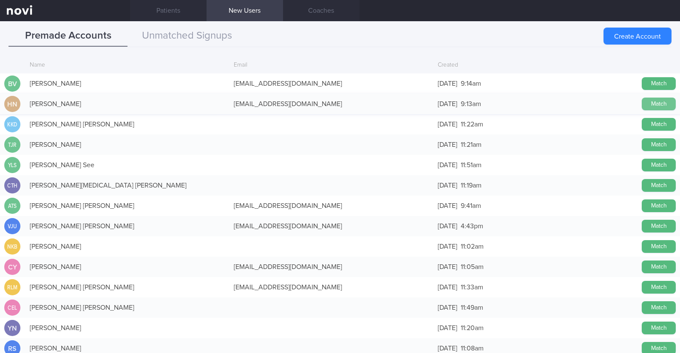
click at [649, 105] on button "Match" at bounding box center [658, 104] width 34 height 13
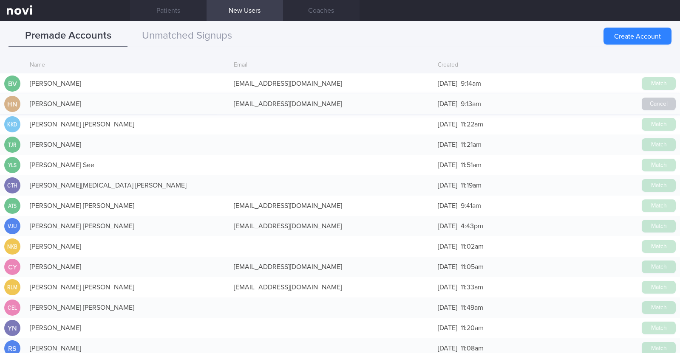
scroll to position [476, 0]
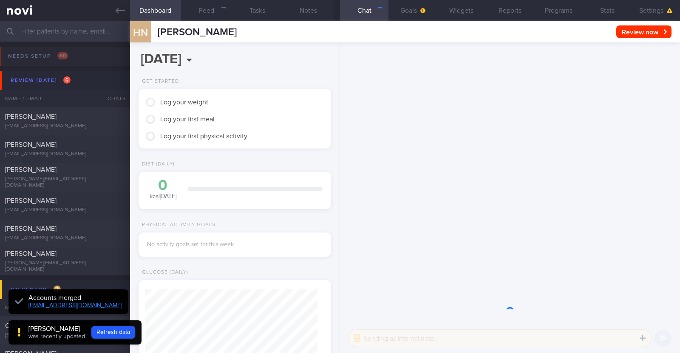
scroll to position [86, 172]
click at [653, 12] on button "Settings" at bounding box center [655, 10] width 48 height 21
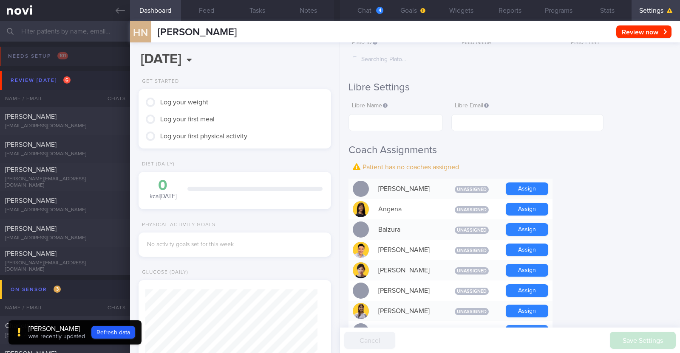
scroll to position [212, 0]
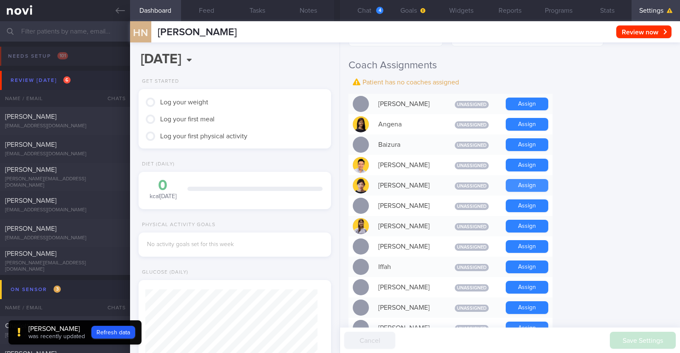
click at [539, 182] on button "Assign" at bounding box center [526, 185] width 42 height 13
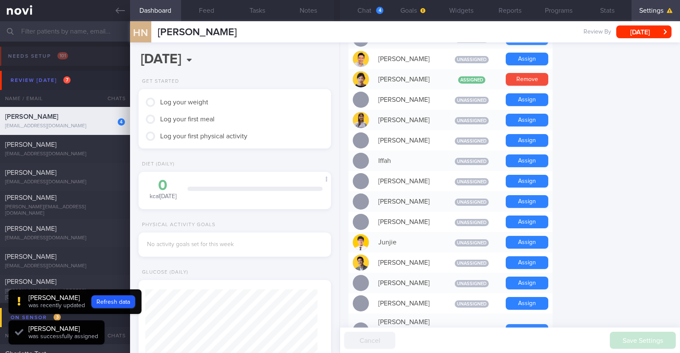
scroll to position [86, 172]
click at [514, 262] on button "Assign" at bounding box center [526, 263] width 42 height 13
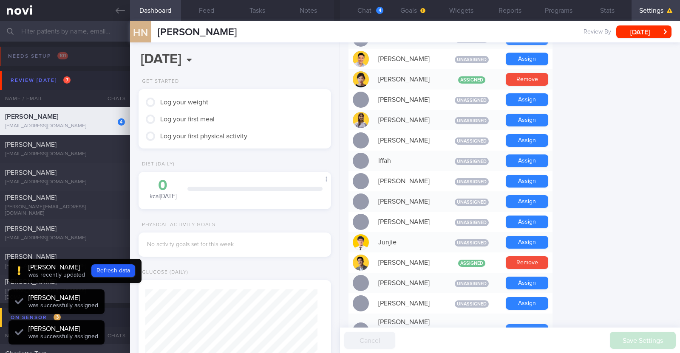
scroll to position [-105, 0]
click at [107, 272] on button "Refresh data" at bounding box center [113, 271] width 44 height 13
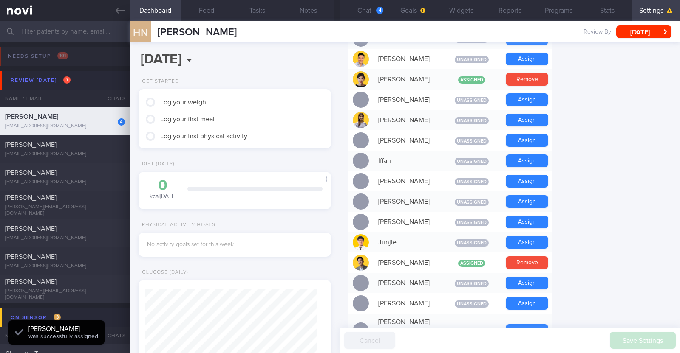
scroll to position [86, 172]
click at [375, 12] on button "Chat 4" at bounding box center [364, 10] width 48 height 21
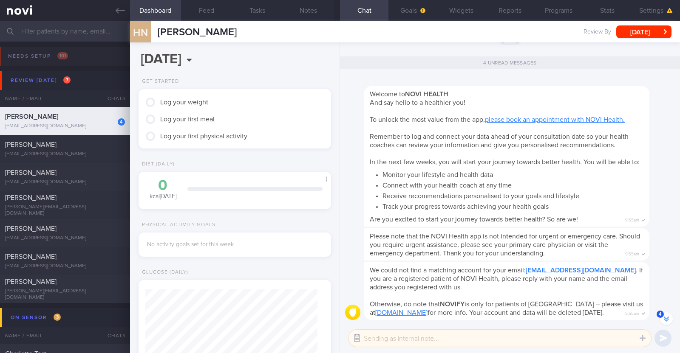
click at [355, 335] on button "button" at bounding box center [356, 338] width 15 height 15
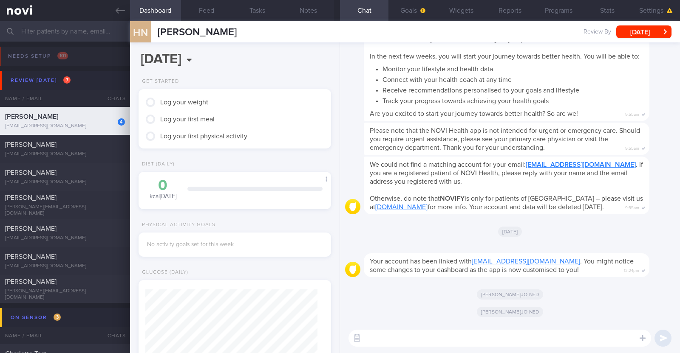
click at [399, 339] on textarea at bounding box center [499, 338] width 302 height 17
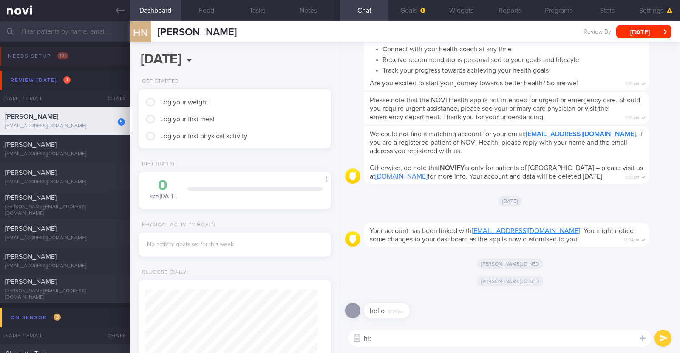
type textarea "hi:)"
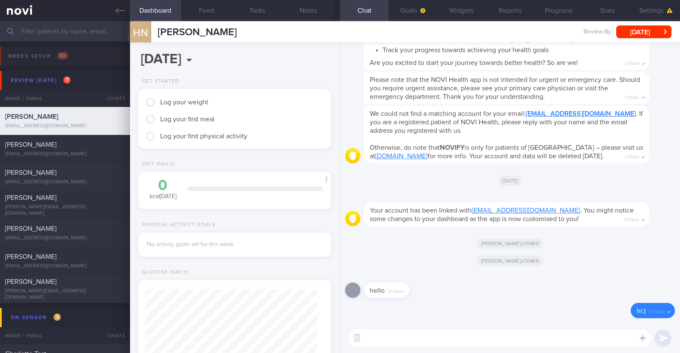
click at [502, 278] on div "hello 12:25pm" at bounding box center [510, 288] width 330 height 31
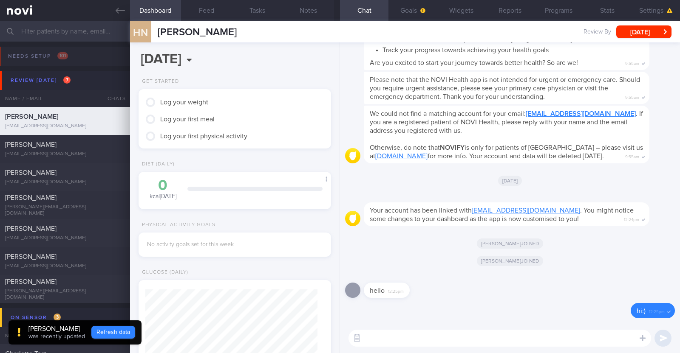
click at [104, 329] on button "Refresh data" at bounding box center [113, 332] width 44 height 13
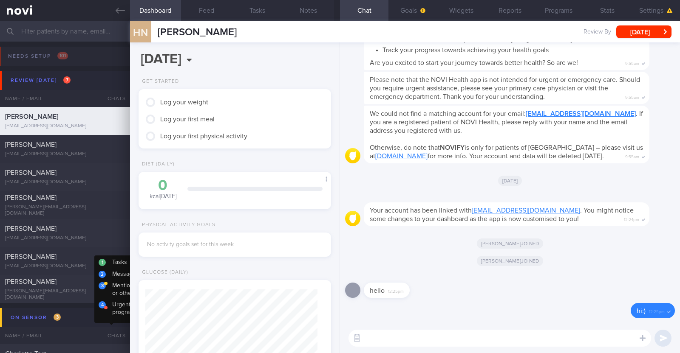
scroll to position [86, 172]
click at [651, 13] on button "Settings" at bounding box center [655, 10] width 48 height 21
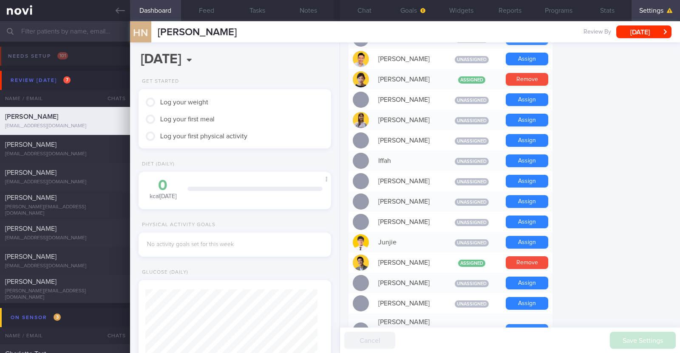
click at [587, 158] on form "Profile Display Name Haidah Nabihah Email pp6zzdkg8f@privaterelay.appleid.com L…" at bounding box center [509, 299] width 323 height 1031
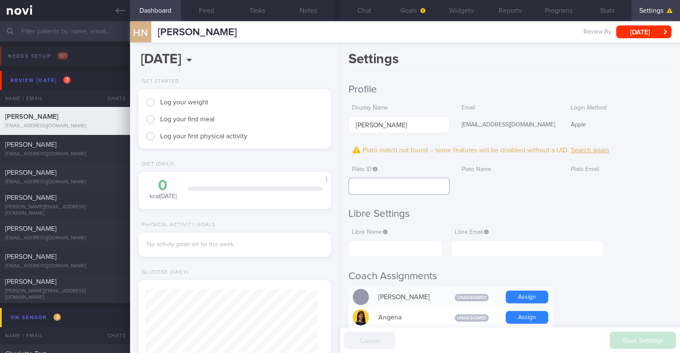
click at [391, 183] on input "text" at bounding box center [398, 186] width 101 height 17
paste input "96ec52c6b8d1405082b9f524be9db0a3"
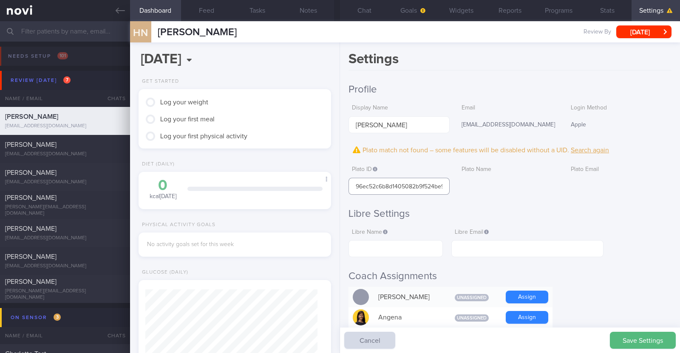
scroll to position [0, 23]
type input "96ec52c6b8d1405082b9f524be9db0a3"
click at [654, 345] on button "Save Settings" at bounding box center [642, 340] width 66 height 17
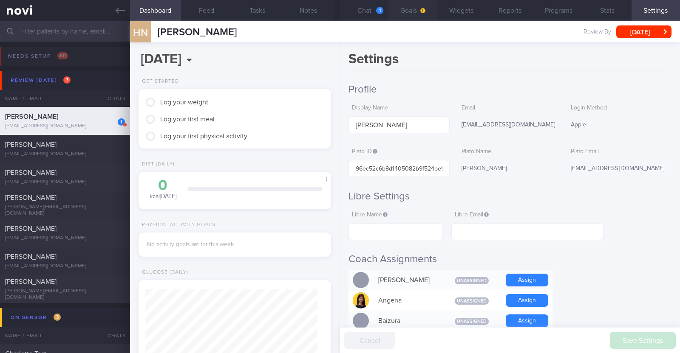
click at [415, 16] on button "Goals" at bounding box center [412, 10] width 48 height 21
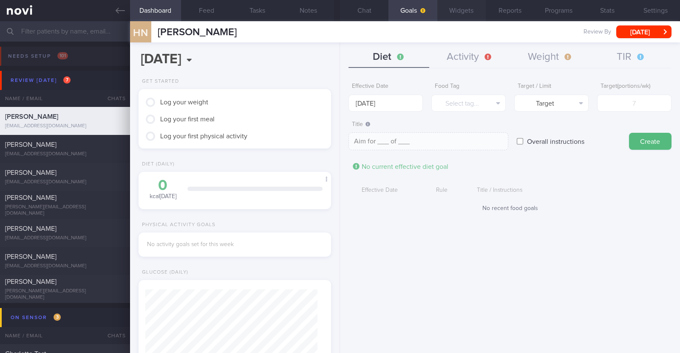
click at [477, 5] on button "Widgets" at bounding box center [461, 10] width 48 height 21
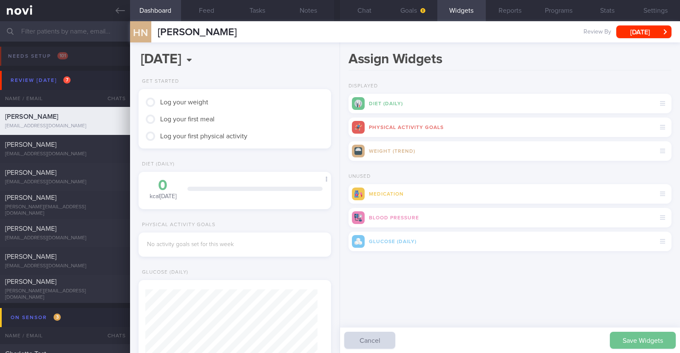
click at [626, 335] on button "Save Widgets" at bounding box center [642, 340] width 66 height 17
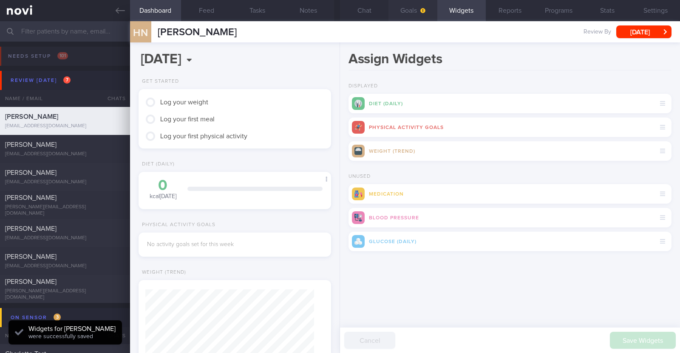
click at [405, 6] on button "Goals" at bounding box center [412, 10] width 48 height 21
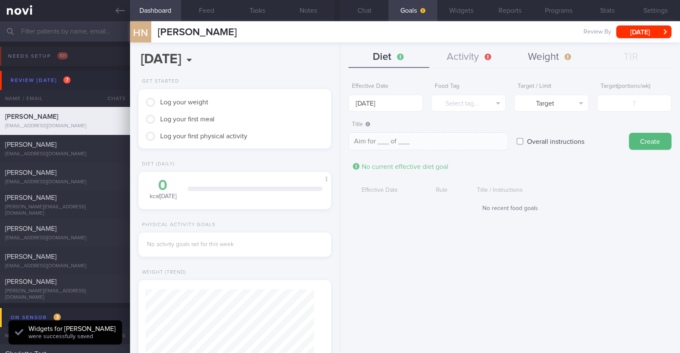
click at [542, 60] on button "Weight" at bounding box center [550, 57] width 81 height 21
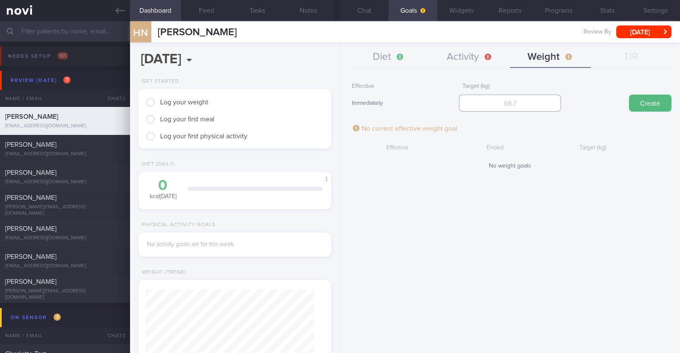
click at [495, 99] on input "number" at bounding box center [510, 103] width 102 height 17
type input "47"
click at [638, 102] on button "Create" at bounding box center [650, 103] width 42 height 17
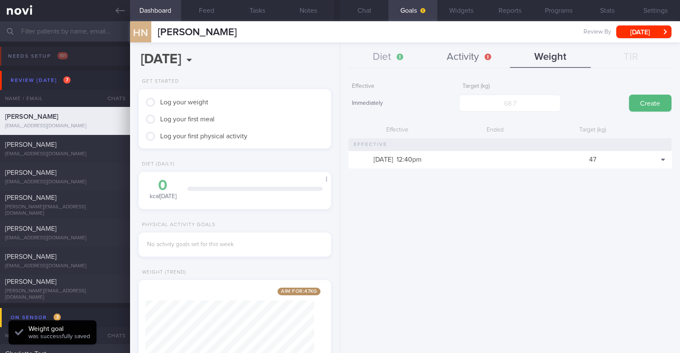
click at [460, 49] on button "Activity" at bounding box center [469, 57] width 81 height 21
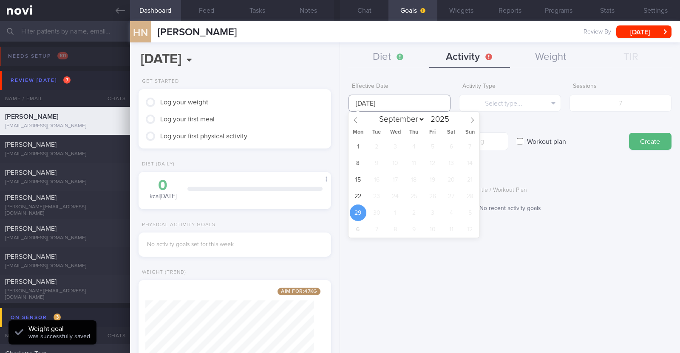
click at [409, 107] on input "[DATE]" at bounding box center [399, 103] width 102 height 17
click at [360, 194] on span "22" at bounding box center [358, 196] width 17 height 17
type input "[DATE]"
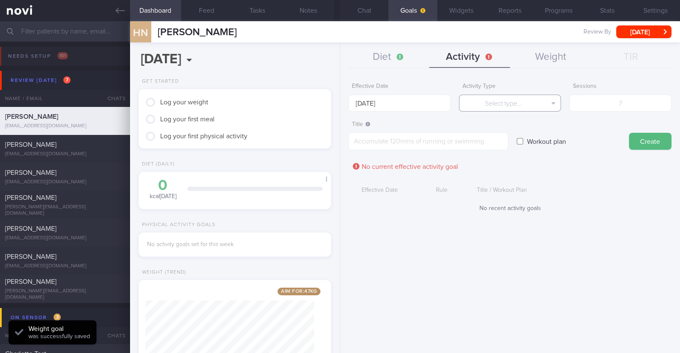
click at [478, 105] on button "Select type..." at bounding box center [510, 103] width 102 height 17
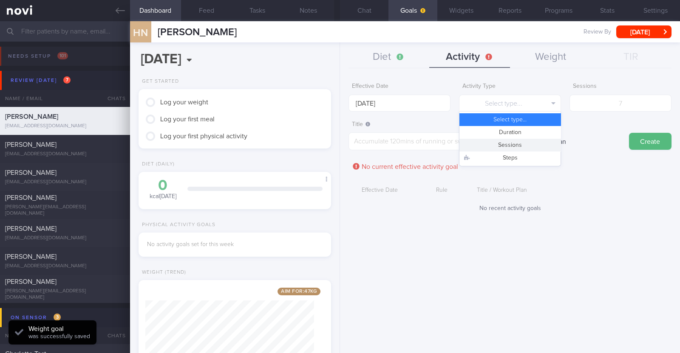
click at [489, 150] on button "Sessions" at bounding box center [509, 145] width 101 height 13
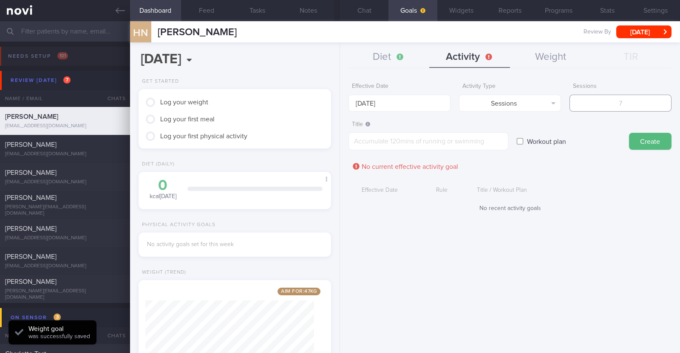
click at [589, 104] on input "number" at bounding box center [620, 103] width 102 height 17
type input "2"
click at [442, 140] on textarea at bounding box center [428, 142] width 160 height 18
paste textarea "Aim to do 2x strength training sessions per week. Body weight training - [Exerc…"
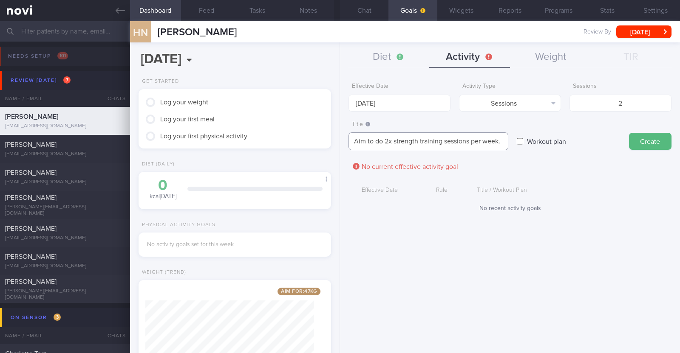
scroll to position [8, 0]
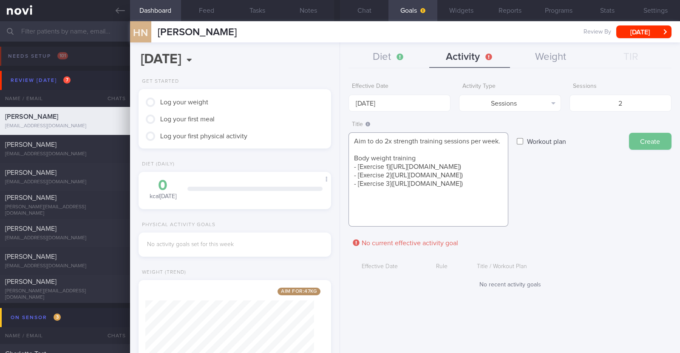
type textarea "Aim to do 2x strength training sessions per week. Body weight training - [Exerc…"
click at [641, 145] on button "Create" at bounding box center [650, 141] width 42 height 17
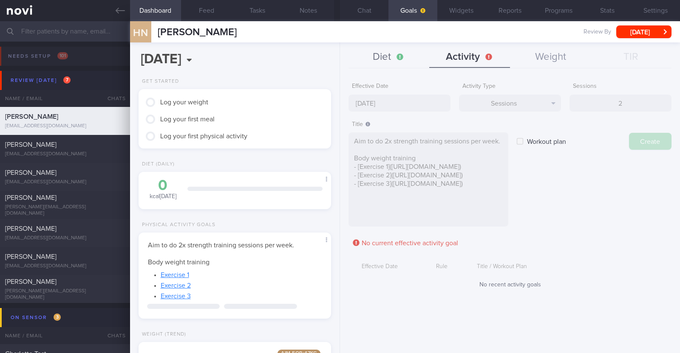
type input "[DATE]"
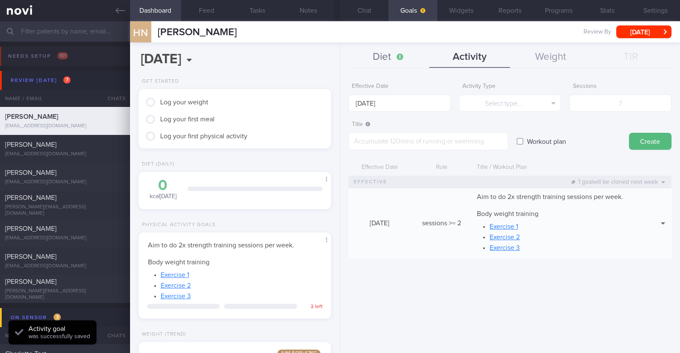
click at [392, 49] on button "Diet" at bounding box center [388, 57] width 81 height 21
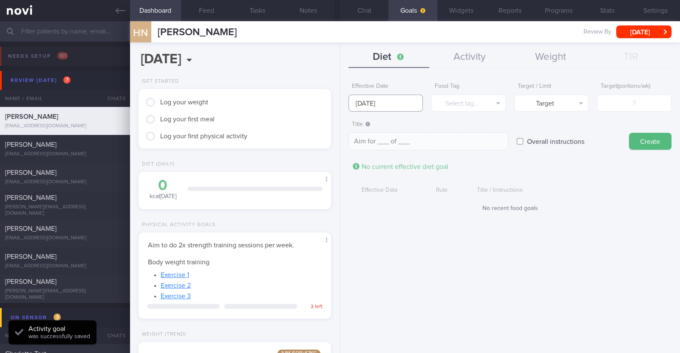
click at [384, 97] on input "[DATE]" at bounding box center [385, 103] width 74 height 17
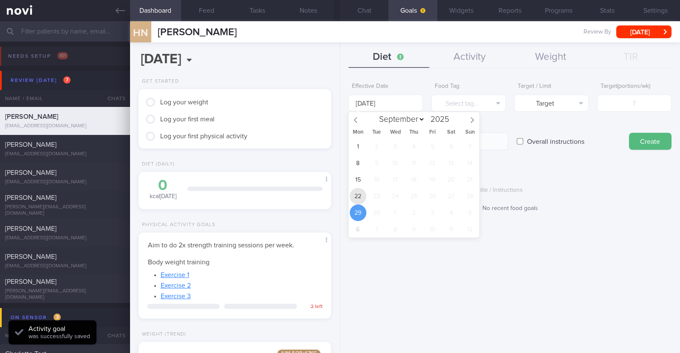
click at [361, 193] on span "22" at bounding box center [358, 196] width 17 height 17
type input "[DATE]"
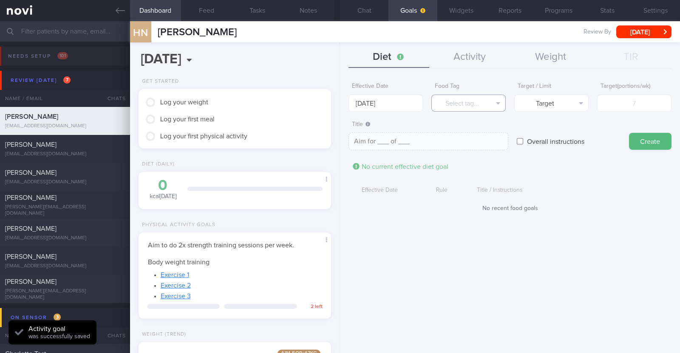
click at [468, 100] on button "Select tag..." at bounding box center [468, 103] width 74 height 17
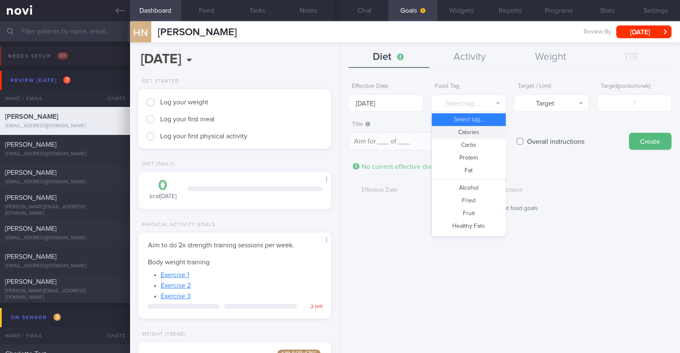
click at [460, 133] on button "Calories" at bounding box center [468, 132] width 73 height 13
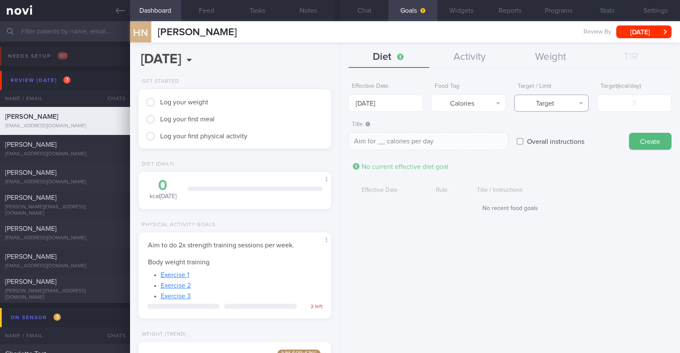
click at [573, 101] on button "Target" at bounding box center [551, 103] width 74 height 17
click at [554, 133] on button "Limit" at bounding box center [550, 132] width 73 height 13
type textarea "Keep to __ calories per day"
click at [629, 101] on input "number" at bounding box center [634, 103] width 74 height 17
type input "1"
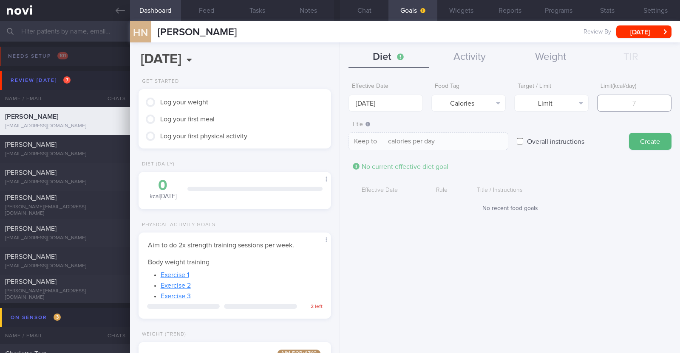
type textarea "Keep to 1 calories per day"
type input "12"
type textarea "Keep to 12 calories per day"
type input "120"
type textarea "Keep to 120 calories per day"
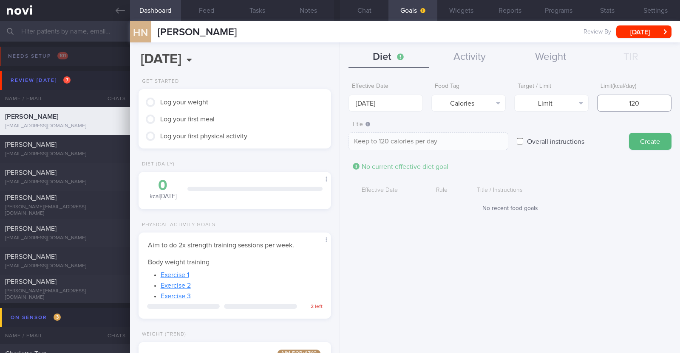
type input "1200"
type textarea "Keep to 1200 calories per day"
type input "1200"
click at [659, 147] on button "Create" at bounding box center [650, 141] width 42 height 17
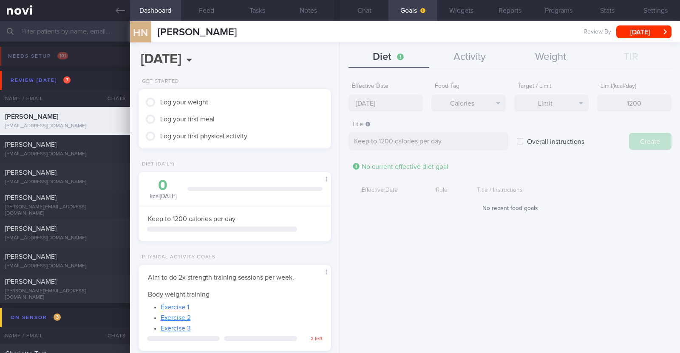
type input "[DATE]"
type textarea "Aim for ___ of ___"
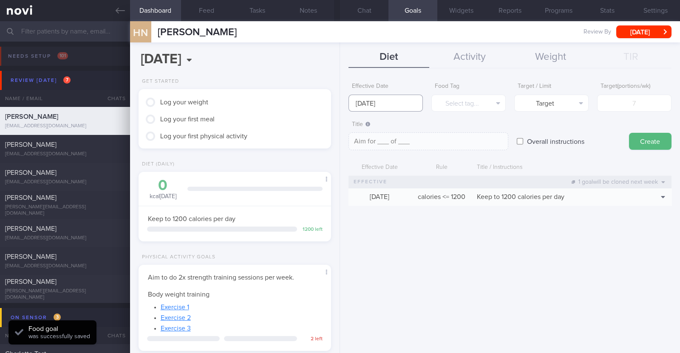
click at [414, 102] on input "[DATE]" at bounding box center [385, 103] width 74 height 17
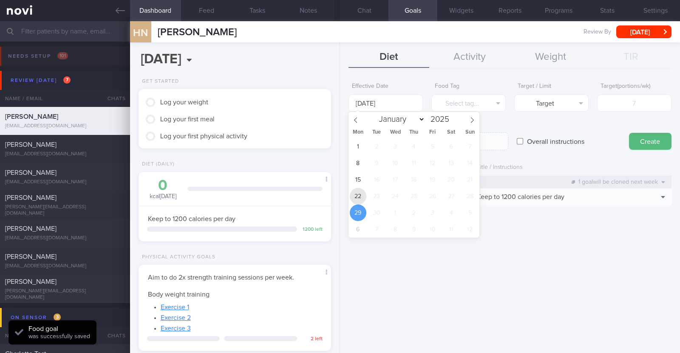
click at [361, 190] on span "22" at bounding box center [358, 196] width 17 height 17
type input "[DATE]"
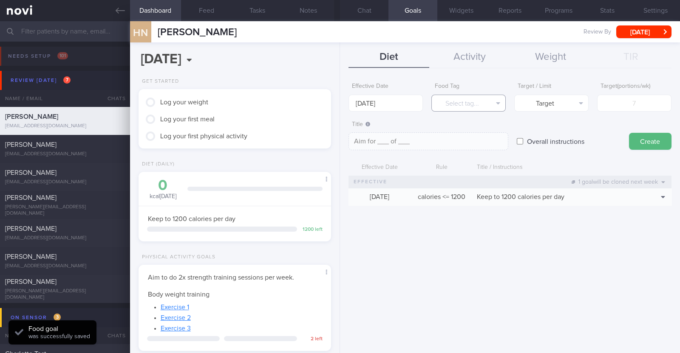
click at [446, 96] on button "Select tag..." at bounding box center [468, 103] width 74 height 17
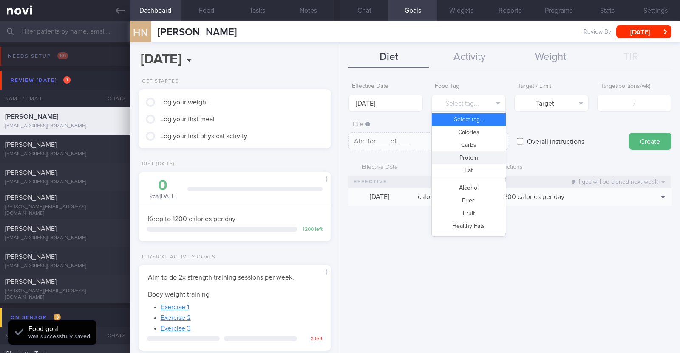
click at [477, 159] on button "Protein" at bounding box center [468, 158] width 73 height 13
type textarea "Aim for __g of protein per day"
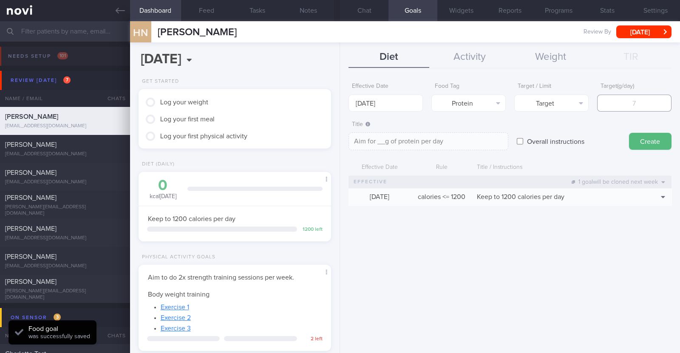
click at [618, 102] on input "number" at bounding box center [634, 103] width 74 height 17
type input "6"
type textarea "Aim for 6g of protein per day"
type input "65"
type textarea "Aim for 65g of protein per day"
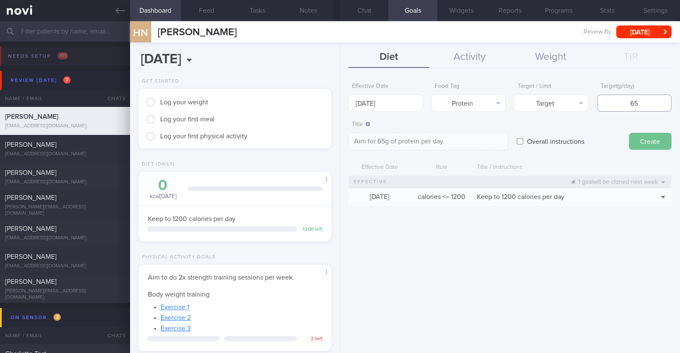
type input "65"
click at [654, 137] on button "Create" at bounding box center [650, 141] width 42 height 17
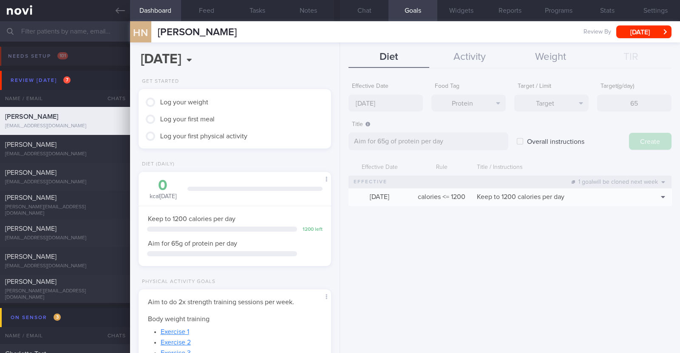
type input "[DATE]"
type textarea "Aim for ___ of ___"
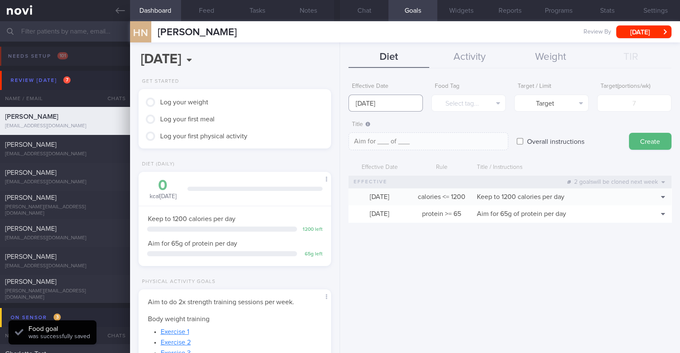
click at [392, 101] on input "[DATE]" at bounding box center [385, 103] width 74 height 17
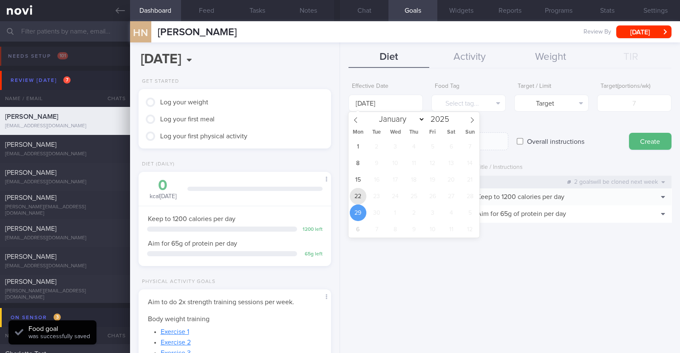
click at [362, 196] on span "22" at bounding box center [358, 196] width 17 height 17
type input "[DATE]"
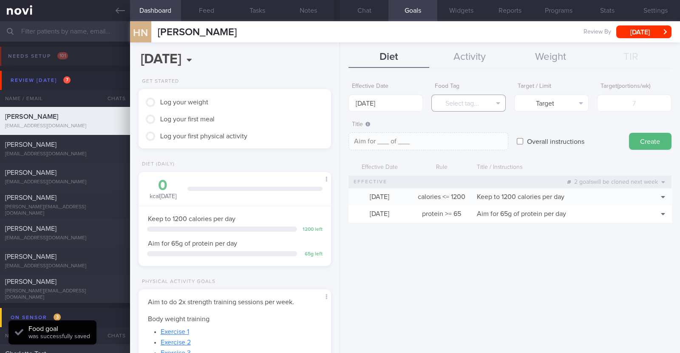
click at [462, 100] on button "Select tag..." at bounding box center [468, 103] width 74 height 17
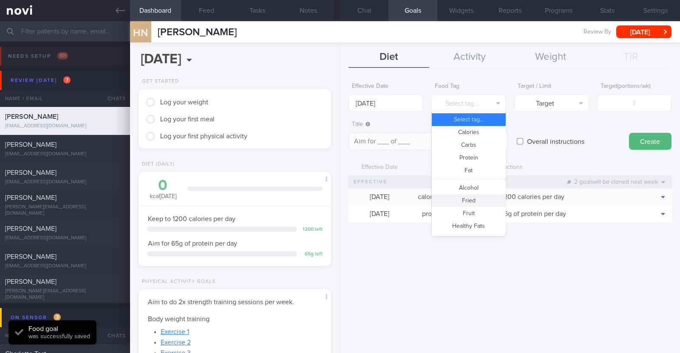
click at [466, 200] on button "Fried" at bounding box center [468, 201] width 73 height 13
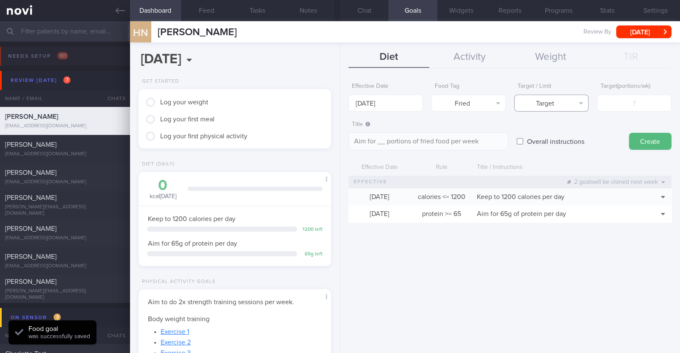
click at [549, 105] on button "Target" at bounding box center [551, 103] width 74 height 17
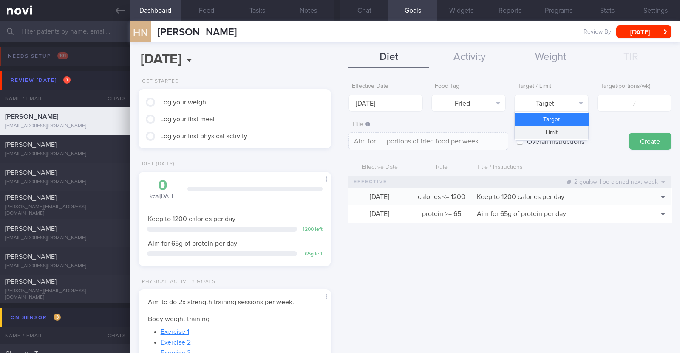
click at [551, 131] on button "Limit" at bounding box center [550, 132] width 73 height 13
type textarea "Keep to __ portions of fried food per week"
click at [619, 102] on input "number" at bounding box center [634, 103] width 74 height 17
type input "2"
type textarea "Keep to 2 portions of fried food per week"
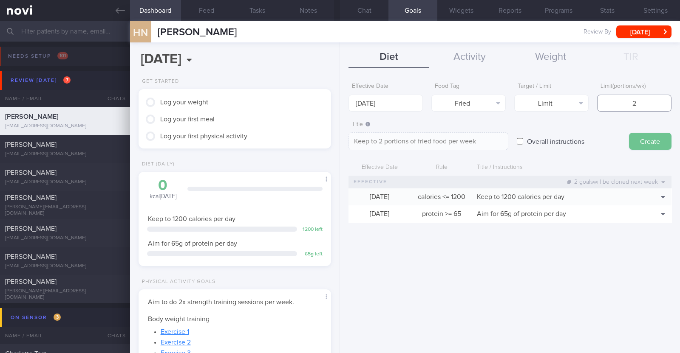
type input "2"
click at [643, 137] on button "Create" at bounding box center [650, 141] width 42 height 17
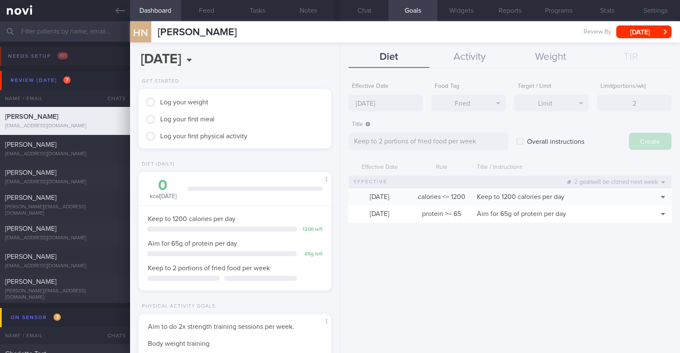
type input "[DATE]"
type textarea "Aim for ___ of ___"
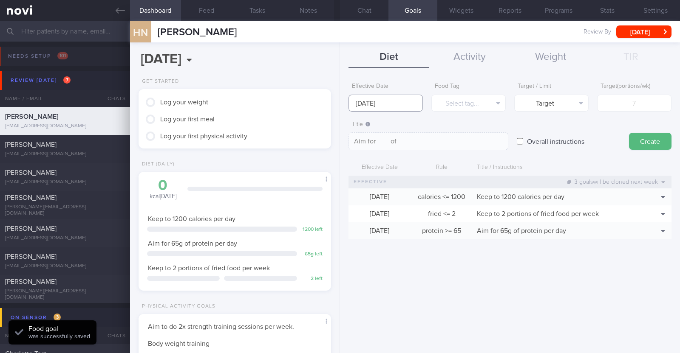
click at [413, 97] on input "[DATE]" at bounding box center [385, 103] width 74 height 17
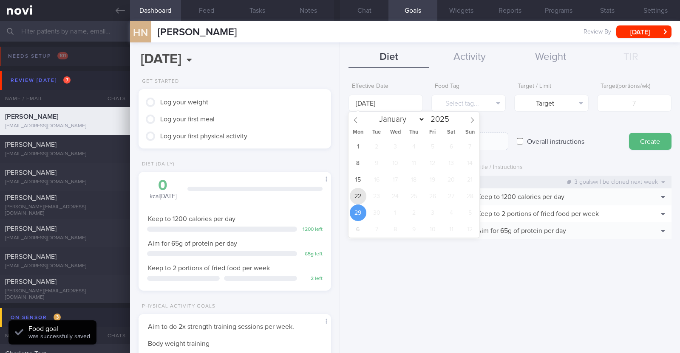
click at [357, 194] on span "22" at bounding box center [358, 196] width 17 height 17
type input "[DATE]"
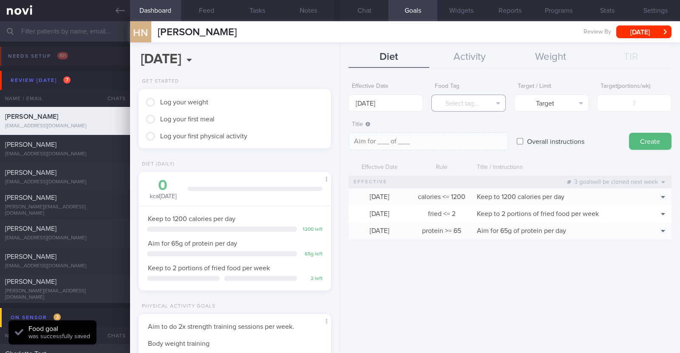
click at [462, 95] on button "Select tag..." at bounding box center [468, 103] width 74 height 17
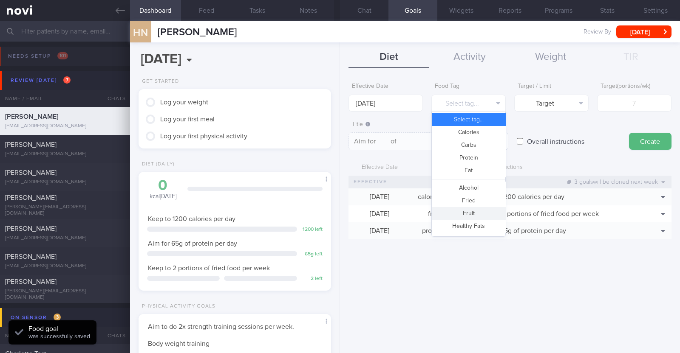
click at [465, 213] on button "Fruit" at bounding box center [468, 213] width 73 height 13
type textarea "Aim for __ portions of fruits per week"
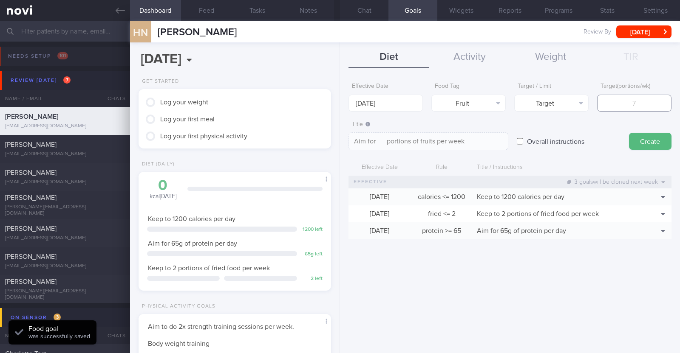
click at [613, 99] on input "number" at bounding box center [634, 103] width 74 height 17
type input "1"
type textarea "Aim for 1 portions of fruits per week"
type input "14"
type textarea "Aim for 14 portions of fruits per week"
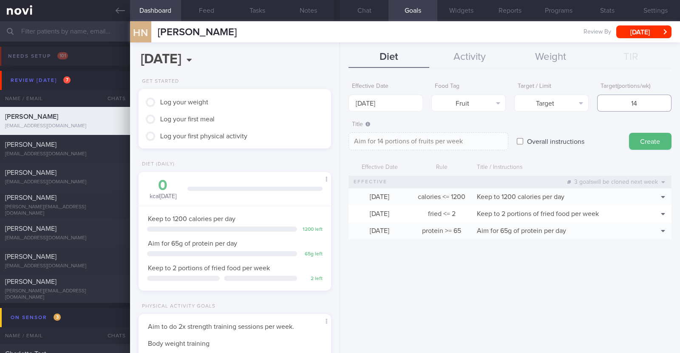
type input "14"
click at [659, 135] on button "Create" at bounding box center [650, 141] width 42 height 17
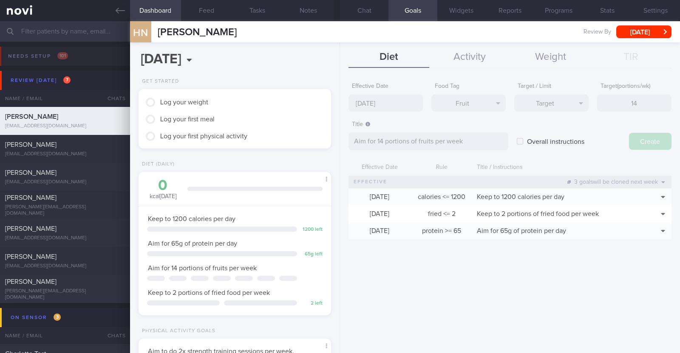
type input "[DATE]"
type textarea "Aim for ___ of ___"
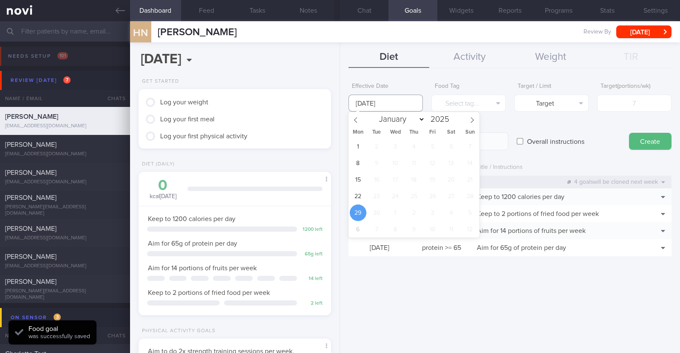
click at [376, 100] on input "[DATE]" at bounding box center [385, 103] width 74 height 17
click at [356, 195] on span "22" at bounding box center [358, 196] width 17 height 17
type input "[DATE]"
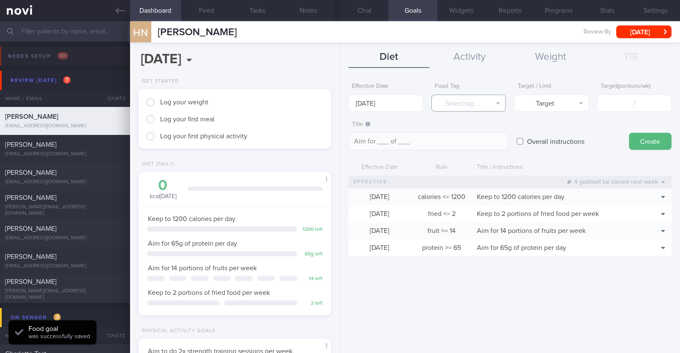
click at [452, 98] on button "Select tag..." at bounding box center [468, 103] width 74 height 17
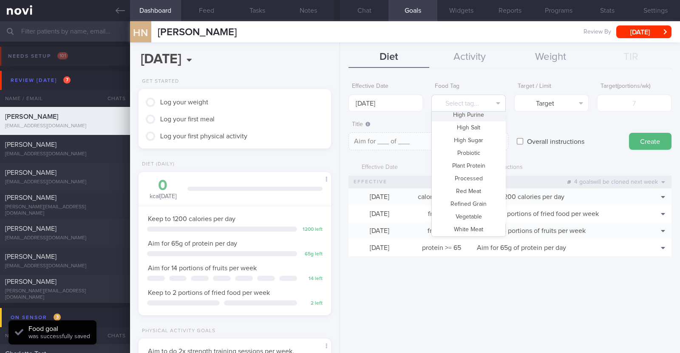
scroll to position [253, 0]
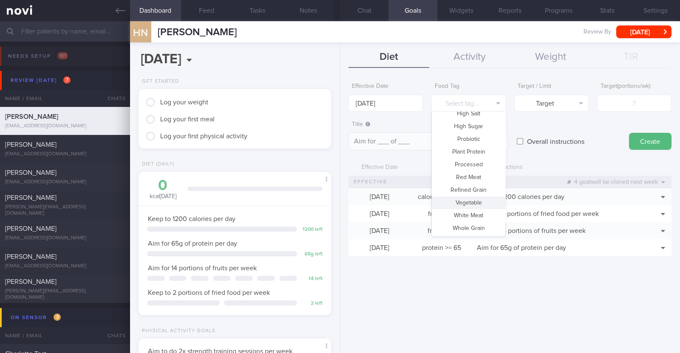
click at [465, 200] on button "Vegetable" at bounding box center [468, 203] width 73 height 13
type textarea "Aim for __ portions of vegetables per week"
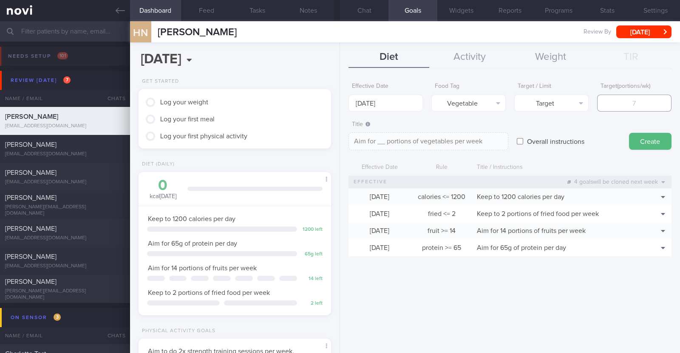
click at [621, 105] on input "number" at bounding box center [634, 103] width 74 height 17
type input "1"
type textarea "Aim for 1 portions of vegetables per week"
type input "14"
type textarea "Aim for 14 portions of vegetables per week"
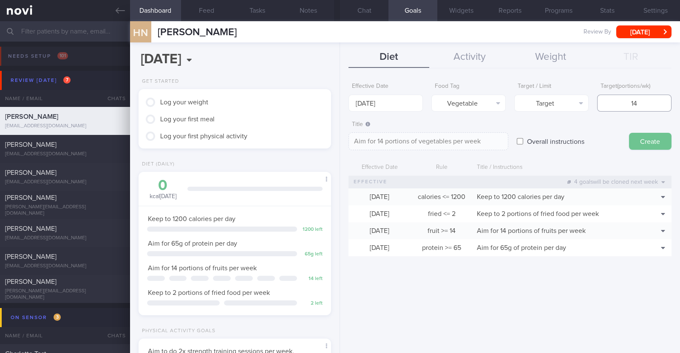
type input "14"
drag, startPoint x: 652, startPoint y: 139, endPoint x: 606, endPoint y: 161, distance: 50.5
click at [651, 140] on button "Create" at bounding box center [650, 141] width 42 height 17
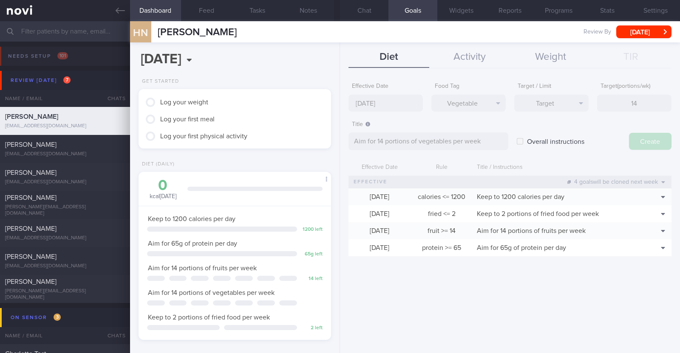
type input "[DATE]"
type textarea "Aim for ___ of ___"
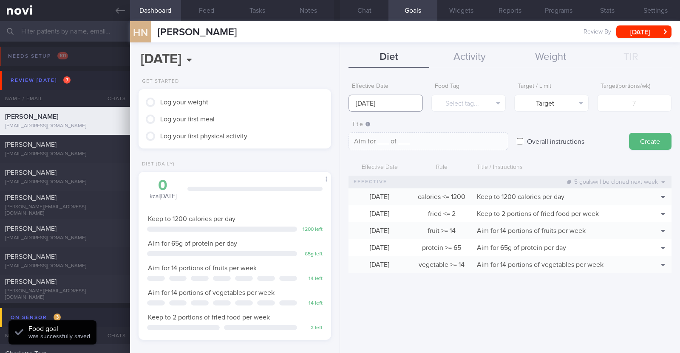
click at [393, 104] on input "[DATE]" at bounding box center [385, 103] width 74 height 17
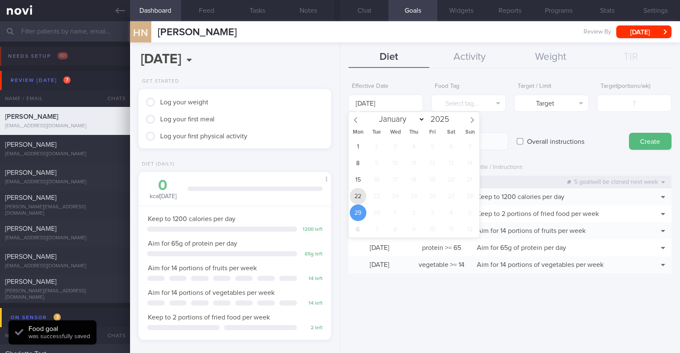
drag, startPoint x: 357, startPoint y: 198, endPoint x: 375, endPoint y: 189, distance: 20.7
click at [357, 197] on span "22" at bounding box center [358, 196] width 17 height 17
type input "[DATE]"
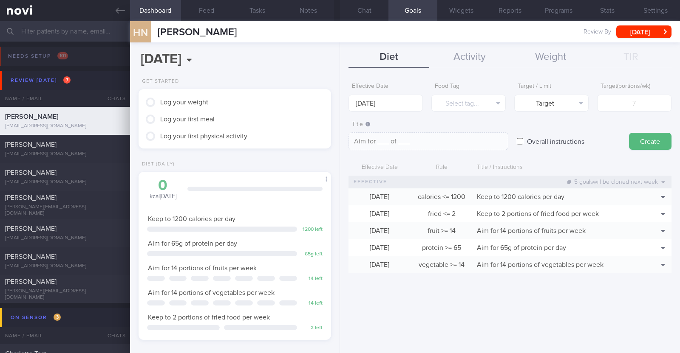
click at [519, 144] on input "Overall instructions" at bounding box center [519, 141] width 6 height 17
checkbox input "true"
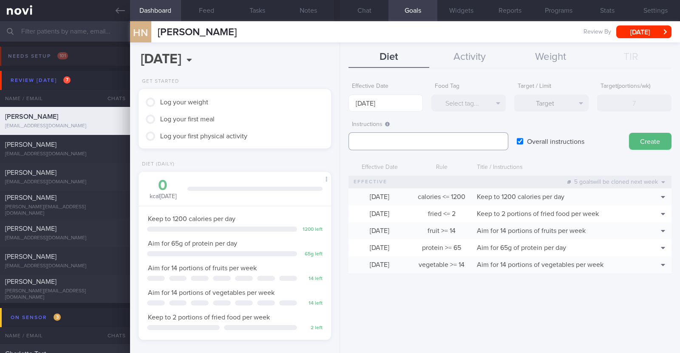
click at [418, 143] on textarea at bounding box center [428, 142] width 160 height 18
paste textarea "Aim to consume xxL of fluids per day (Choose water first)"
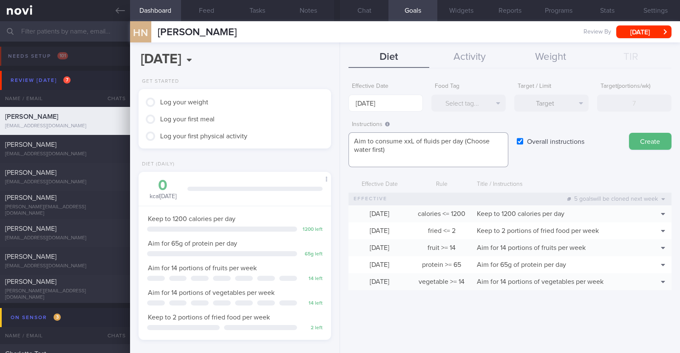
scroll to position [0, 0]
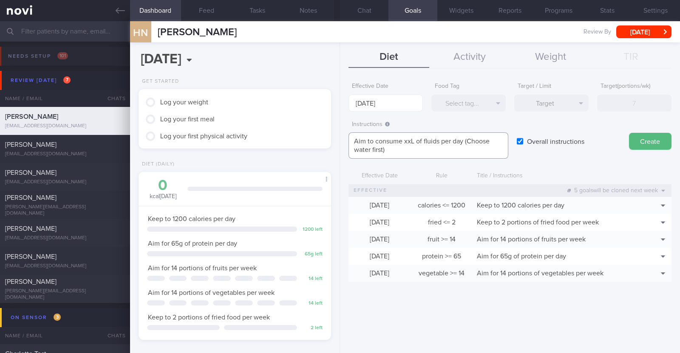
click at [413, 141] on textarea "Aim to consume xxL of fluids per day (Choose water first)" at bounding box center [428, 146] width 160 height 26
paste textarea "1.7-2"
type textarea "Aim to consume 1.7-2L of fluids per day (Choose water first)"
click at [660, 139] on button "Create" at bounding box center [650, 141] width 42 height 17
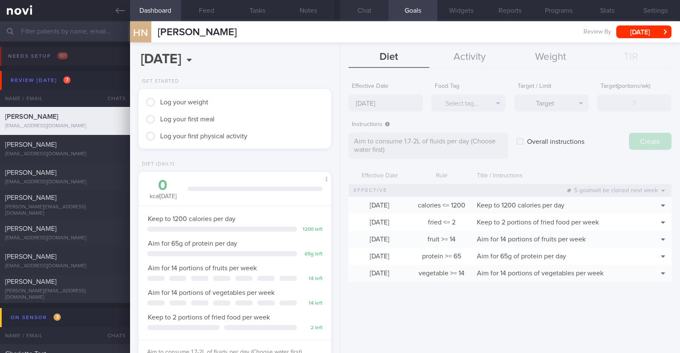
type input "[DATE]"
type textarea "Aim for ___ of ___"
checkbox input "false"
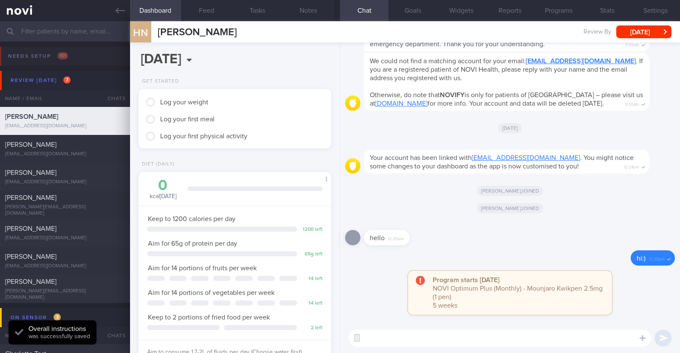
scroll to position [253, 0]
click at [406, 337] on textarea at bounding box center [499, 338] width 302 height 17
paste textarea "Lo [ipsumdo’s amet]! Cons ad Elitseddo, eiu temporinc. Ut lab etdo magnaal eni …"
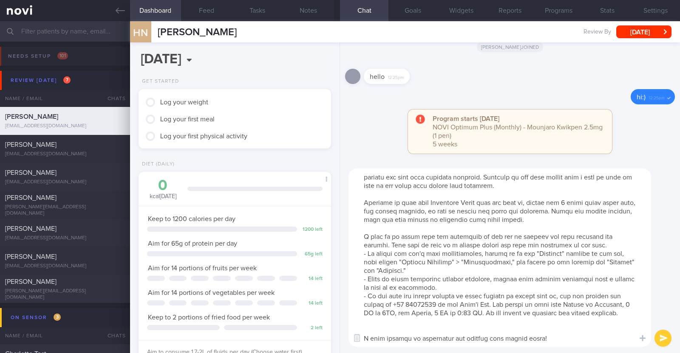
scroll to position [25, 0]
click at [381, 322] on textarea at bounding box center [499, 258] width 302 height 178
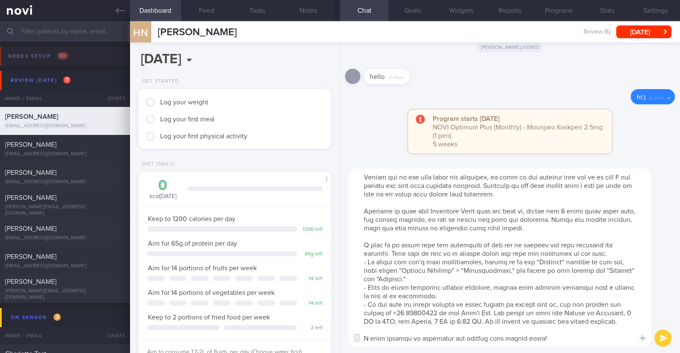
scroll to position [17, 0]
drag, startPoint x: 362, startPoint y: 202, endPoint x: 580, endPoint y: 227, distance: 219.3
click at [580, 227] on textarea at bounding box center [499, 258] width 302 height 178
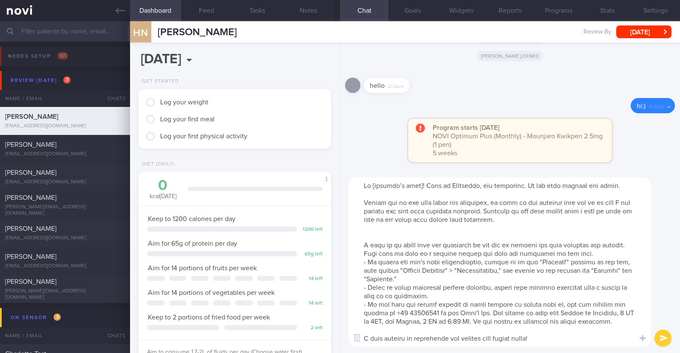
scroll to position [0, 0]
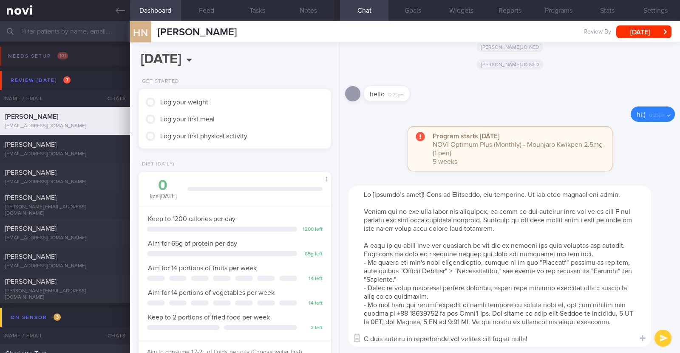
click at [419, 193] on textarea at bounding box center [499, 266] width 302 height 161
type textarea "Hi [PERSON_NAME]! This is [PERSON_NAME], the dietitian. It was nice meeting you…"
click at [656, 337] on button "submit" at bounding box center [662, 338] width 17 height 17
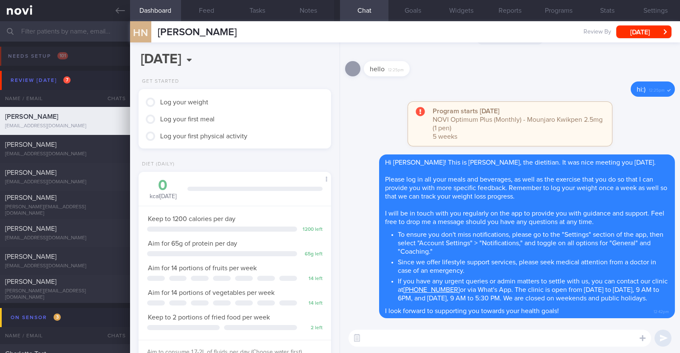
click at [405, 333] on textarea at bounding box center [499, 338] width 302 height 17
paste textarea "Here is a summary of what we discussed: Basics of [MEDICAL_DATA] - Diet: A well…"
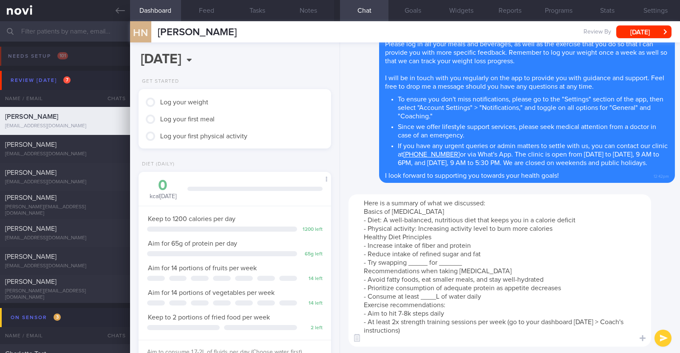
click at [564, 227] on textarea "Here is a summary of what we discussed: Basics of [MEDICAL_DATA] - Diet: A well…" at bounding box center [499, 271] width 302 height 152
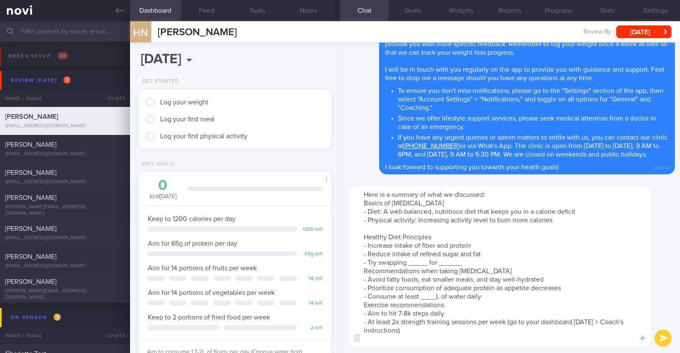
drag, startPoint x: 426, startPoint y: 262, endPoint x: 407, endPoint y: 262, distance: 19.5
click at [407, 262] on textarea "Here is a summary of what we discussed: Basics of [MEDICAL_DATA] - Diet: A well…" at bounding box center [499, 266] width 302 height 161
drag, startPoint x: 497, startPoint y: 265, endPoint x: 473, endPoint y: 267, distance: 23.5
click at [473, 267] on textarea "Here is a summary of what we discussed: Basics of [MEDICAL_DATA] - Diet: A well…" at bounding box center [499, 266] width 302 height 161
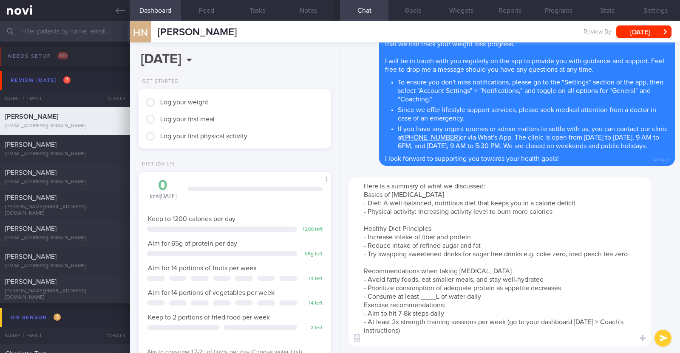
drag, startPoint x: 487, startPoint y: 275, endPoint x: 441, endPoint y: 277, distance: 45.9
click at [441, 277] on textarea "Here is a summary of what we discussed: Basics of [MEDICAL_DATA] - Diet: A well…" at bounding box center [499, 262] width 302 height 169
click at [482, 273] on textarea "Here is a summary of what we discussed: Basics of [MEDICAL_DATA] - Diet: A well…" at bounding box center [499, 262] width 302 height 169
drag, startPoint x: 489, startPoint y: 278, endPoint x: 437, endPoint y: 276, distance: 52.3
click at [437, 276] on textarea "Here is a summary of what we discussed: Basics of Weight Management - Diet: A w…" at bounding box center [499, 262] width 302 height 169
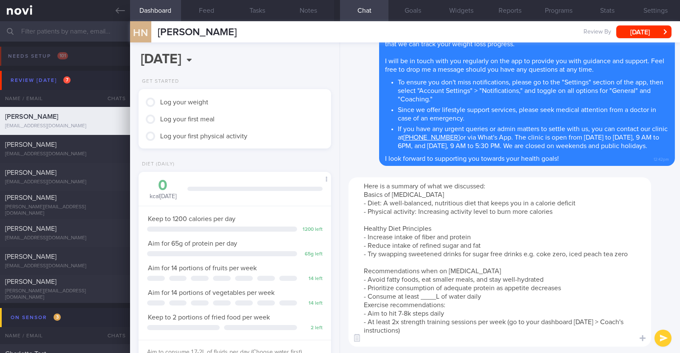
click at [441, 307] on textarea "Here is a summary of what we discussed: Basics of Weight Management - Diet: A w…" at bounding box center [499, 262] width 302 height 169
paste textarea "1.7-2"
click at [488, 306] on textarea "Here is a summary of what we discussed: Basics of Weight Management - Diet: A w…" at bounding box center [499, 262] width 302 height 169
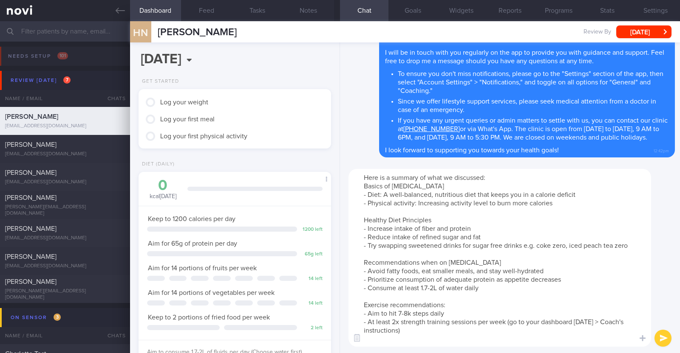
drag, startPoint x: 446, startPoint y: 321, endPoint x: 387, endPoint y: 323, distance: 58.7
click at [387, 323] on textarea "Here is a summary of what we discussed: Basics of Weight Management - Diet: A w…" at bounding box center [499, 258] width 302 height 178
type textarea "Here is a summary of what we discussed: Basics of Weight Management - Diet: A w…"
click at [668, 337] on button "submit" at bounding box center [662, 338] width 17 height 17
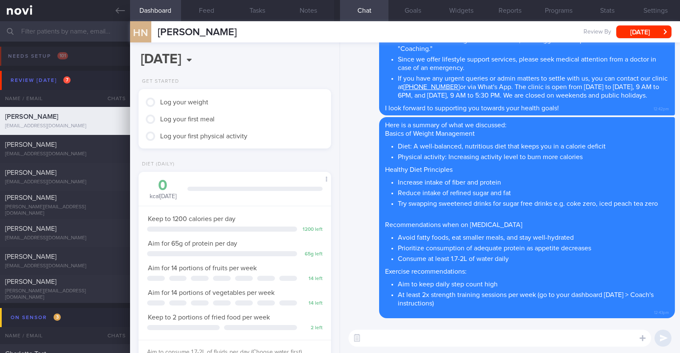
scroll to position [0, 0]
click at [637, 28] on button "[DATE]" at bounding box center [643, 31] width 55 height 13
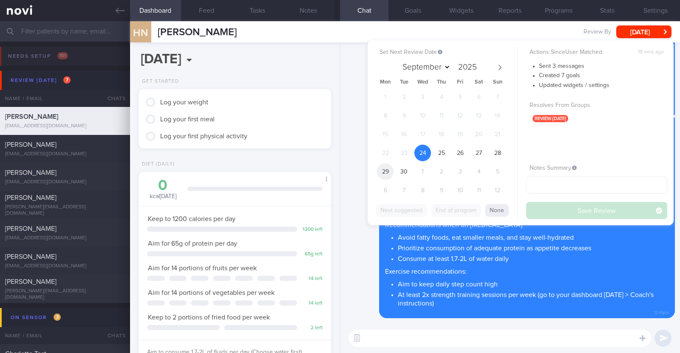
click at [386, 174] on span "29" at bounding box center [385, 172] width 17 height 17
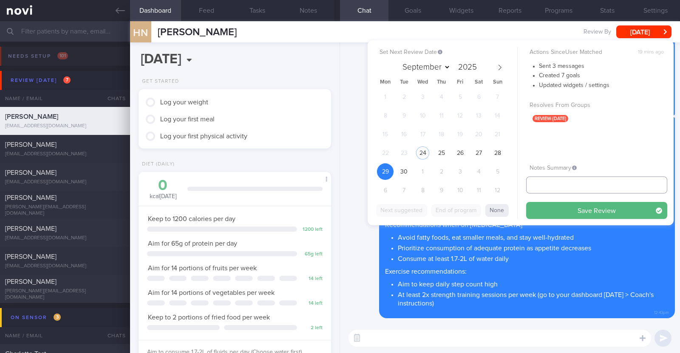
click at [561, 184] on input "text" at bounding box center [596, 185] width 141 height 17
type input "R/v 29/9"
click at [556, 214] on button "Save Review" at bounding box center [596, 210] width 141 height 17
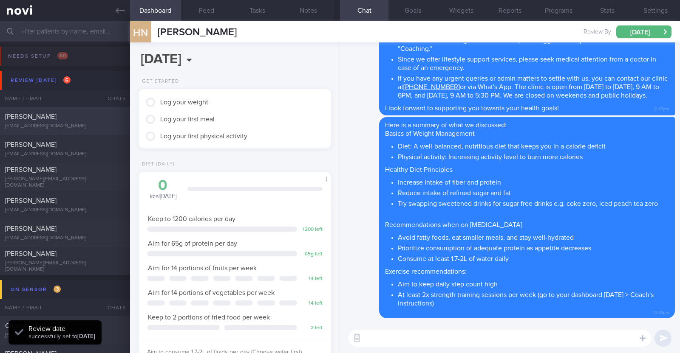
click at [60, 124] on div "[EMAIL_ADDRESS][DOMAIN_NAME]" at bounding box center [65, 126] width 120 height 6
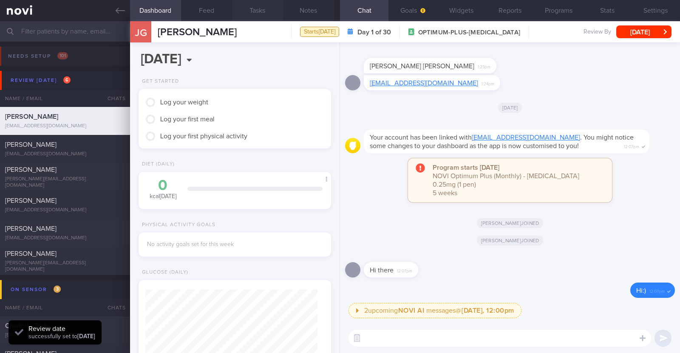
scroll to position [86, 172]
click at [85, 33] on input "text" at bounding box center [340, 31] width 680 height 20
type input "a"
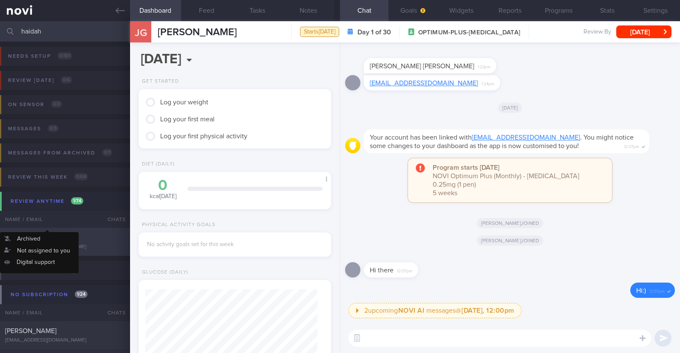
type input "haidah"
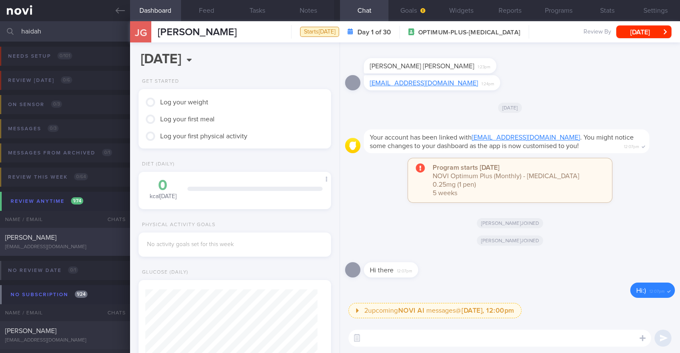
click at [44, 235] on span "Haidah Nabihah" at bounding box center [30, 237] width 51 height 7
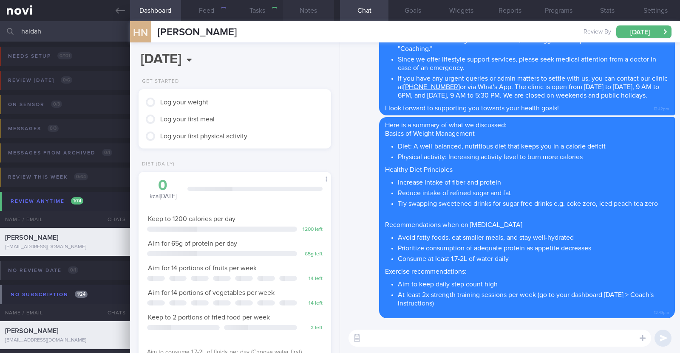
type input "R/v 29/9"
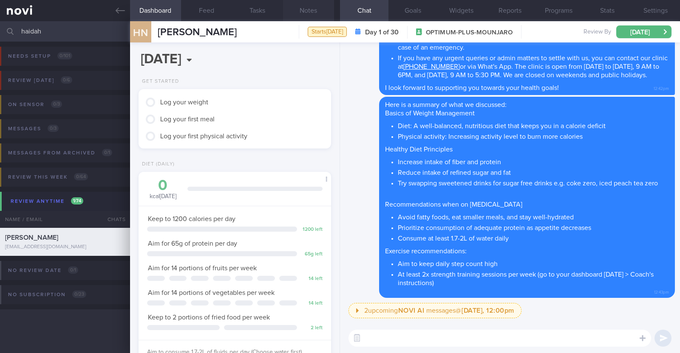
scroll to position [96, 169]
click at [313, 11] on button "Notes" at bounding box center [308, 10] width 51 height 21
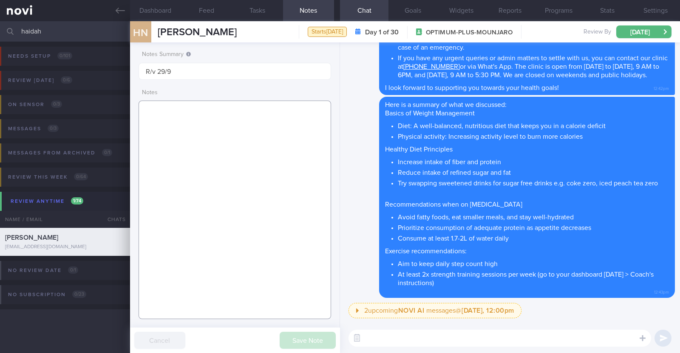
click at [275, 122] on textarea at bounding box center [234, 210] width 192 height 219
paste textarea "[MEDICAL_DATA] 0.25mg for 4 weeks, then 0.5mg for 4 weeks, and 1mg thereafter"
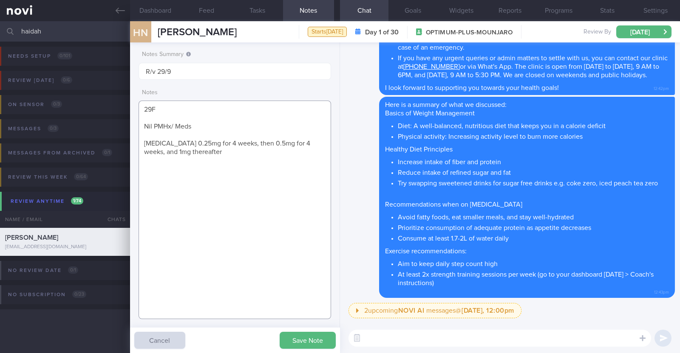
paste textarea "Walks whenever she is free 5km-10km, about 1-4x a week"
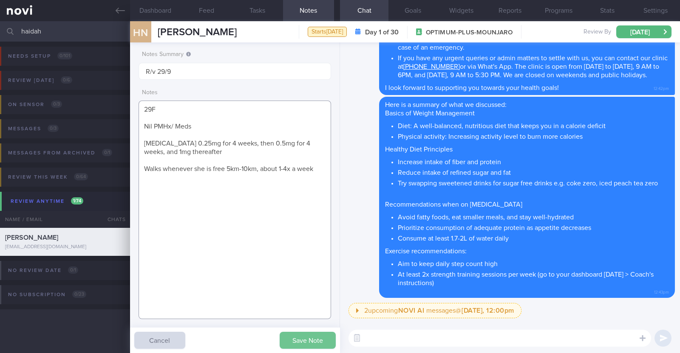
type textarea "29F Nil PMHx/ Meds Wegovy 0.25mg for 4 weeks, then 0.5mg for 4 weeks, and 1mg t…"
click at [293, 341] on button "Save Note" at bounding box center [307, 340] width 56 height 17
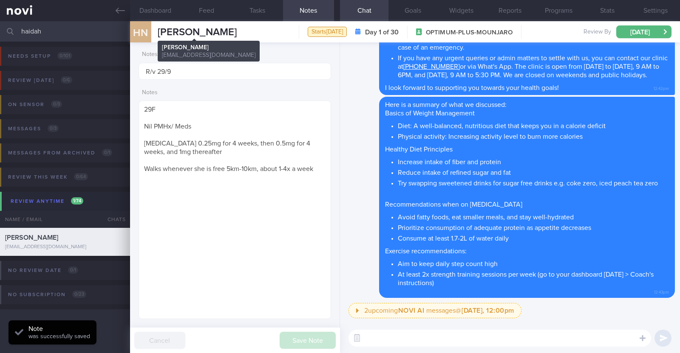
drag, startPoint x: 237, startPoint y: 28, endPoint x: 160, endPoint y: 28, distance: 77.7
click at [160, 28] on div "HN Haidah Nabihah Haidah Nabihah pp6zzdkg8f@privaterelay.appleid.com Starts tod…" at bounding box center [405, 31] width 550 height 21
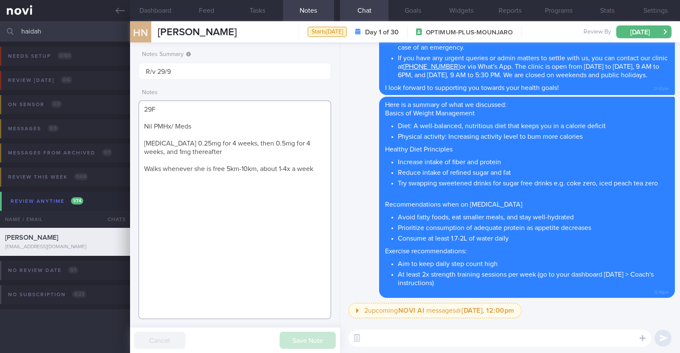
click at [212, 133] on textarea "29F Nil PMHx/ Meds Wegovy 0.25mg for 4 weeks, then 0.5mg for 4 weeks, and 1mg t…" at bounding box center [234, 210] width 192 height 219
drag, startPoint x: 81, startPoint y: 26, endPoint x: 0, endPoint y: 16, distance: 81.8
click at [0, 16] on div "Patients New Users Coaches haidah Assigned patients Assigned patients All activ…" at bounding box center [340, 176] width 680 height 353
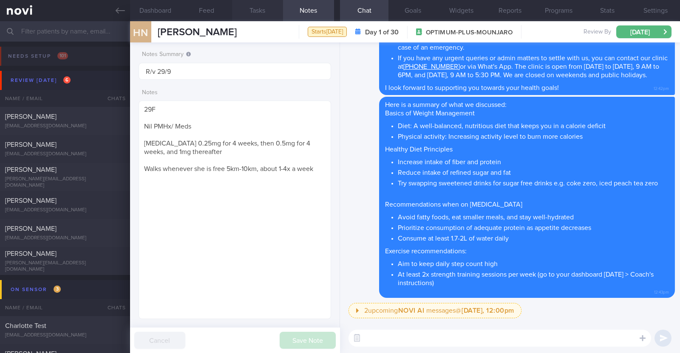
drag, startPoint x: 32, startPoint y: 124, endPoint x: 255, endPoint y: 3, distance: 253.9
click at [32, 125] on div "[EMAIL_ADDRESS][DOMAIN_NAME]" at bounding box center [65, 126] width 120 height 6
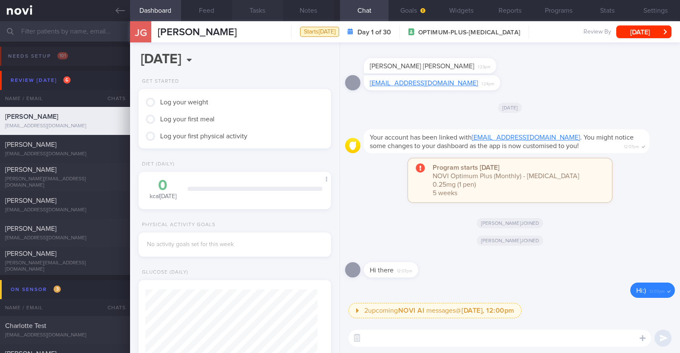
scroll to position [85, 169]
click at [472, 13] on button "Widgets" at bounding box center [461, 10] width 48 height 21
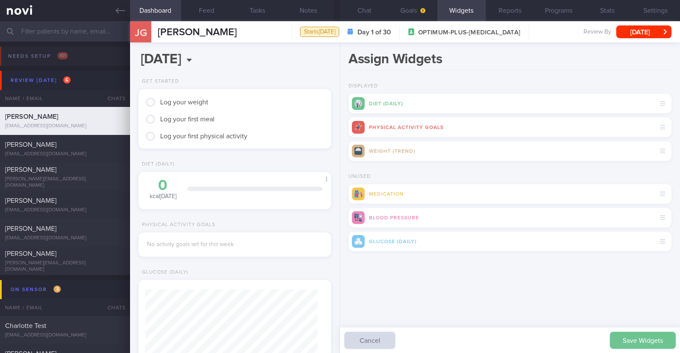
click at [631, 332] on button "Save Widgets" at bounding box center [642, 340] width 66 height 17
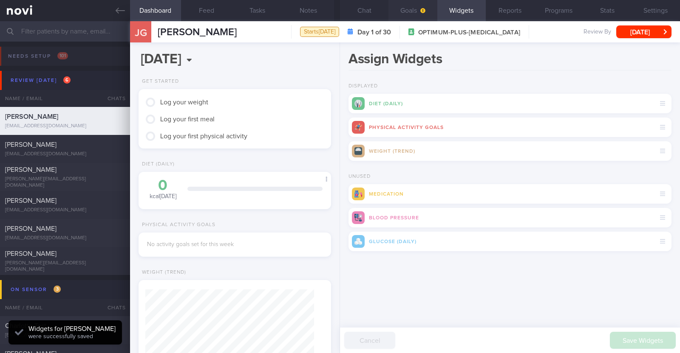
click at [415, 11] on button "Goals" at bounding box center [412, 10] width 48 height 21
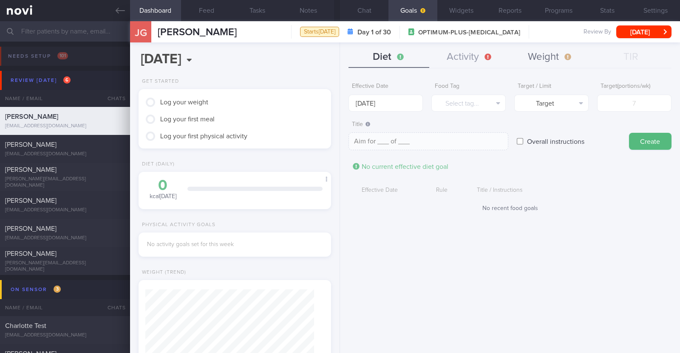
click at [547, 56] on button "Weight" at bounding box center [550, 57] width 81 height 21
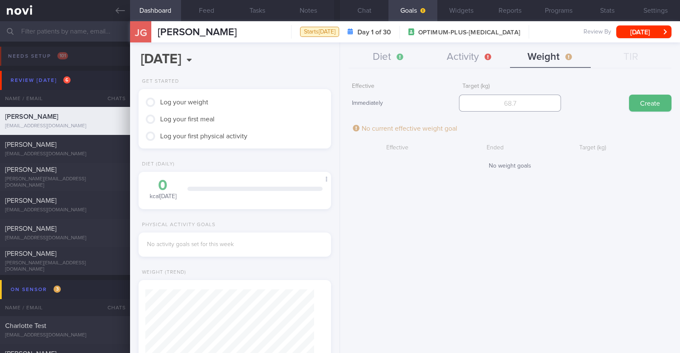
click at [499, 107] on input "number" at bounding box center [510, 103] width 102 height 17
type input "51"
click at [664, 105] on button "Create" at bounding box center [650, 103] width 42 height 17
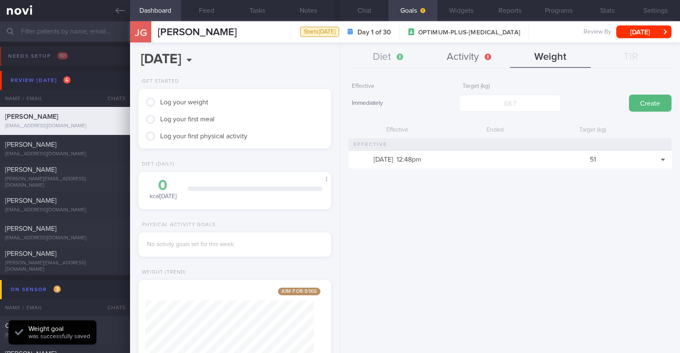
click at [480, 52] on button "Activity" at bounding box center [469, 57] width 81 height 21
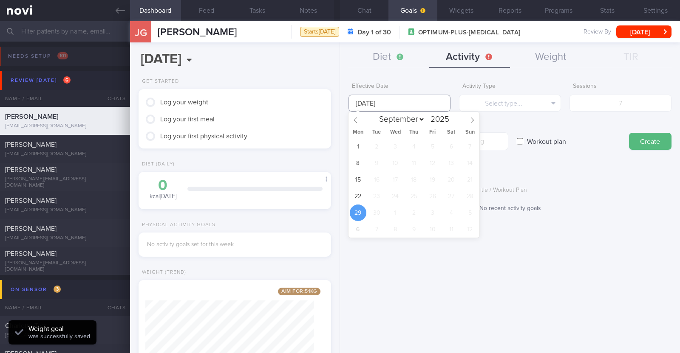
click at [387, 109] on body "You are offline! Some functionality will be unavailable Patients New Users Coac…" at bounding box center [340, 176] width 680 height 353
click at [362, 192] on span "22" at bounding box center [358, 196] width 17 height 17
type input "[DATE]"
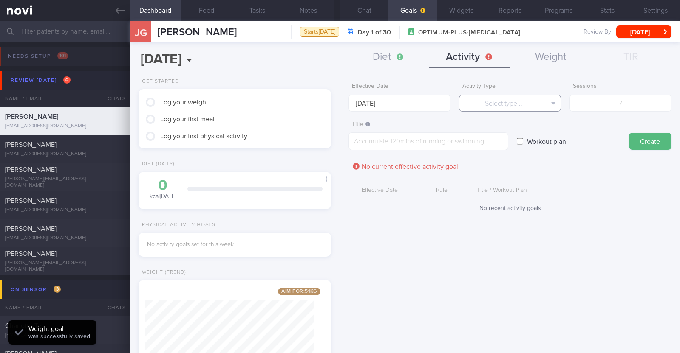
click at [486, 109] on button "Select type..." at bounding box center [510, 103] width 102 height 17
click at [499, 156] on button "Steps" at bounding box center [509, 158] width 101 height 13
click at [598, 103] on input "number" at bounding box center [620, 103] width 102 height 17
type input "49000"
click at [476, 139] on textarea at bounding box center [428, 142] width 160 height 18
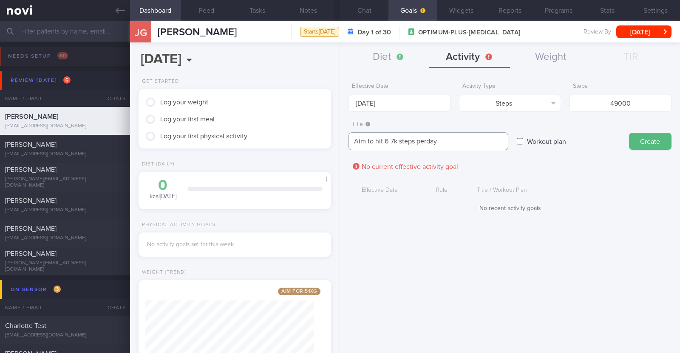
click at [428, 141] on textarea "Aim to hit 6-7k steps perday" at bounding box center [428, 142] width 160 height 18
type textarea "Aim to hit 6-7k steps per day"
click at [642, 139] on button "Create" at bounding box center [650, 141] width 42 height 17
type input "[DATE]"
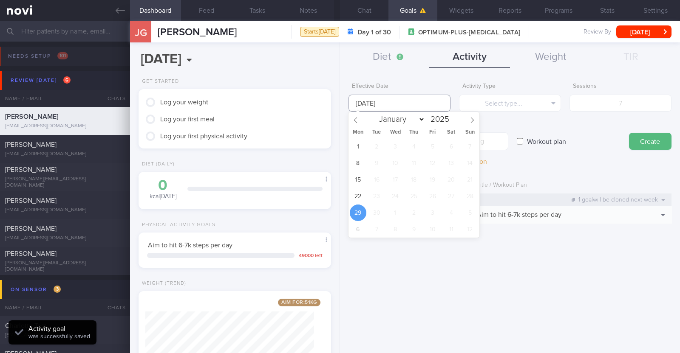
click at [431, 103] on input "[DATE]" at bounding box center [399, 103] width 102 height 17
click at [355, 192] on span "22" at bounding box center [358, 196] width 17 height 17
type input "[DATE]"
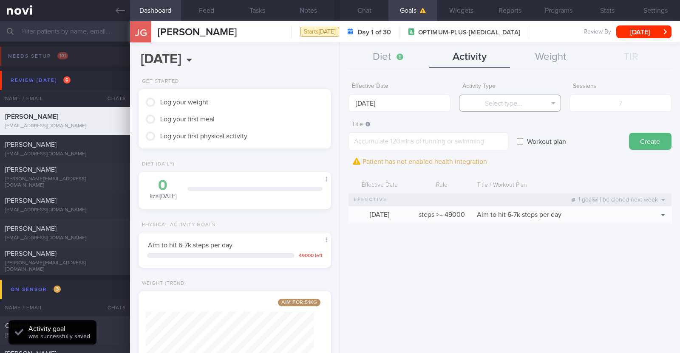
click at [480, 99] on button "Select type..." at bounding box center [510, 103] width 102 height 17
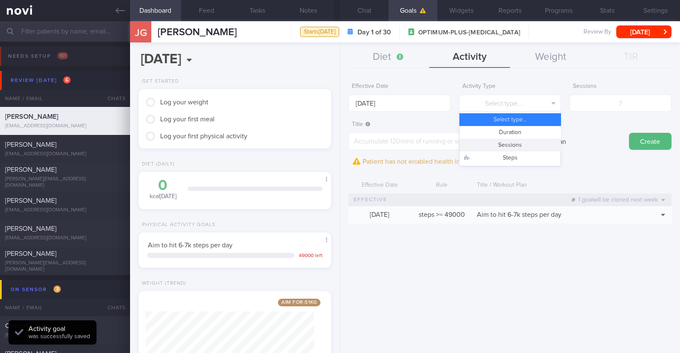
click at [484, 143] on button "Sessions" at bounding box center [509, 145] width 101 height 13
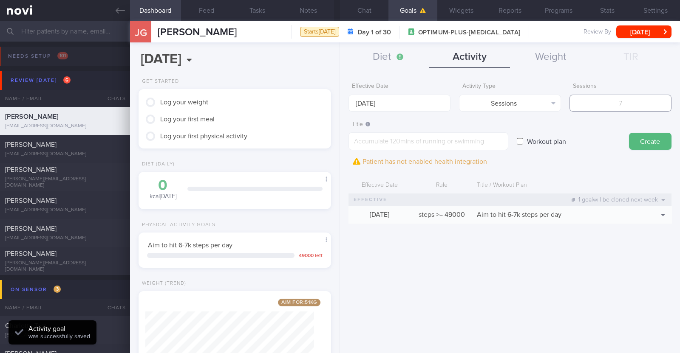
click at [609, 98] on input "number" at bounding box center [620, 103] width 102 height 17
type input "2"
click at [477, 145] on textarea at bounding box center [428, 142] width 160 height 18
paste textarea "Aim to do 2x strength training sessions per week. Body weight training - [Exerc…"
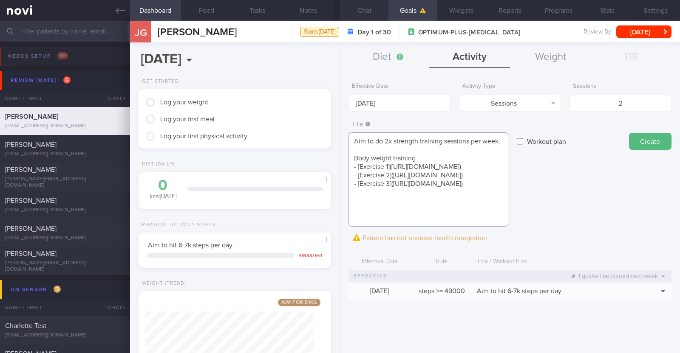
scroll to position [8, 0]
type textarea "Aim to do 2x strength training sessions per week. Body weight training - [Exerc…"
click at [640, 133] on button "Create" at bounding box center [650, 141] width 42 height 17
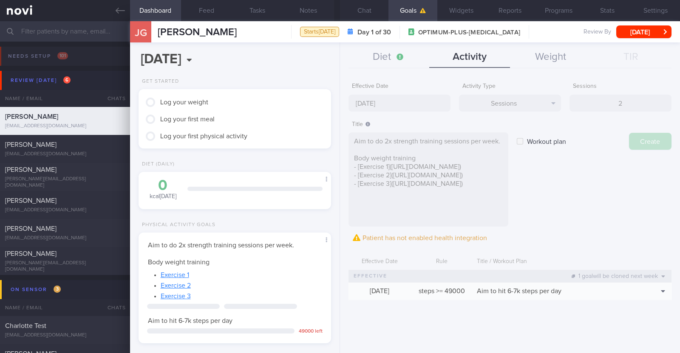
type input "[DATE]"
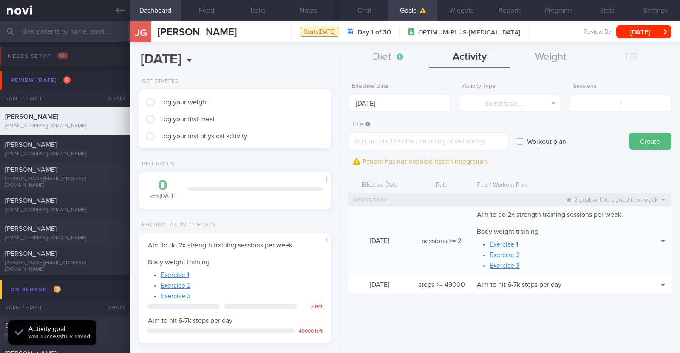
scroll to position [0, 0]
click at [395, 58] on button "Diet" at bounding box center [388, 57] width 81 height 21
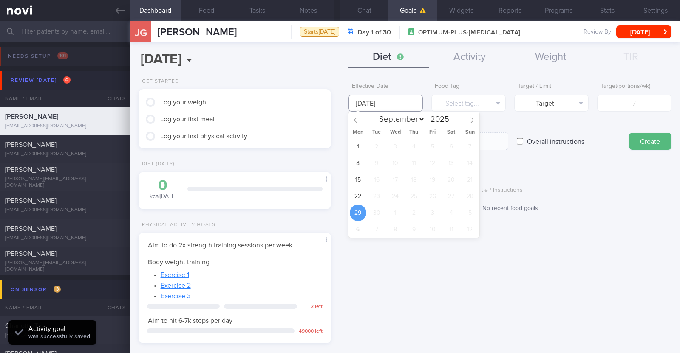
click at [382, 101] on input "[DATE]" at bounding box center [385, 103] width 74 height 17
click at [361, 190] on span "22" at bounding box center [358, 196] width 17 height 17
type input "[DATE]"
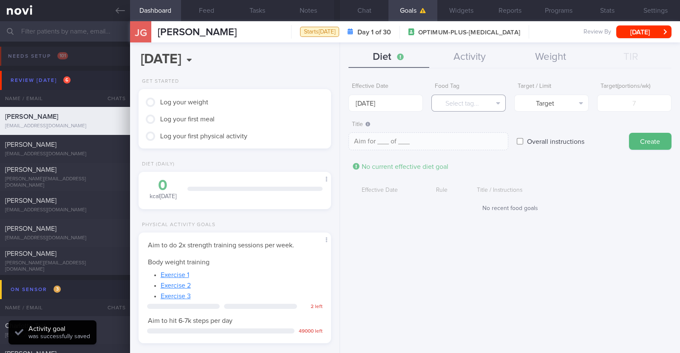
click at [450, 106] on button "Select tag..." at bounding box center [468, 103] width 74 height 17
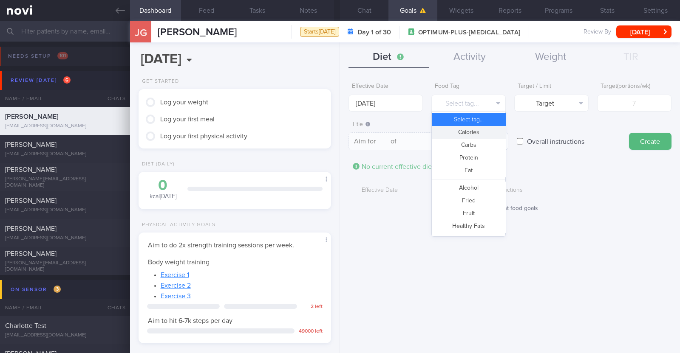
click at [461, 127] on button "Calories" at bounding box center [468, 132] width 73 height 13
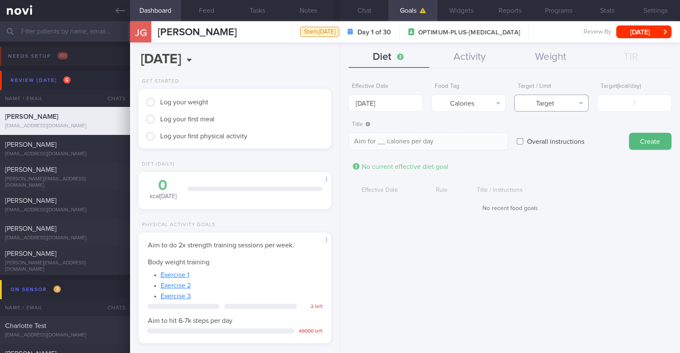
click at [544, 101] on button "Target" at bounding box center [551, 103] width 74 height 17
click at [544, 137] on button "Limit" at bounding box center [550, 132] width 73 height 13
type textarea "Keep to __ calories per day"
click at [641, 97] on input "number" at bounding box center [634, 103] width 74 height 17
type input "1"
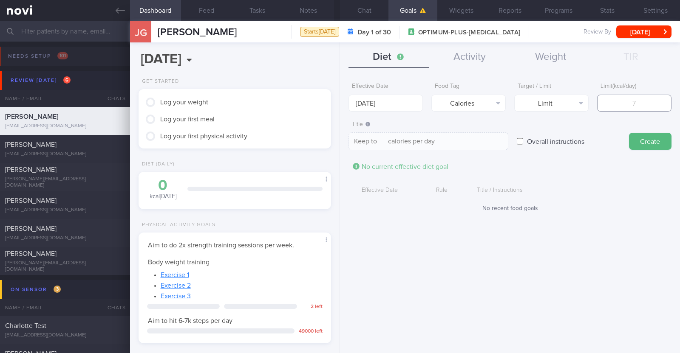
type textarea "Keep to 1 calories per day"
type input "12"
type textarea "Keep to 12 calories per day"
type input "120"
type textarea "Keep to 120 calories per day"
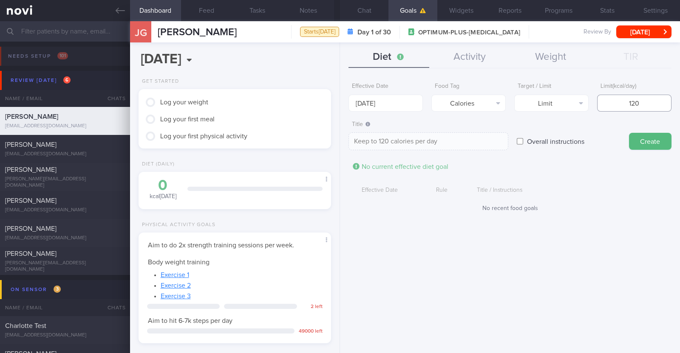
type input "1200"
type textarea "Keep to 1200 calories per day"
type input "1200"
click at [650, 138] on button "Create" at bounding box center [650, 141] width 42 height 17
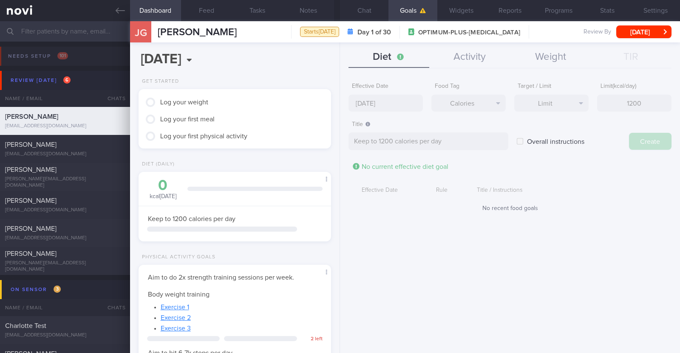
type input "[DATE]"
type textarea "Aim for ___ of ___"
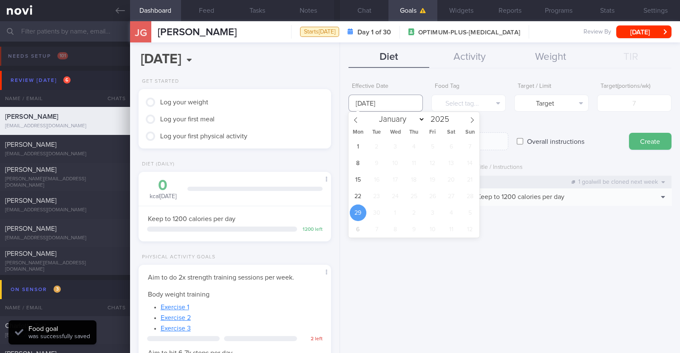
click at [364, 99] on input "[DATE]" at bounding box center [385, 103] width 74 height 17
click at [355, 196] on span "22" at bounding box center [358, 196] width 17 height 17
type input "[DATE]"
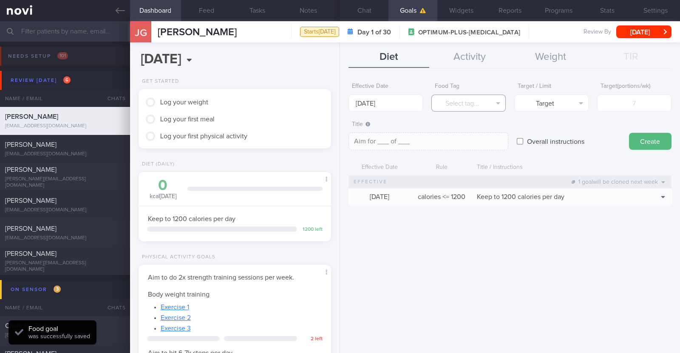
click at [449, 97] on button "Select tag..." at bounding box center [468, 103] width 74 height 17
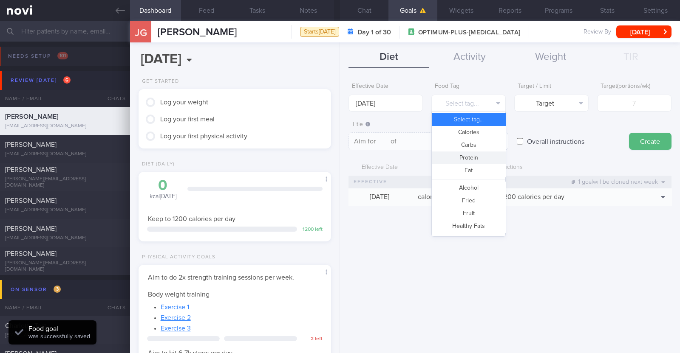
click at [452, 156] on button "Protein" at bounding box center [468, 158] width 73 height 13
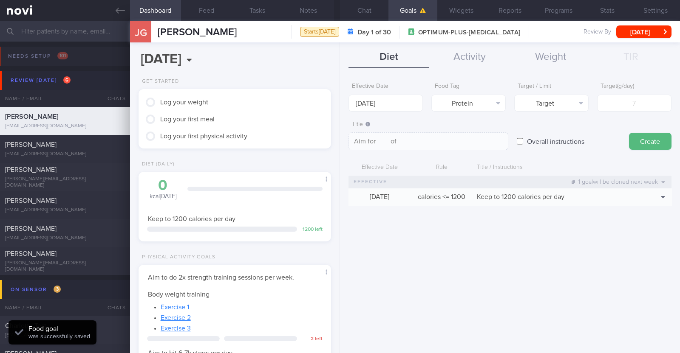
type textarea "Aim for __g of protein per day"
click at [624, 103] on input "number" at bounding box center [634, 103] width 74 height 17
type input "7"
type textarea "Aim for 7g of protein per day"
type input "70"
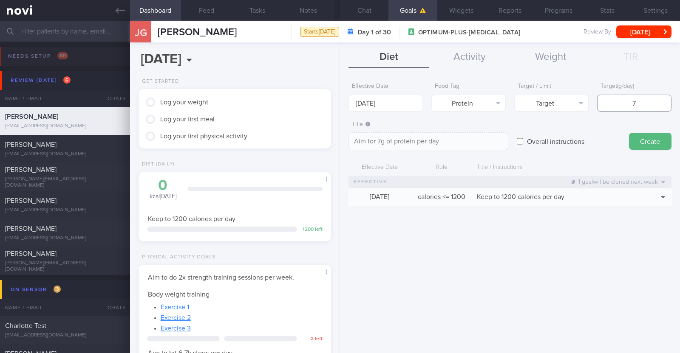
type textarea "Aim for 70g of protein per day"
type input "70"
click at [646, 144] on button "Create" at bounding box center [650, 141] width 42 height 17
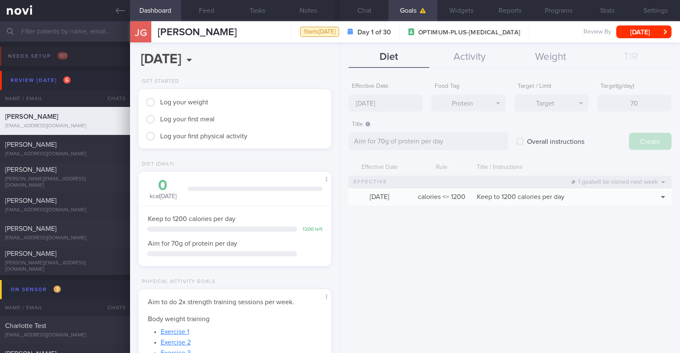
type input "[DATE]"
type textarea "Aim for ___ of ___"
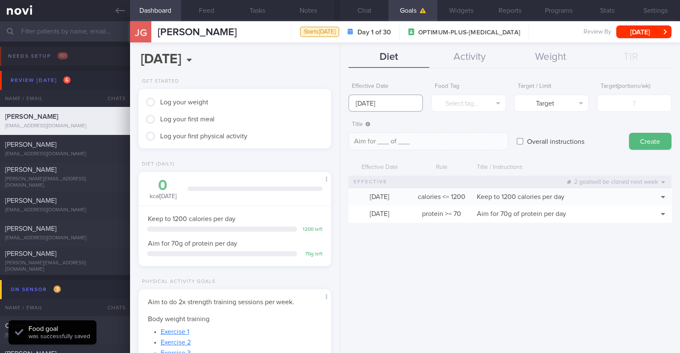
click at [394, 104] on input "[DATE]" at bounding box center [385, 103] width 74 height 17
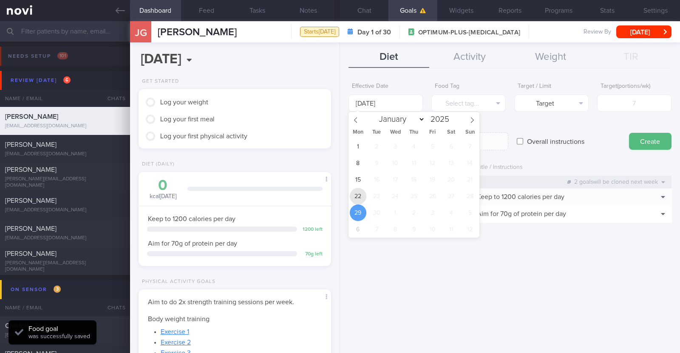
click at [352, 200] on span "22" at bounding box center [358, 196] width 17 height 17
type input "[DATE]"
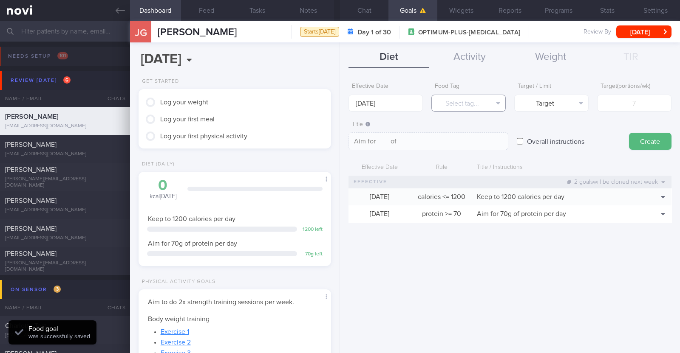
click at [441, 99] on button "Select tag..." at bounding box center [468, 103] width 74 height 17
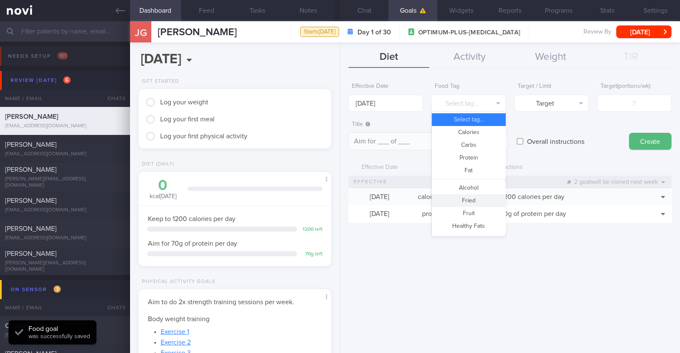
click at [465, 197] on button "Fried" at bounding box center [468, 201] width 73 height 13
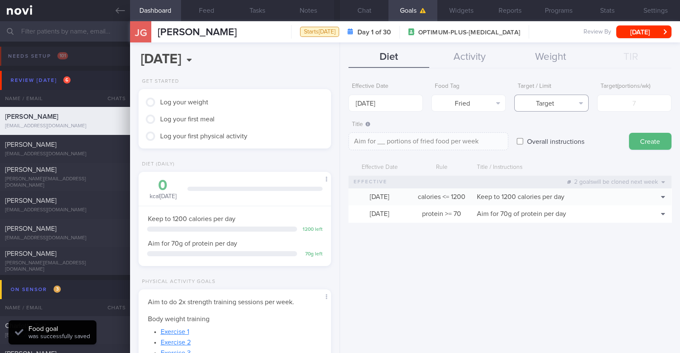
click at [542, 98] on button "Target" at bounding box center [551, 103] width 74 height 17
click at [536, 130] on button "Limit" at bounding box center [550, 132] width 73 height 13
type textarea "Keep to __ portions of fried food per week"
click at [606, 99] on input "number" at bounding box center [634, 103] width 74 height 17
type input "2"
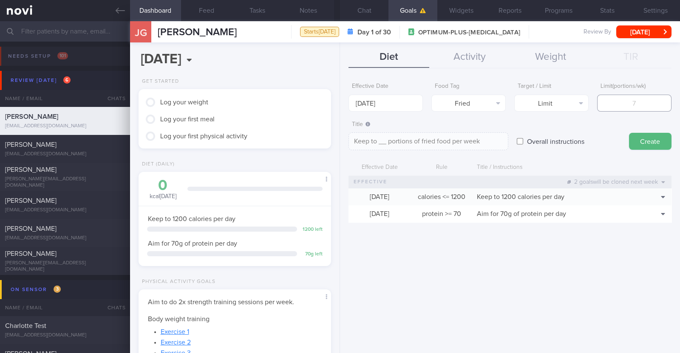
type textarea "Keep to 2 portions of fried food per week"
type input "2"
click at [667, 135] on button "Create" at bounding box center [650, 141] width 42 height 17
type input "[DATE]"
type textarea "Aim for ___ of ___"
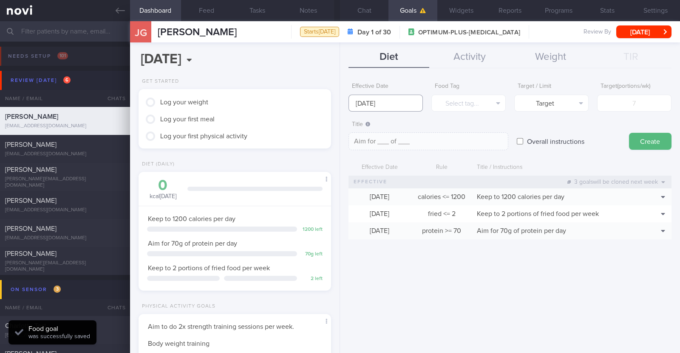
click at [409, 107] on input "[DATE]" at bounding box center [385, 103] width 74 height 17
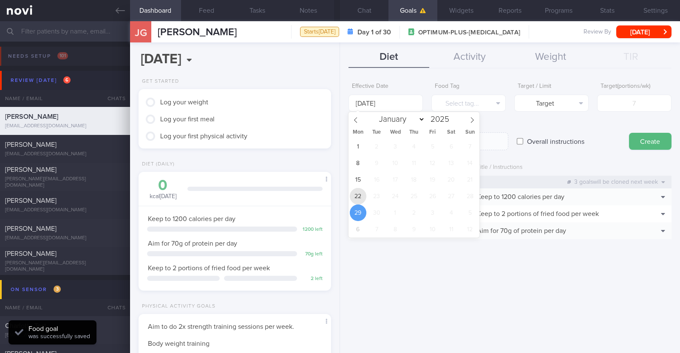
click at [363, 195] on span "22" at bounding box center [358, 196] width 17 height 17
type input "[DATE]"
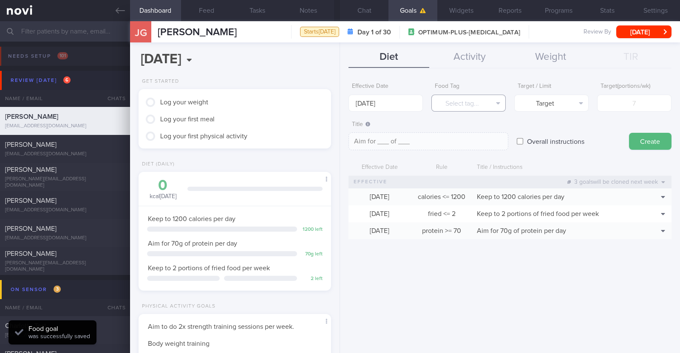
click at [476, 107] on button "Select tag..." at bounding box center [468, 103] width 74 height 17
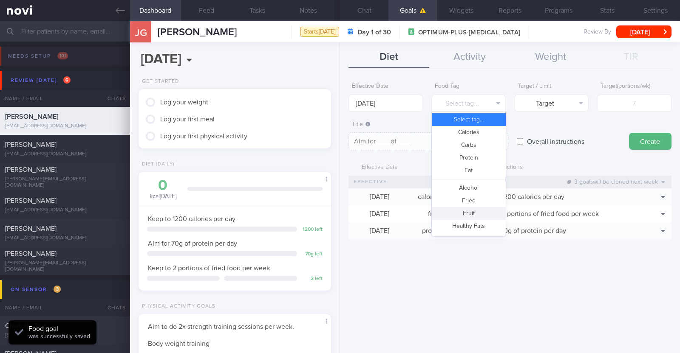
click at [466, 213] on button "Fruit" at bounding box center [468, 213] width 73 height 13
type textarea "Aim for __ portions of fruits per week"
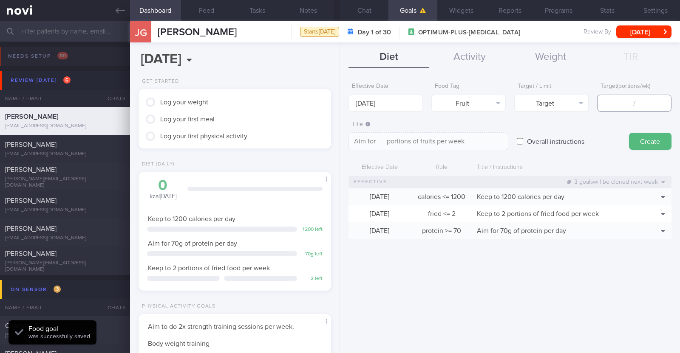
click at [629, 95] on input "number" at bounding box center [634, 103] width 74 height 17
type input "1"
type textarea "Aim for 1 portions of fruits per week"
type input "14"
type textarea "Aim for 14 portions of fruits per week"
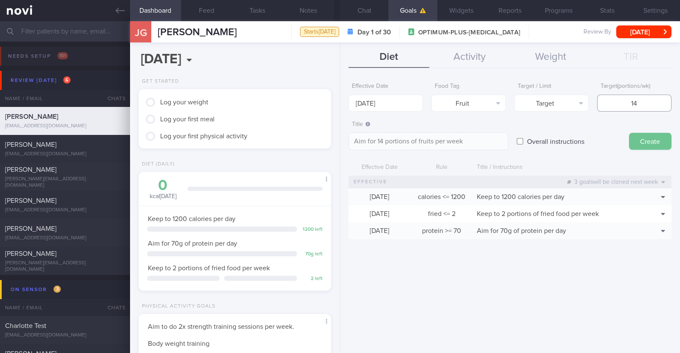
type input "14"
click at [636, 133] on button "Create" at bounding box center [650, 141] width 42 height 17
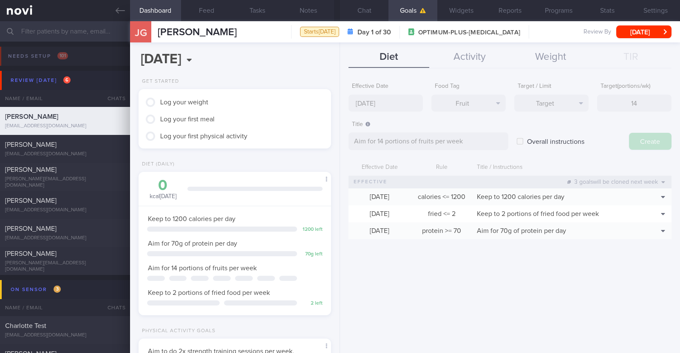
type input "[DATE]"
type textarea "Aim for ___ of ___"
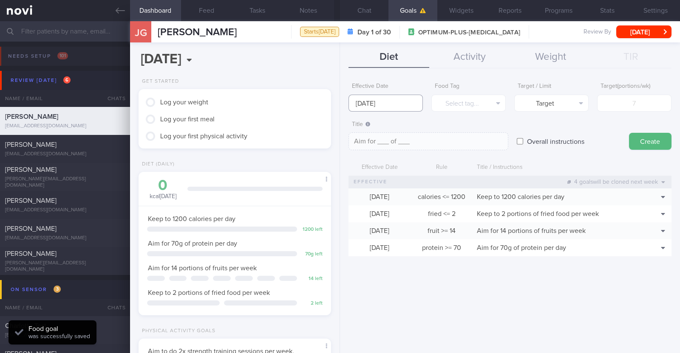
click at [406, 105] on input "[DATE]" at bounding box center [385, 103] width 74 height 17
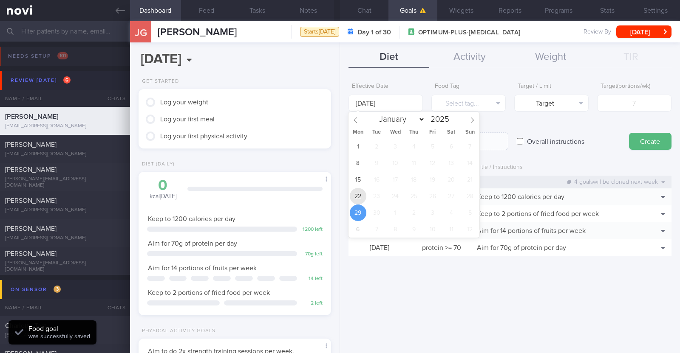
click at [358, 195] on span "22" at bounding box center [358, 196] width 17 height 17
type input "[DATE]"
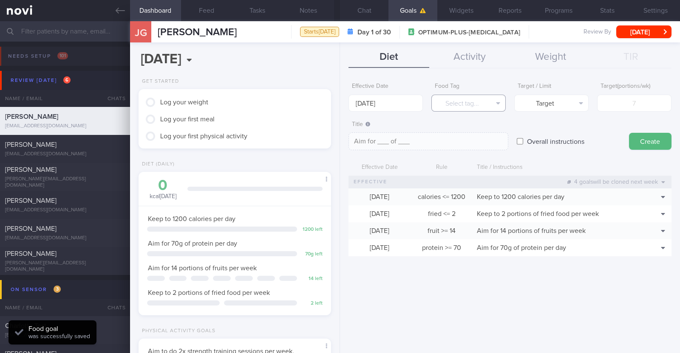
click at [448, 97] on button "Select tag..." at bounding box center [468, 103] width 74 height 17
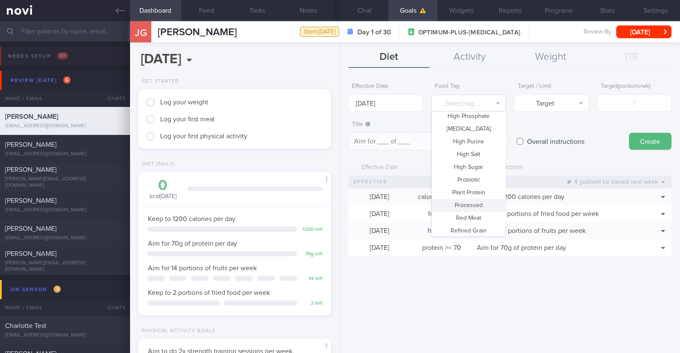
scroll to position [253, 0]
click at [466, 206] on button "Vegetable" at bounding box center [468, 203] width 73 height 13
type textarea "Aim for __ portions of vegetables per week"
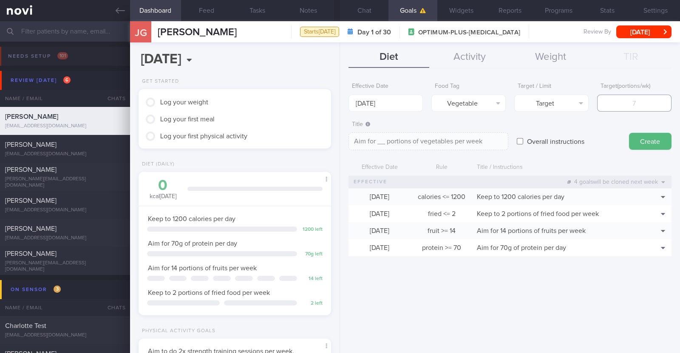
click at [628, 102] on input "number" at bounding box center [634, 103] width 74 height 17
type input "1"
type textarea "Aim for 1 portions of vegetables per week"
type input "14"
type textarea "Aim for 14 portions of vegetables per week"
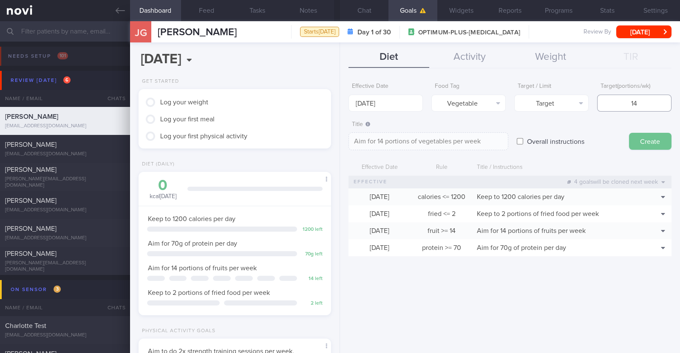
type input "14"
click at [660, 142] on button "Create" at bounding box center [650, 141] width 42 height 17
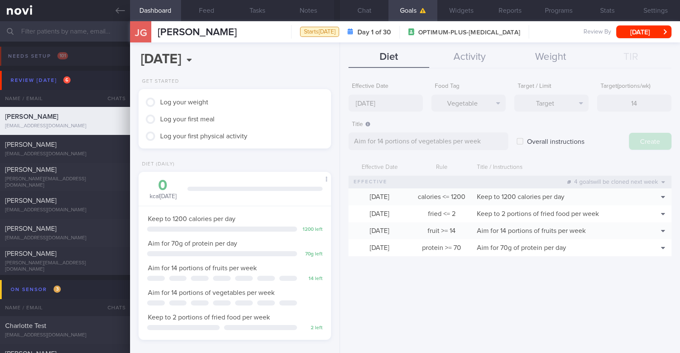
type input "[DATE]"
type textarea "Aim for ___ of ___"
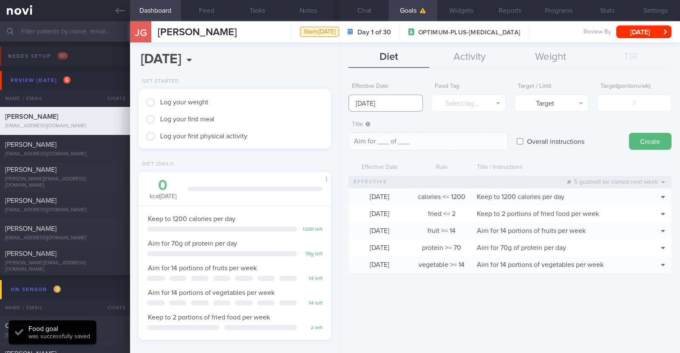
click at [401, 100] on input "[DATE]" at bounding box center [385, 103] width 74 height 17
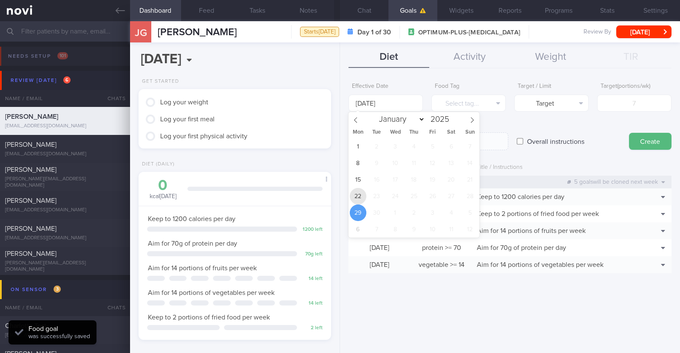
click at [358, 199] on span "22" at bounding box center [358, 196] width 17 height 17
type input "[DATE]"
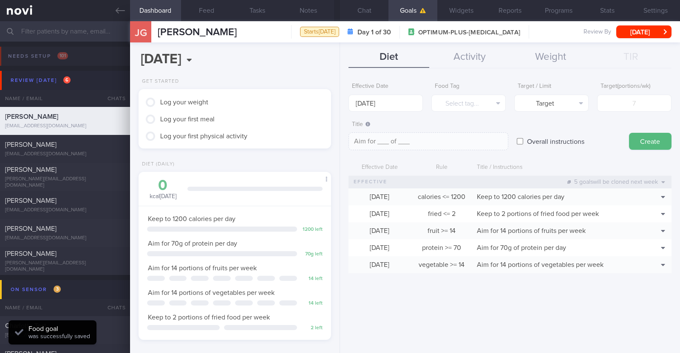
click at [517, 142] on input "Overall instructions" at bounding box center [519, 141] width 6 height 17
checkbox input "true"
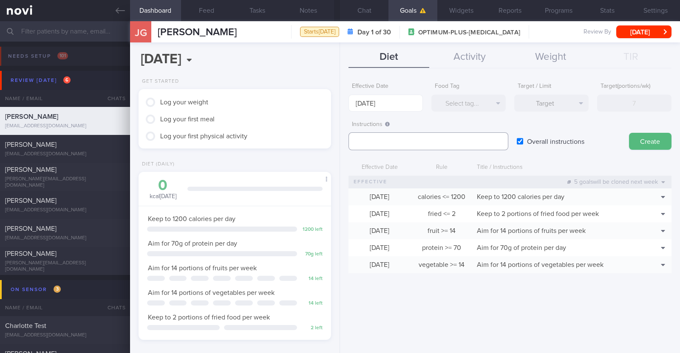
click at [438, 145] on textarea at bounding box center [428, 142] width 160 height 18
paste textarea "Aim to consume xxL of fluids per day (Choose water first)"
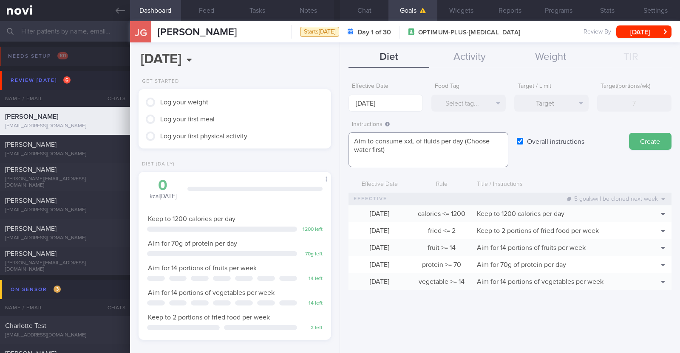
scroll to position [0, 0]
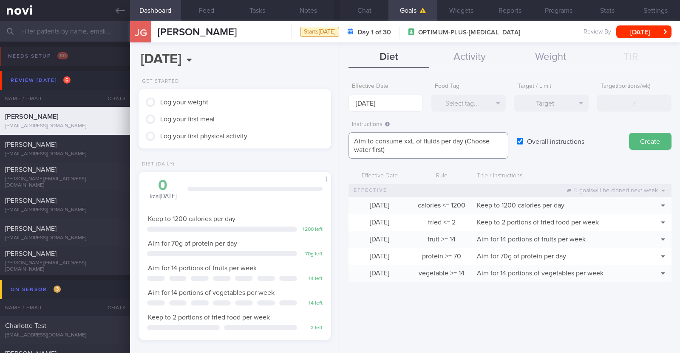
click at [412, 136] on textarea "Aim to consume xxL of fluids per day (Choose water first)" at bounding box center [428, 146] width 160 height 26
paste textarea "1.8-2.1L"
type textarea "Aim to consume 1.8-2.1L of fluids per day (Choose water first)"
click at [647, 138] on button "Create" at bounding box center [650, 141] width 42 height 17
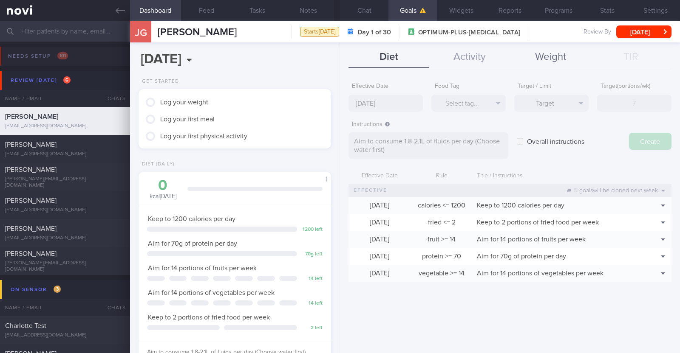
type input "[DATE]"
type textarea "Aim for ___ of ___"
checkbox input "false"
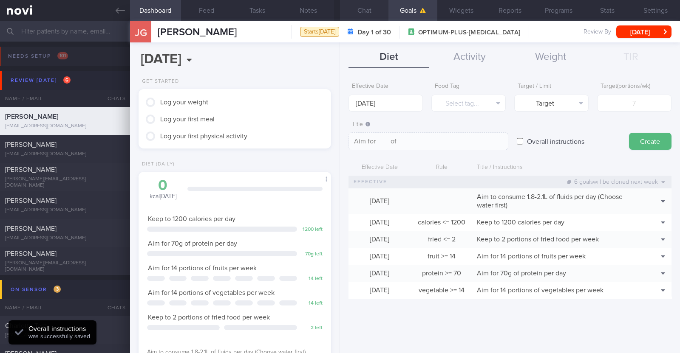
click at [353, 7] on button "Chat" at bounding box center [364, 10] width 48 height 21
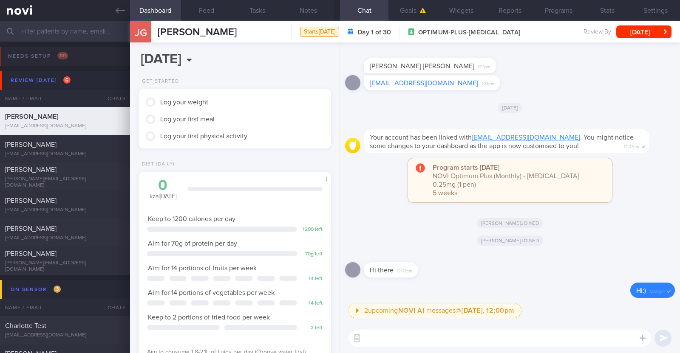
click at [440, 339] on textarea at bounding box center [499, 338] width 302 height 17
paste textarea "Hi [patient’s name]! This is Charlotte, the dietitian. It was nice meeting you …"
click at [440, 339] on textarea at bounding box center [499, 338] width 302 height 17
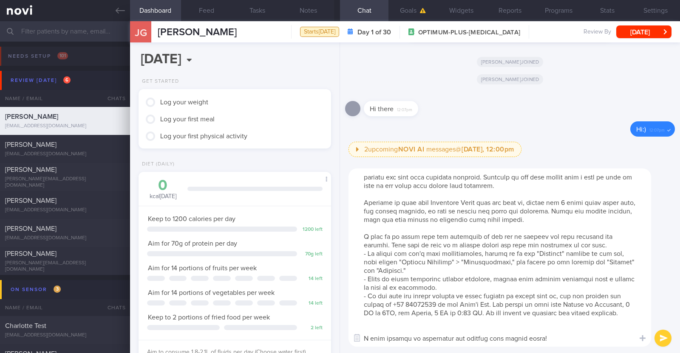
scroll to position [25, 0]
click at [416, 336] on textarea at bounding box center [499, 258] width 302 height 178
click at [417, 326] on textarea at bounding box center [499, 258] width 302 height 178
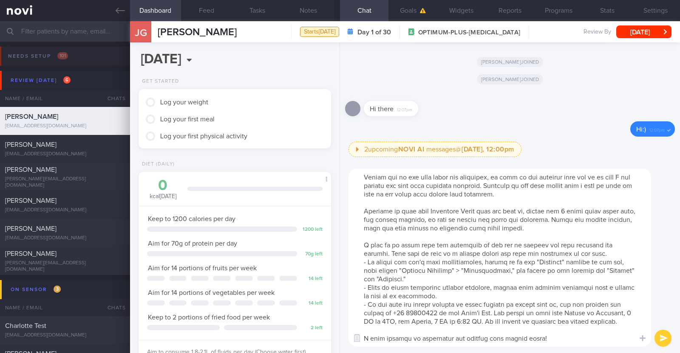
scroll to position [17, 0]
drag, startPoint x: 357, startPoint y: 204, endPoint x: 598, endPoint y: 224, distance: 241.2
click at [598, 224] on textarea at bounding box center [499, 258] width 302 height 178
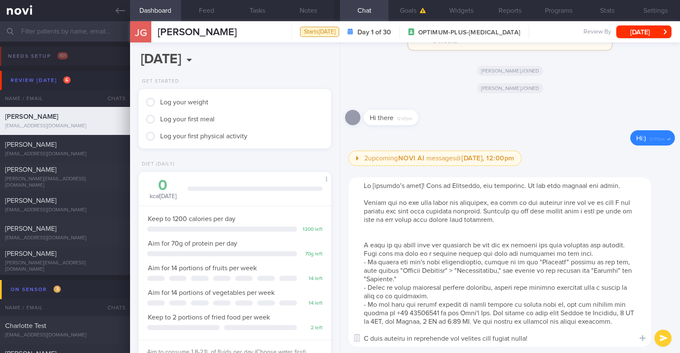
scroll to position [0, 0]
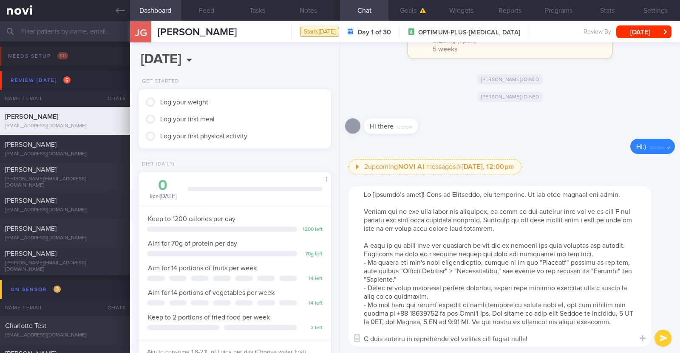
click at [418, 192] on textarea at bounding box center [499, 266] width 302 height 161
type textarea "Hi Judith! This is Charlotte, the dietitian. It was nice meeting you today. Ple…"
click at [662, 337] on button "submit" at bounding box center [662, 338] width 17 height 17
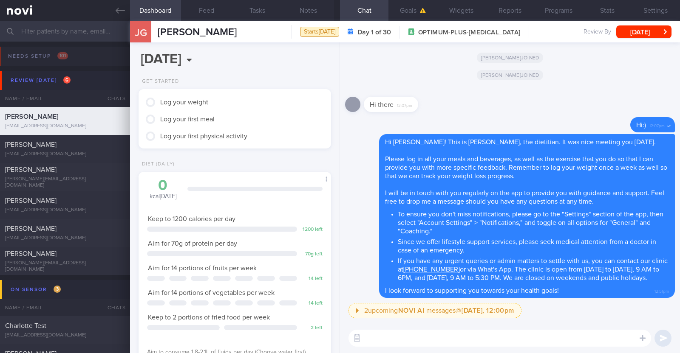
click at [374, 341] on textarea at bounding box center [499, 338] width 302 height 17
paste textarea "Here is a summary of what we discussed: Basics of Weight Management - Diet: A w…"
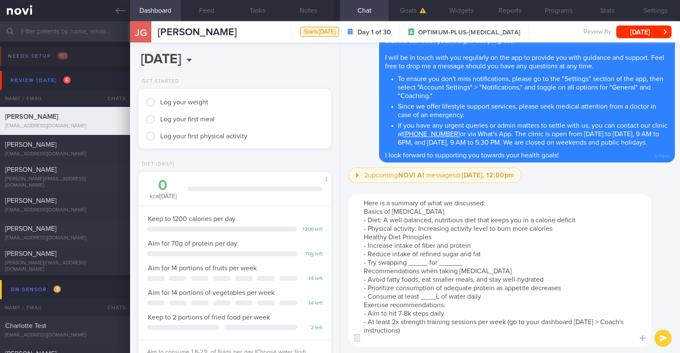
click at [563, 231] on textarea "Here is a summary of what we discussed: Basics of Weight Management - Diet: A w…" at bounding box center [499, 271] width 302 height 152
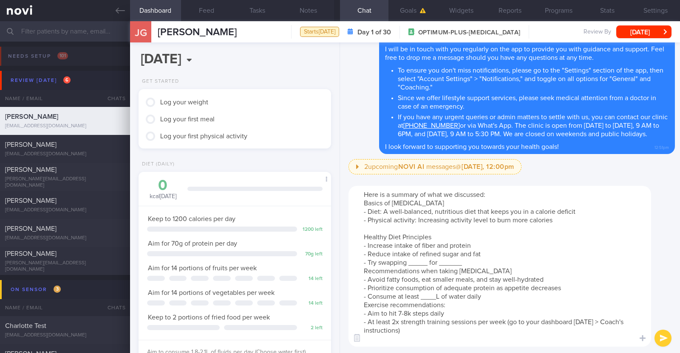
drag, startPoint x: 427, startPoint y: 264, endPoint x: 409, endPoint y: 265, distance: 17.4
click at [409, 265] on textarea "Here is a summary of what we discussed: Basics of Weight Management - Diet: A w…" at bounding box center [499, 266] width 302 height 161
drag, startPoint x: 526, startPoint y: 262, endPoint x: 504, endPoint y: 263, distance: 21.7
click at [504, 263] on textarea "Here is a summary of what we discussed: Basics of Weight Management - Diet: A w…" at bounding box center [499, 266] width 302 height 161
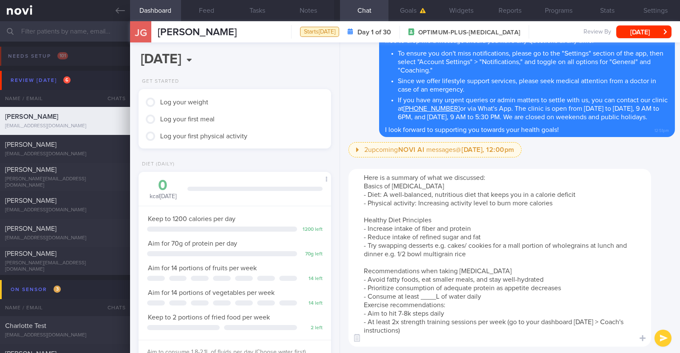
drag, startPoint x: 487, startPoint y: 271, endPoint x: 440, endPoint y: 270, distance: 46.3
click at [440, 270] on textarea "Here is a summary of what we discussed: Basics of Weight Management - Diet: A w…" at bounding box center [499, 258] width 302 height 178
click at [437, 292] on textarea "Here is a summary of what we discussed: Basics of Weight Management - Diet: A w…" at bounding box center [499, 258] width 302 height 178
paste textarea "1.8-2.1"
click at [519, 299] on textarea "Here is a summary of what we discussed: Basics of Weight Management - Diet: A w…" at bounding box center [499, 258] width 302 height 178
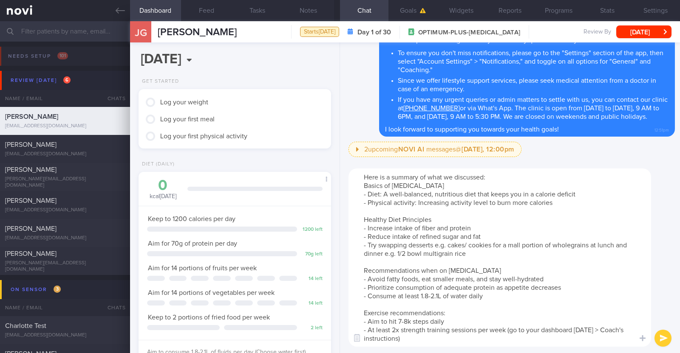
click at [399, 322] on textarea "Here is a summary of what we discussed: Basics of Weight Management - Diet: A w…" at bounding box center [499, 258] width 302 height 178
type textarea "Here is a summary of what we discussed: Basics of [MEDICAL_DATA] - Diet: A well…"
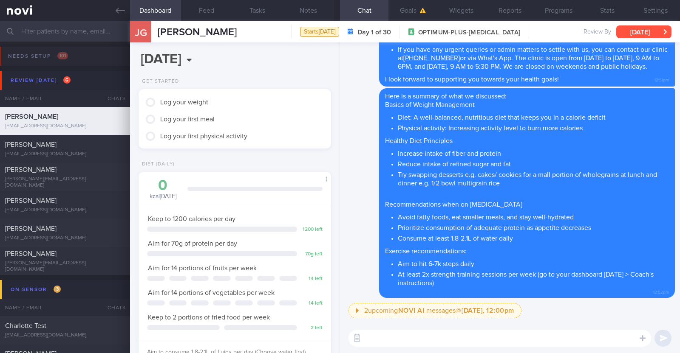
click at [644, 33] on button "[DATE]" at bounding box center [643, 31] width 55 height 13
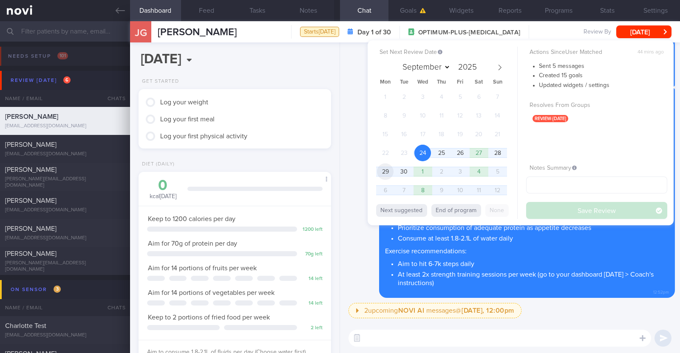
click at [387, 170] on span "29" at bounding box center [385, 172] width 17 height 17
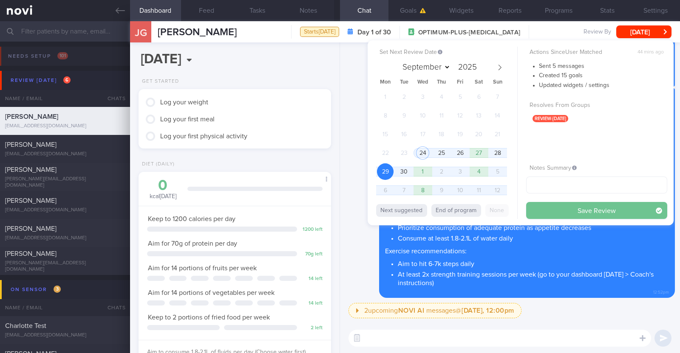
click at [582, 206] on button "Save Review" at bounding box center [596, 210] width 141 height 17
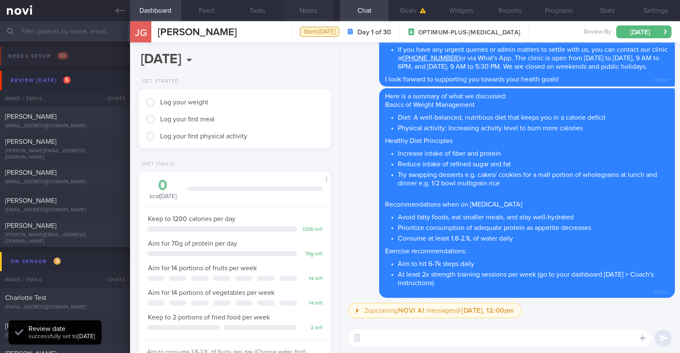
click at [302, 11] on button "Notes" at bounding box center [308, 10] width 51 height 21
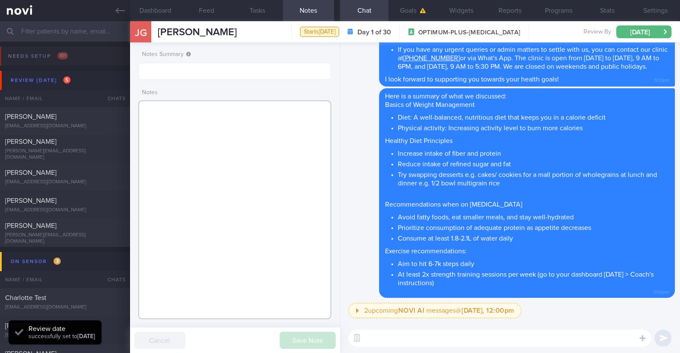
click at [242, 120] on textarea at bounding box center [234, 210] width 192 height 219
click at [285, 124] on textarea at bounding box center [234, 210] width 192 height 219
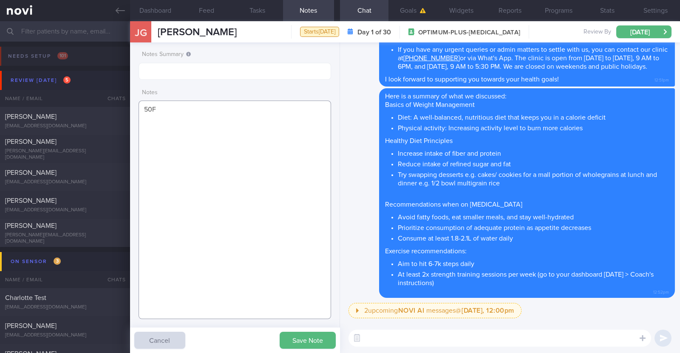
paste textarea "Comorbidities [MEDICAL_DATA] HLD [MEDICAL_DATA]"
click at [218, 128] on textarea "50F Comorbidities [MEDICAL_DATA] HLD [MEDICAL_DATA]" at bounding box center [234, 210] width 192 height 219
click at [200, 152] on textarea "50F Comorbidities: [MEDICAL_DATA] HLD [MEDICAL_DATA]" at bounding box center [234, 210] width 192 height 219
paste textarea "Walking x 5/week (30-40 min)"
click at [206, 171] on textarea "50F Comorbidities: [MEDICAL_DATA] HLD [MEDICAL_DATA] Nil meds Walking x 5/week …" at bounding box center [234, 210] width 192 height 219
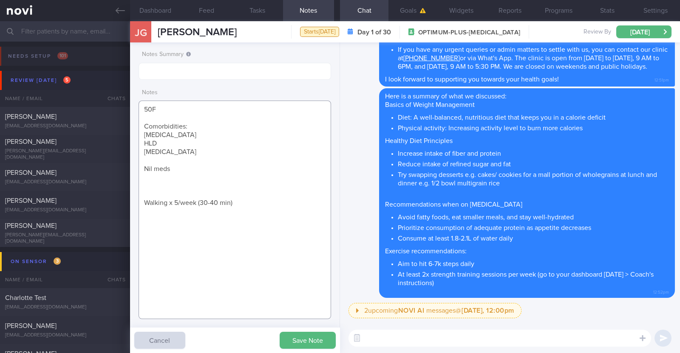
paste textarea "[MEDICAL_DATA] 0.25mg for 4 weeks, then 0.5mg for 4 weeks, and 1mg thereafter"
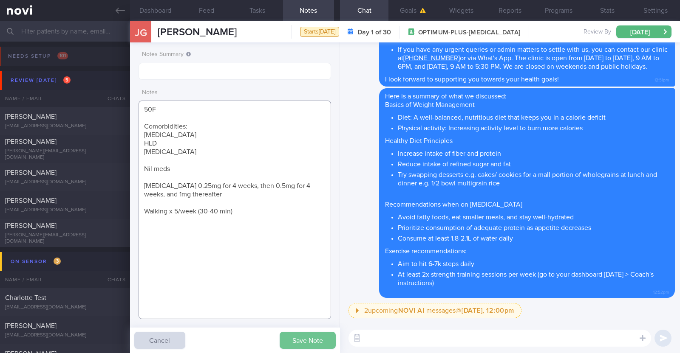
type textarea "50F Comorbidities: [MEDICAL_DATA] HLD [MEDICAL_DATA] Nil meds [MEDICAL_DATA] 0.…"
click at [300, 338] on button "Save Note" at bounding box center [307, 340] width 56 height 17
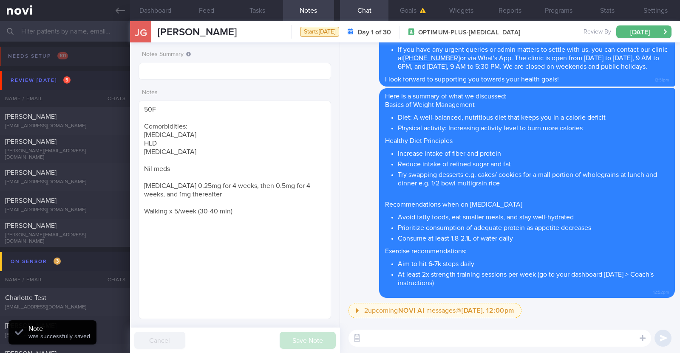
drag, startPoint x: 236, startPoint y: 31, endPoint x: 152, endPoint y: 34, distance: 83.3
click at [152, 34] on div "[PERSON_NAME] [PERSON_NAME] [EMAIL_ADDRESS][DOMAIN_NAME] Starts [DATE] Day 1 of…" at bounding box center [405, 31] width 550 height 21
copy div "[PERSON_NAME]"
click at [214, 125] on textarea "50F Comorbidities: [MEDICAL_DATA] HLD [MEDICAL_DATA] Nil meds [MEDICAL_DATA] 0.…" at bounding box center [234, 210] width 192 height 219
click at [118, 12] on icon at bounding box center [120, 11] width 9 height 6
